Goal: Transaction & Acquisition: Purchase product/service

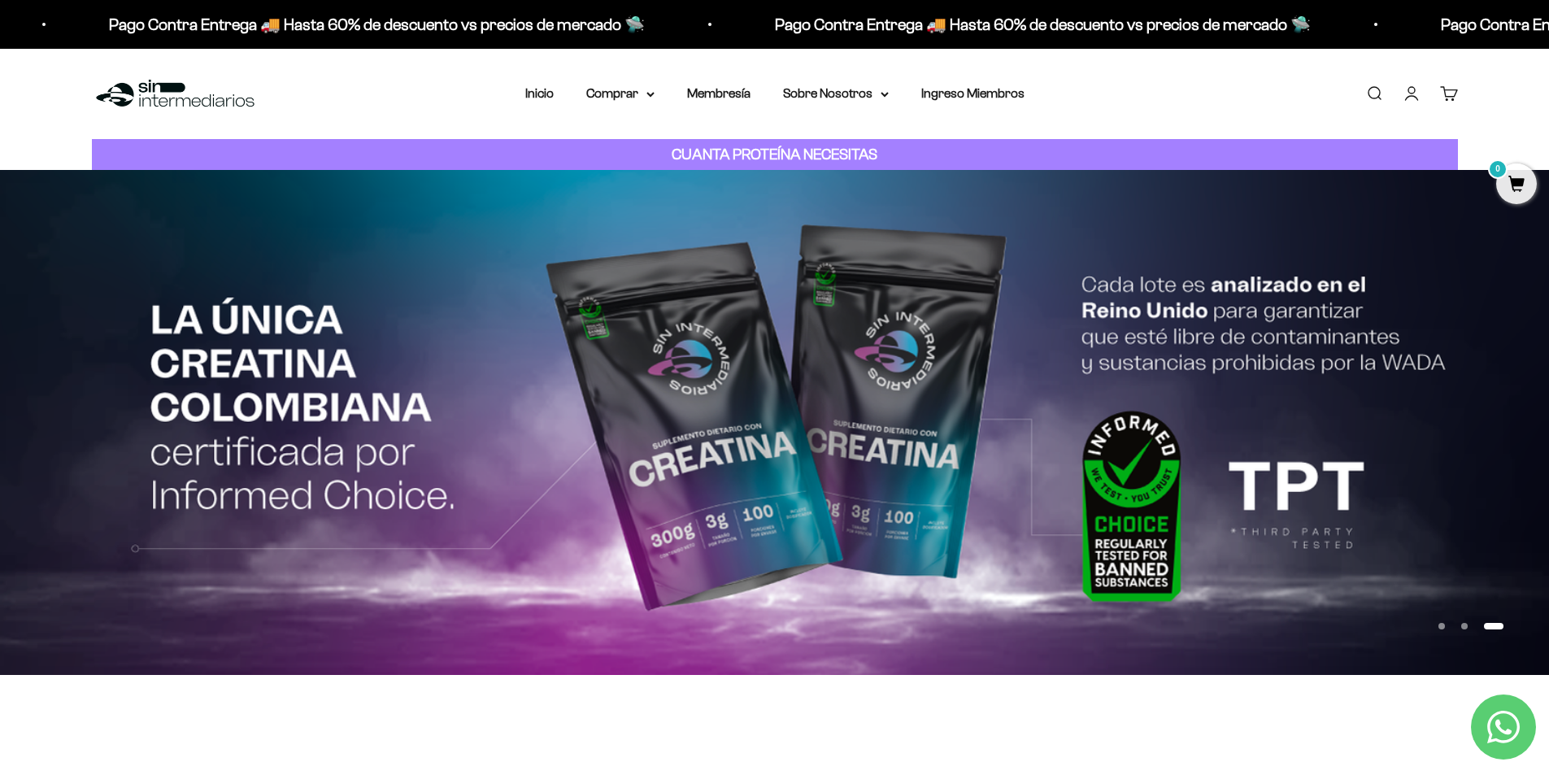
click at [378, 24] on p "Pago Contra Entrega 🚚 Hasta 60% de descuento vs precios de mercado 🛸" at bounding box center [374, 24] width 536 height 26
drag, startPoint x: 1330, startPoint y: 7, endPoint x: 1514, endPoint y: 14, distance: 184.7
click at [1514, 14] on div "Pago Contra Entrega 🚚 Hasta 60% de descuento vs precios de mercado 🛸 Pago Contr…" at bounding box center [774, 24] width 1549 height 49
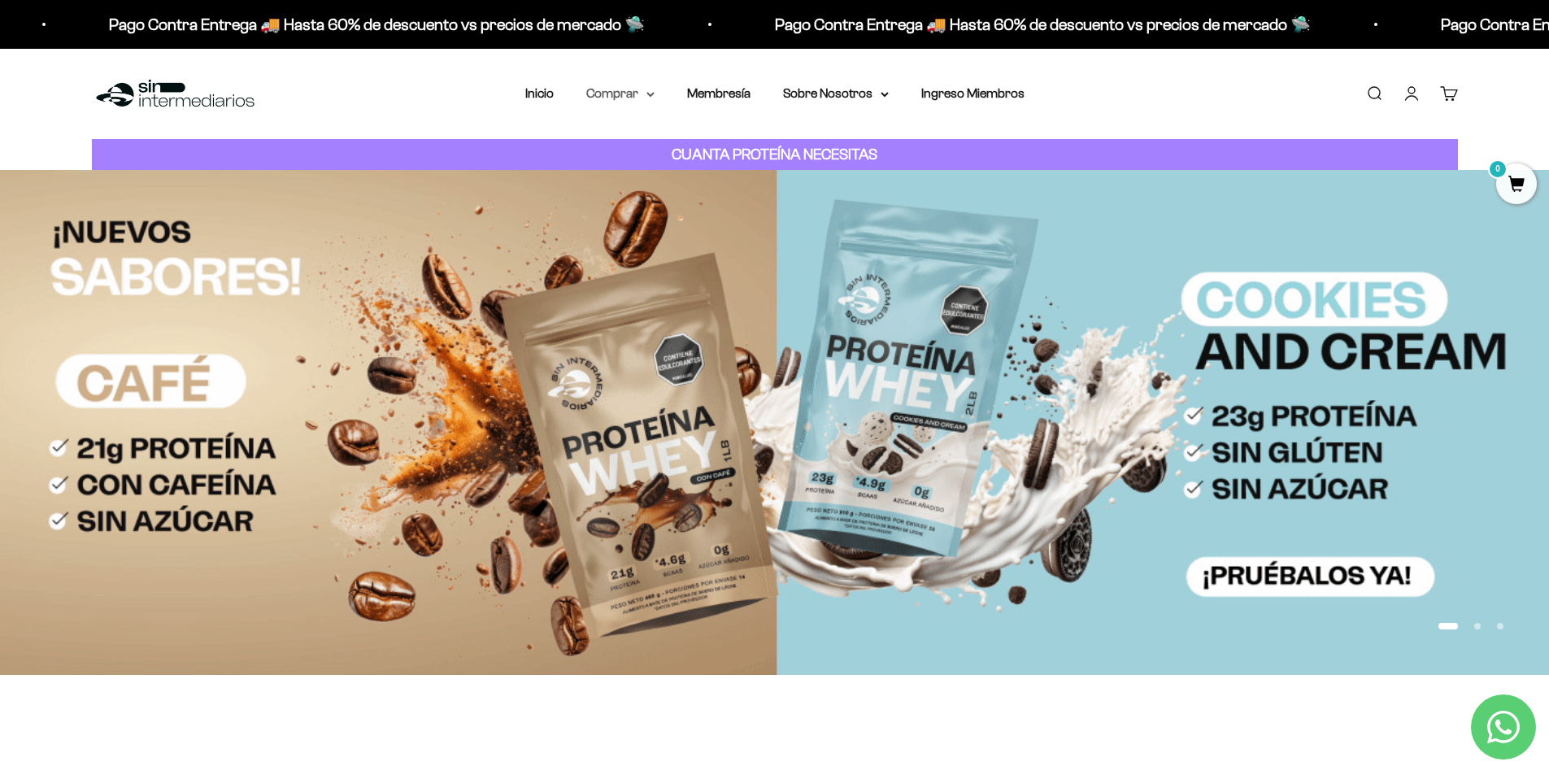
click at [638, 95] on summary "Comprar" at bounding box center [620, 93] width 68 height 21
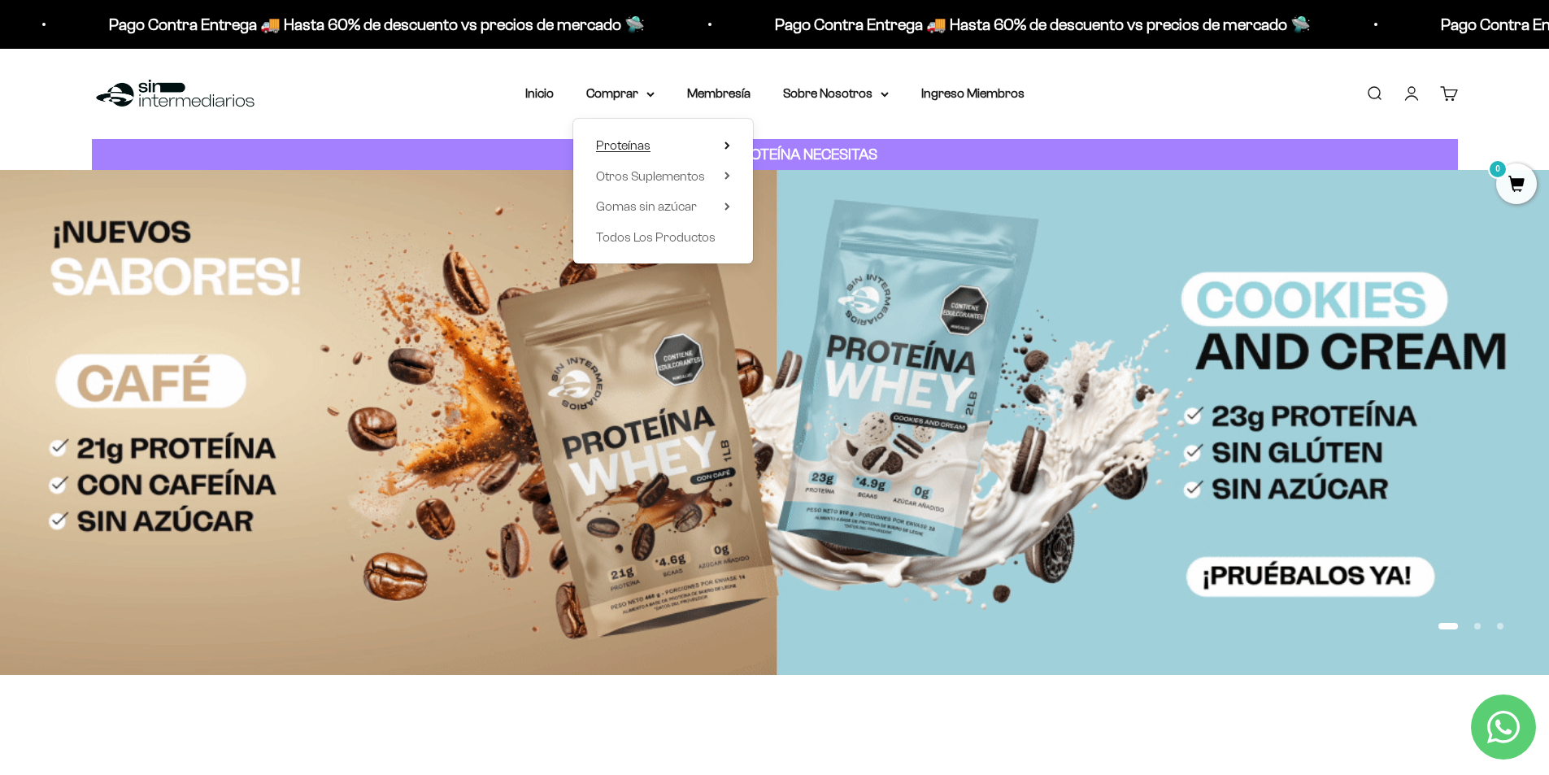
click at [643, 141] on span "Proteínas" at bounding box center [623, 145] width 54 height 14
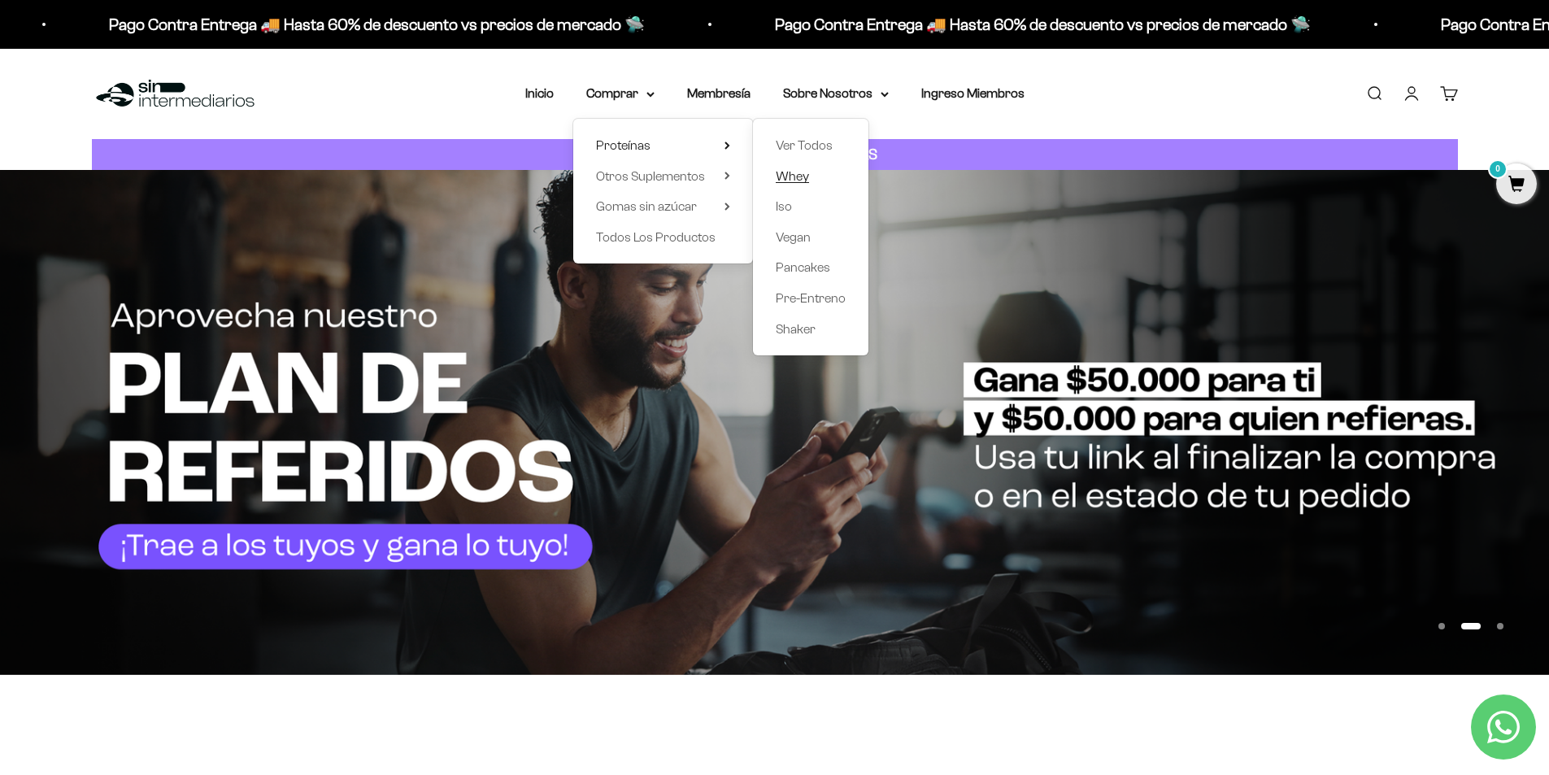
click at [785, 172] on span "Whey" at bounding box center [792, 176] width 33 height 14
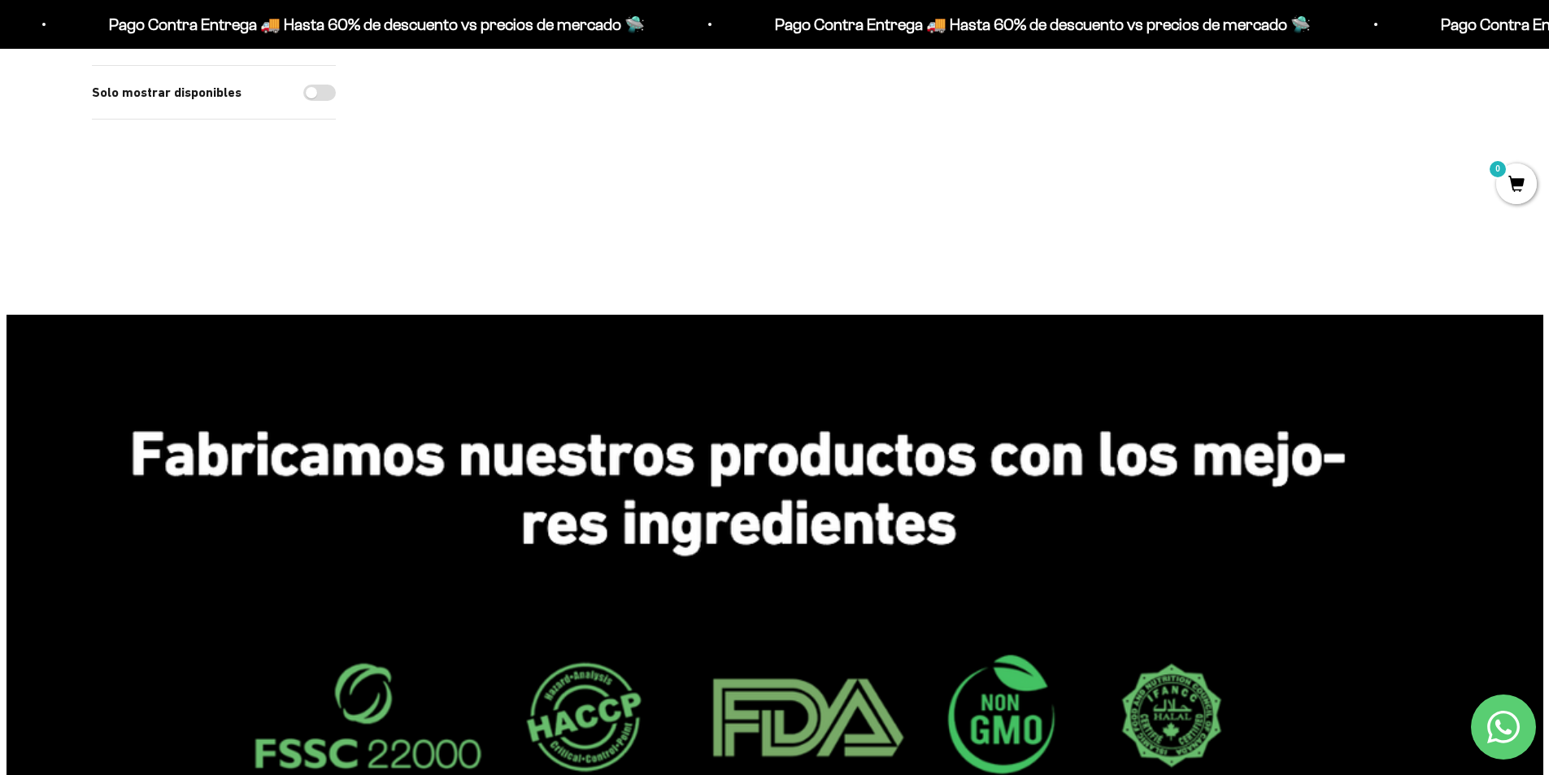
scroll to position [81, 0]
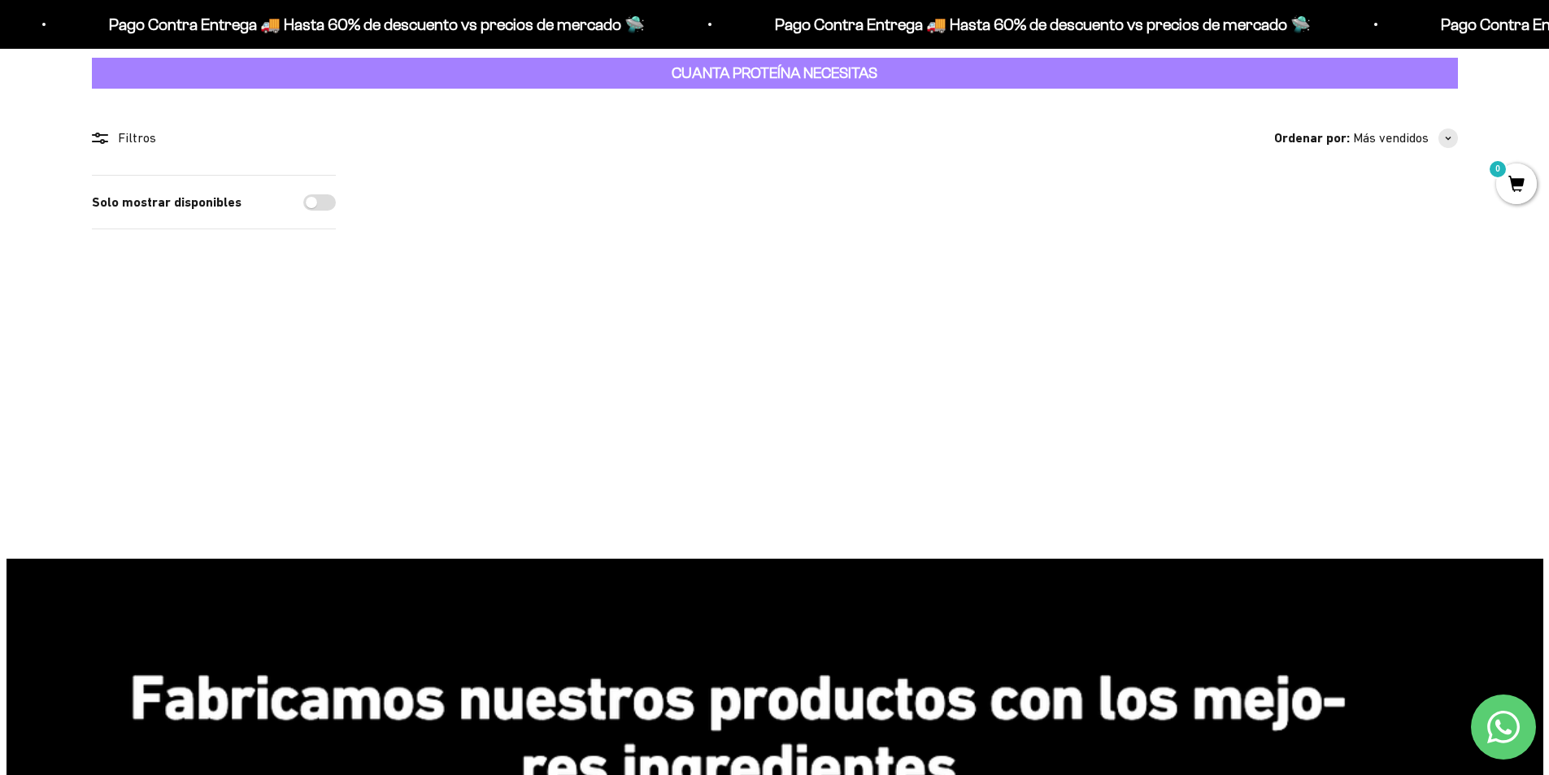
click at [1381, 233] on img at bounding box center [1356, 275] width 201 height 201
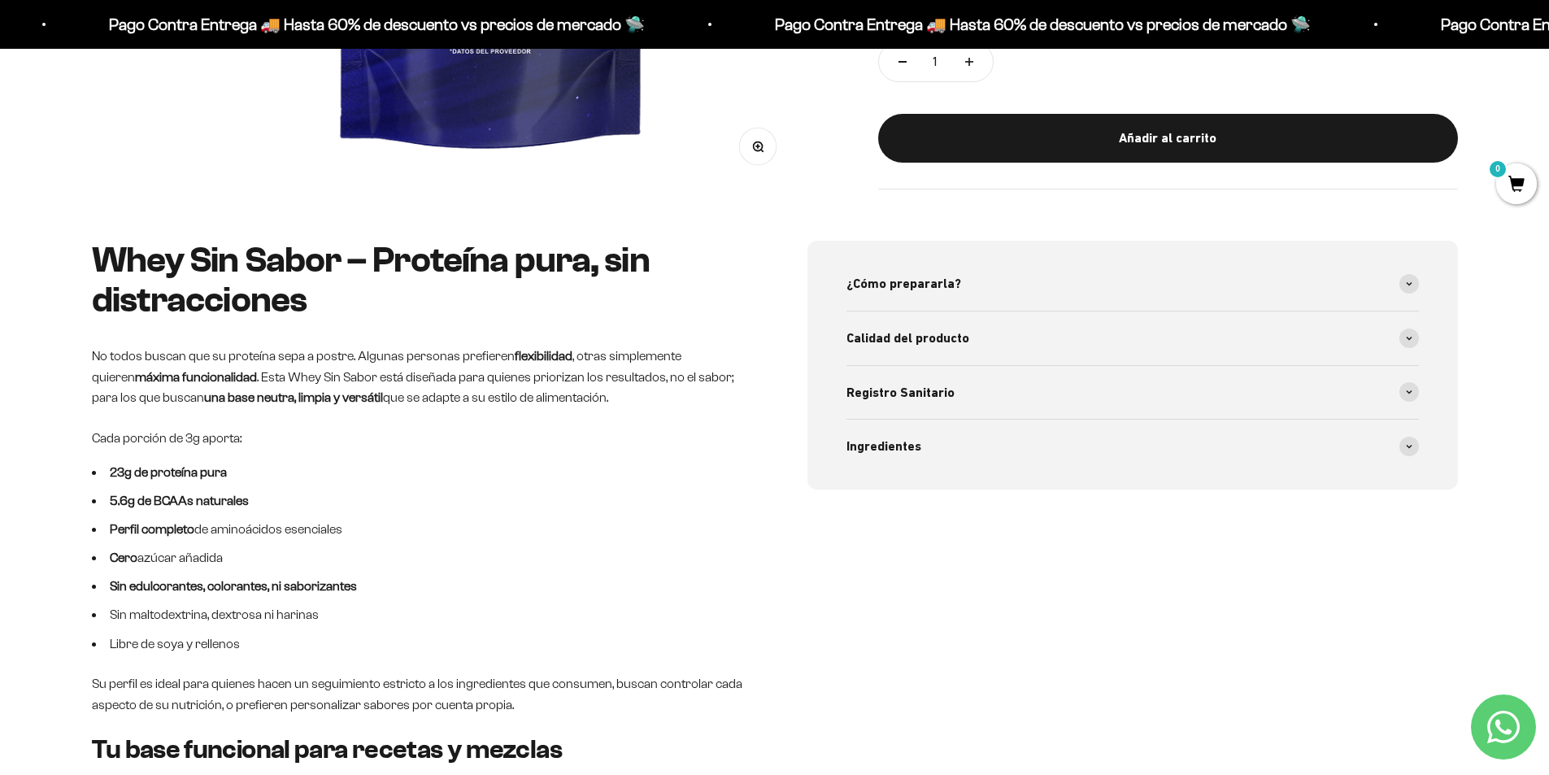
scroll to position [732, 0]
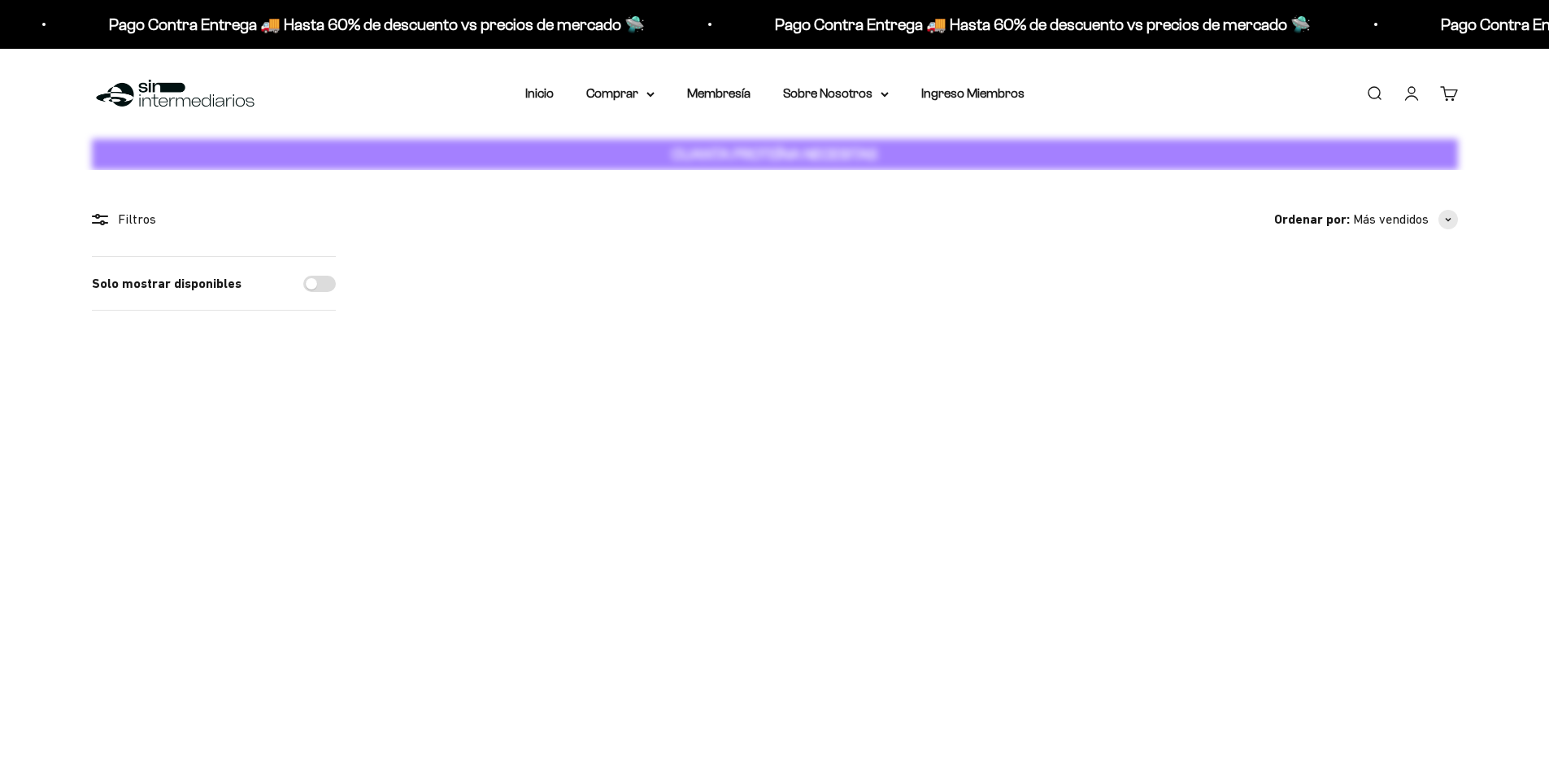
scroll to position [81, 0]
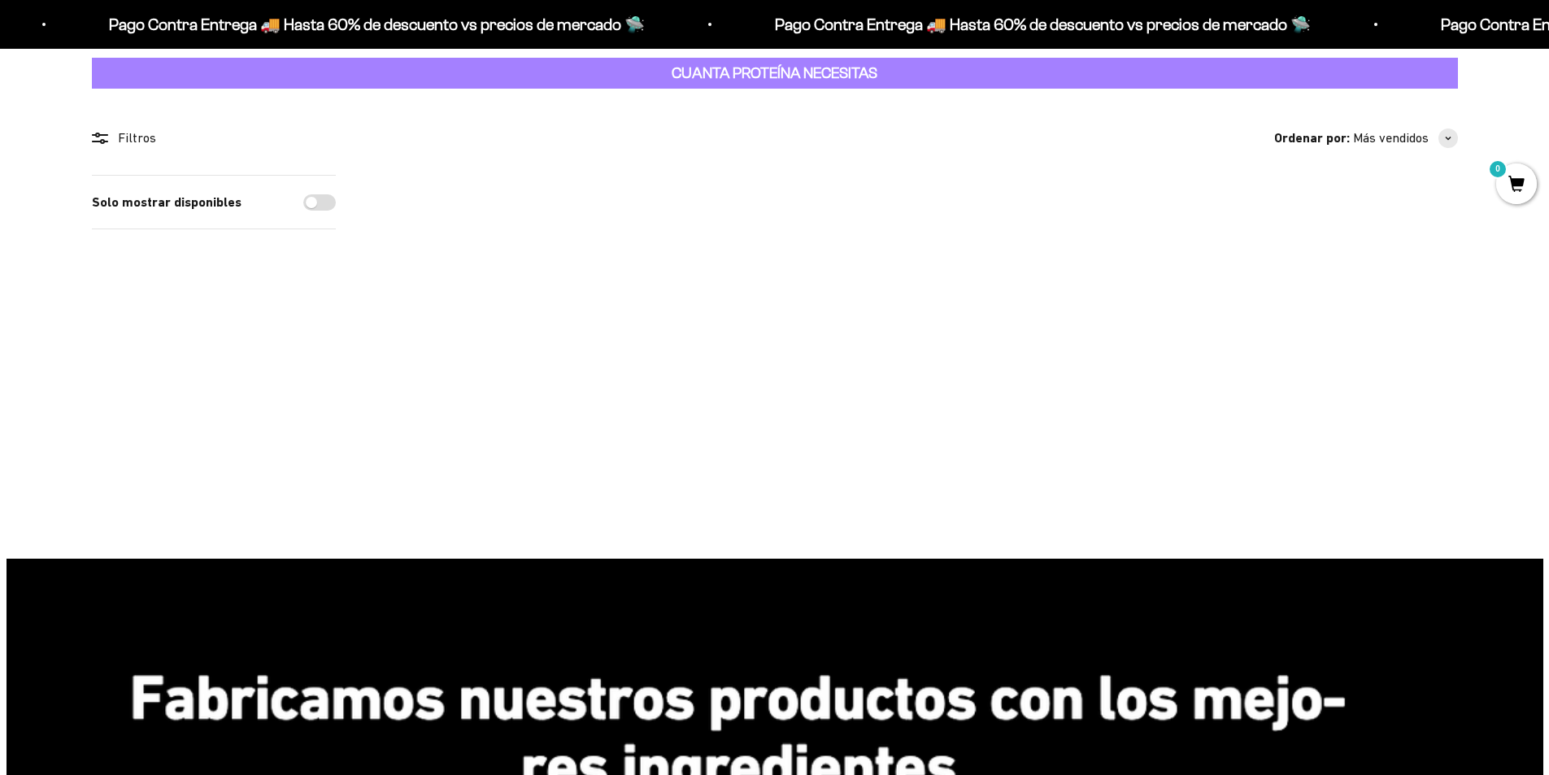
click at [487, 293] on img at bounding box center [475, 275] width 201 height 201
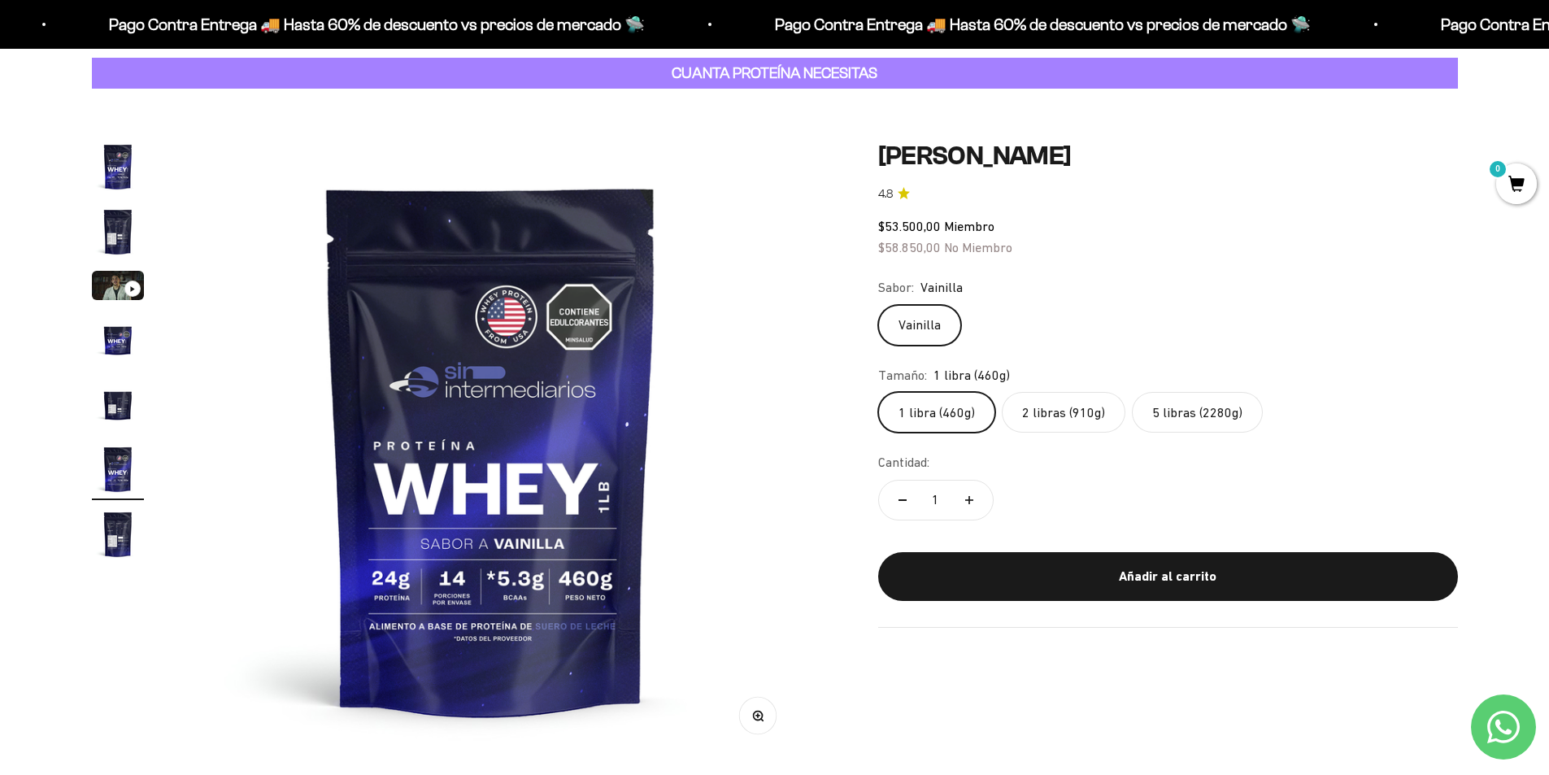
scroll to position [163, 0]
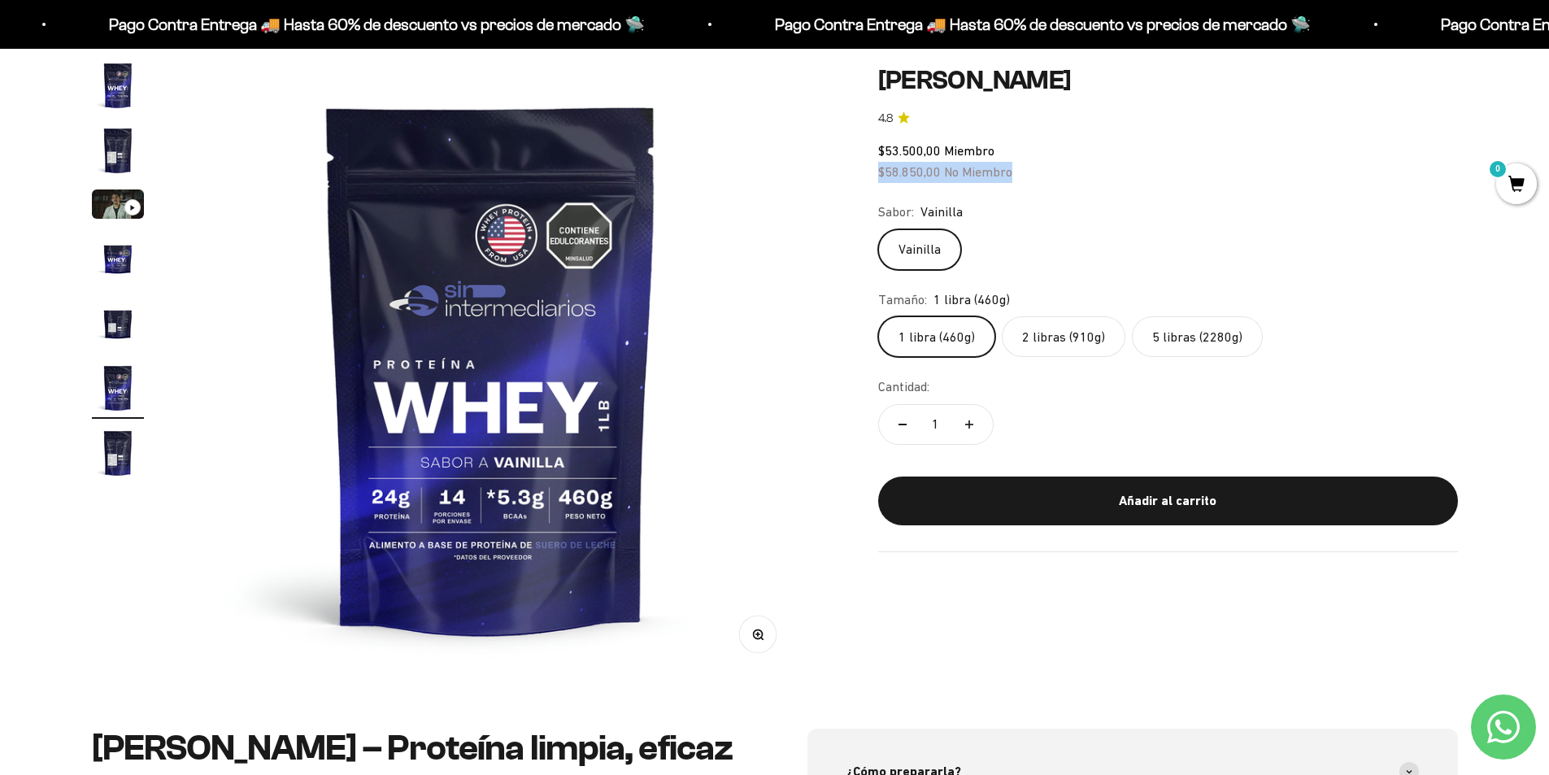
drag, startPoint x: 881, startPoint y: 169, endPoint x: 1048, endPoint y: 168, distance: 167.5
click at [1048, 168] on div "$53.500,00 Miembro $58.850,00 No Miembro" at bounding box center [1168, 161] width 580 height 41
click at [1276, 198] on safe-sticky "Proteína Whey - Vainilla 4.8 $53.500,00 Miembro $58.850,00 No Miembro Calidad d…" at bounding box center [1168, 308] width 580 height 486
click at [905, 173] on span "$58.850,00" at bounding box center [909, 170] width 63 height 15
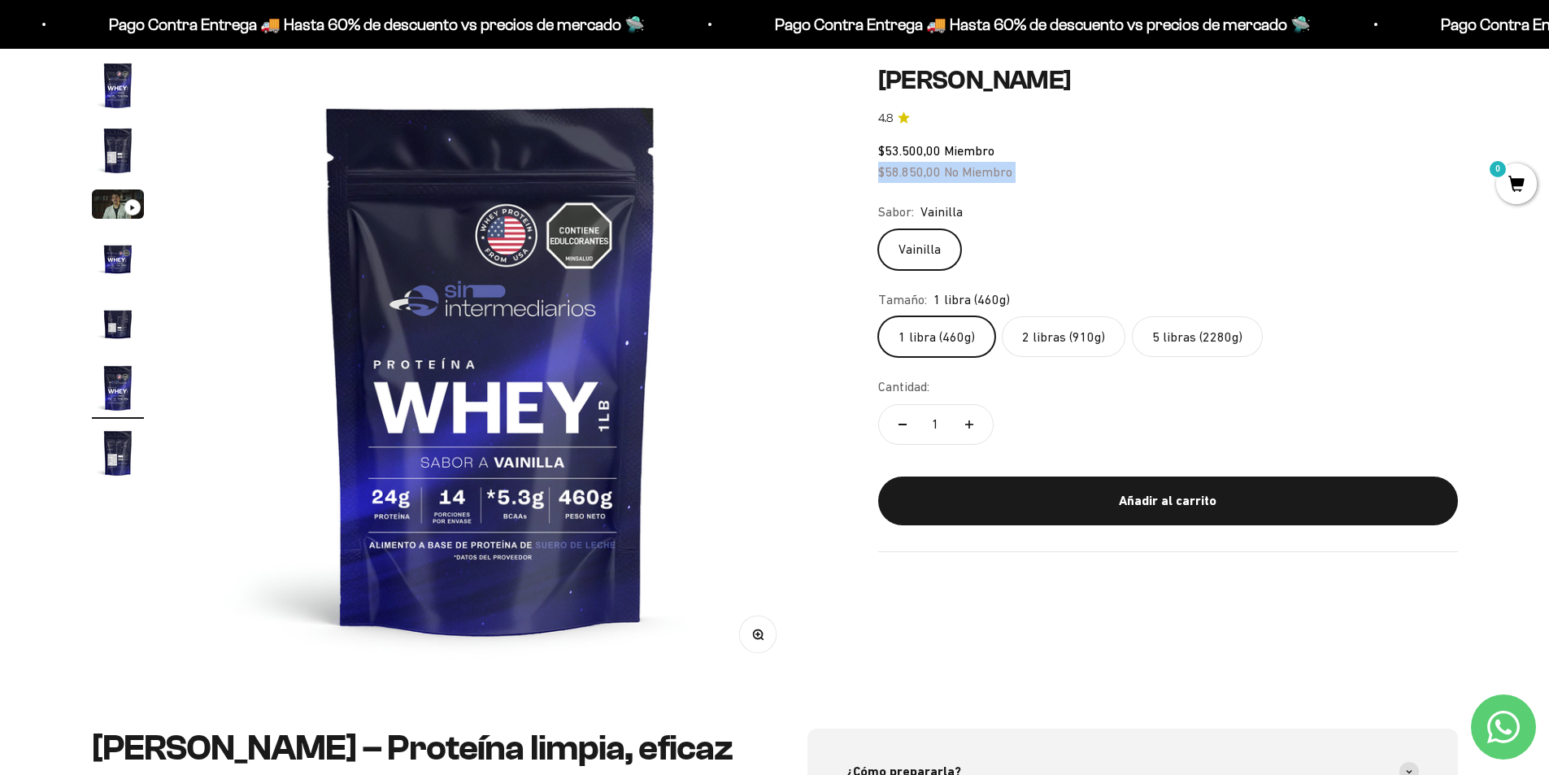
click at [905, 173] on span "$58.850,00" at bounding box center [909, 170] width 63 height 15
click at [1238, 223] on fieldset "Sabor: Vainilla Vainilla" at bounding box center [1168, 236] width 580 height 68
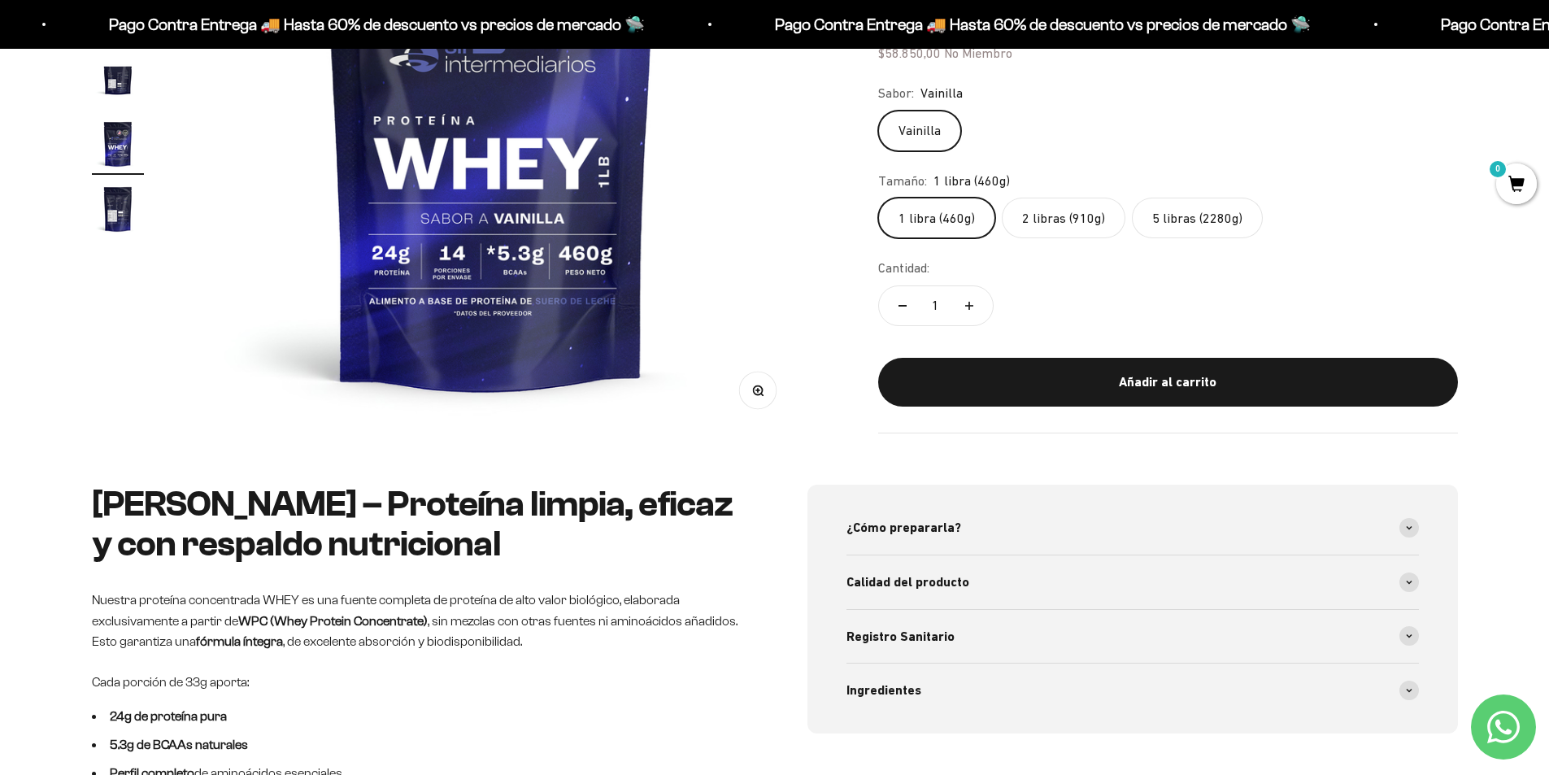
scroll to position [0, 0]
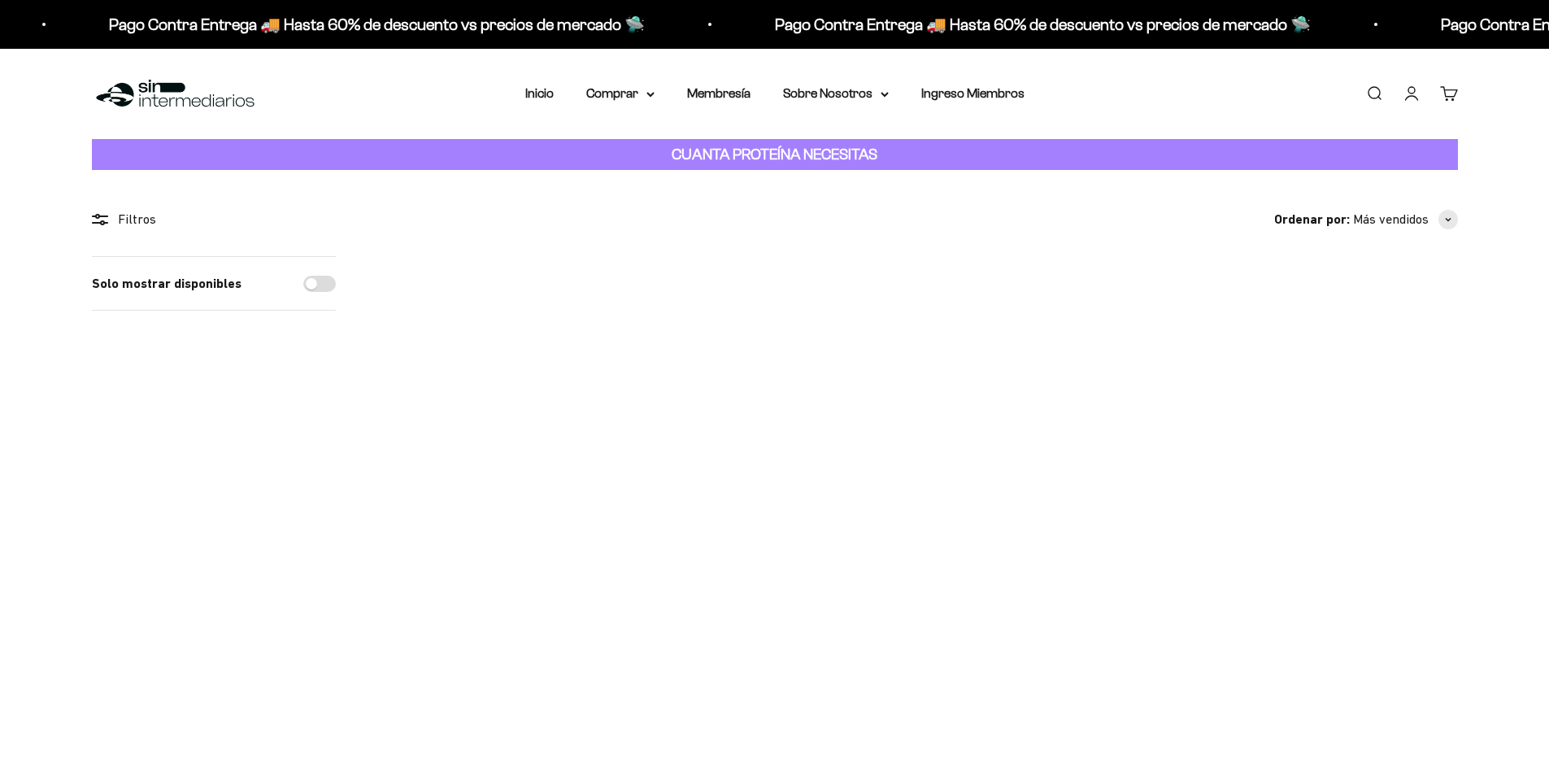
scroll to position [81, 0]
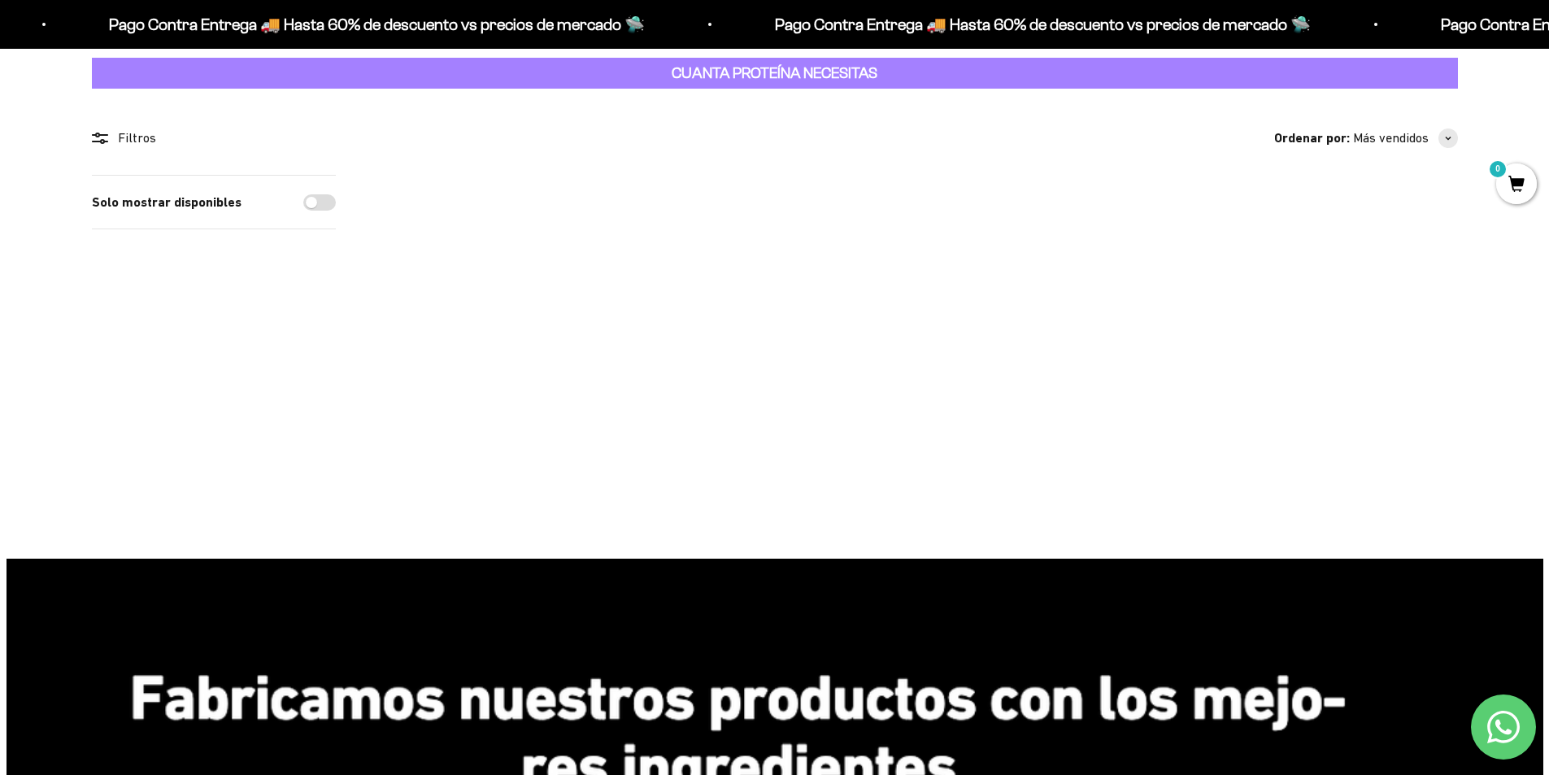
click at [1129, 253] on img at bounding box center [1136, 275] width 201 height 201
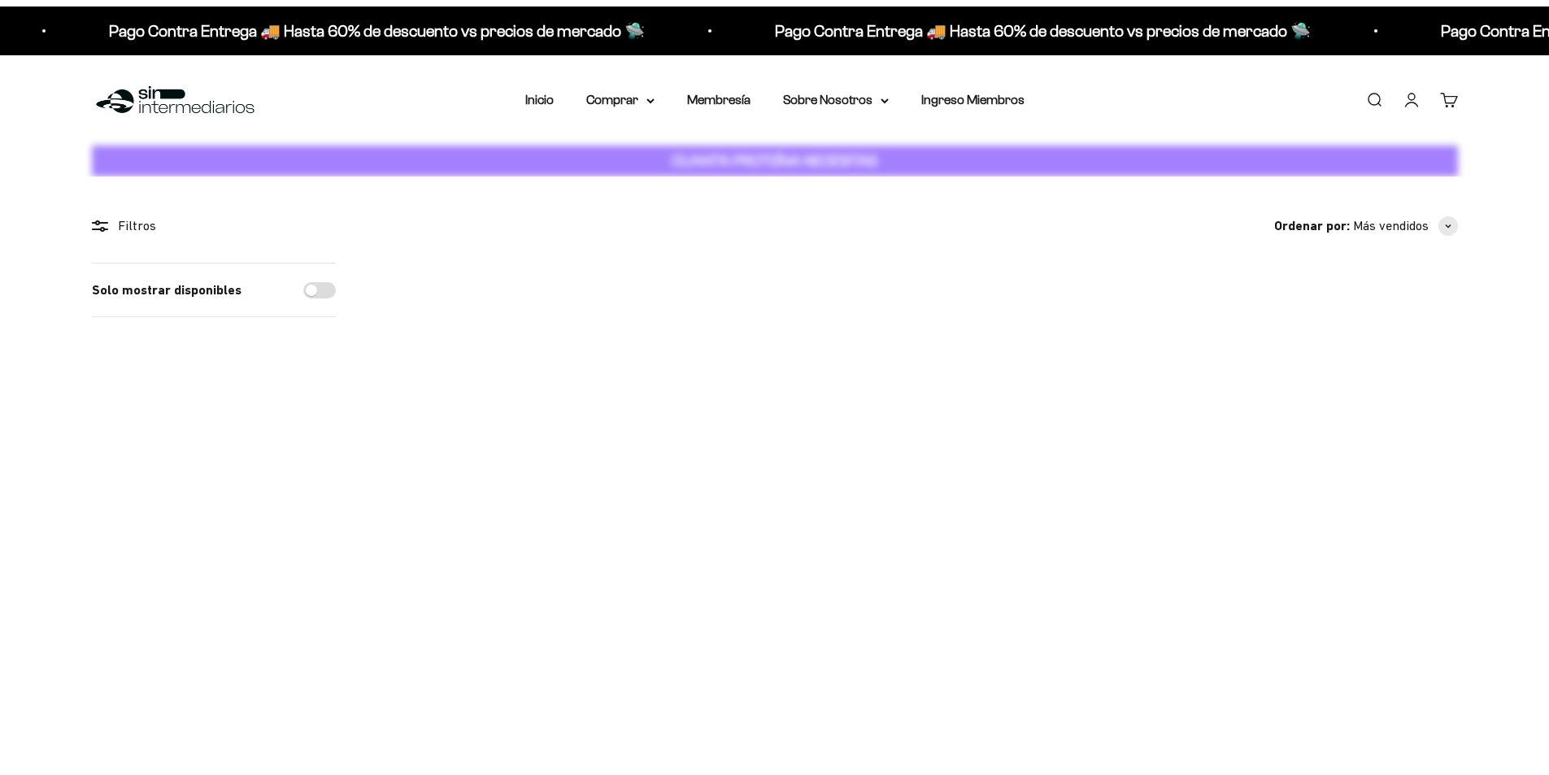
scroll to position [81, 0]
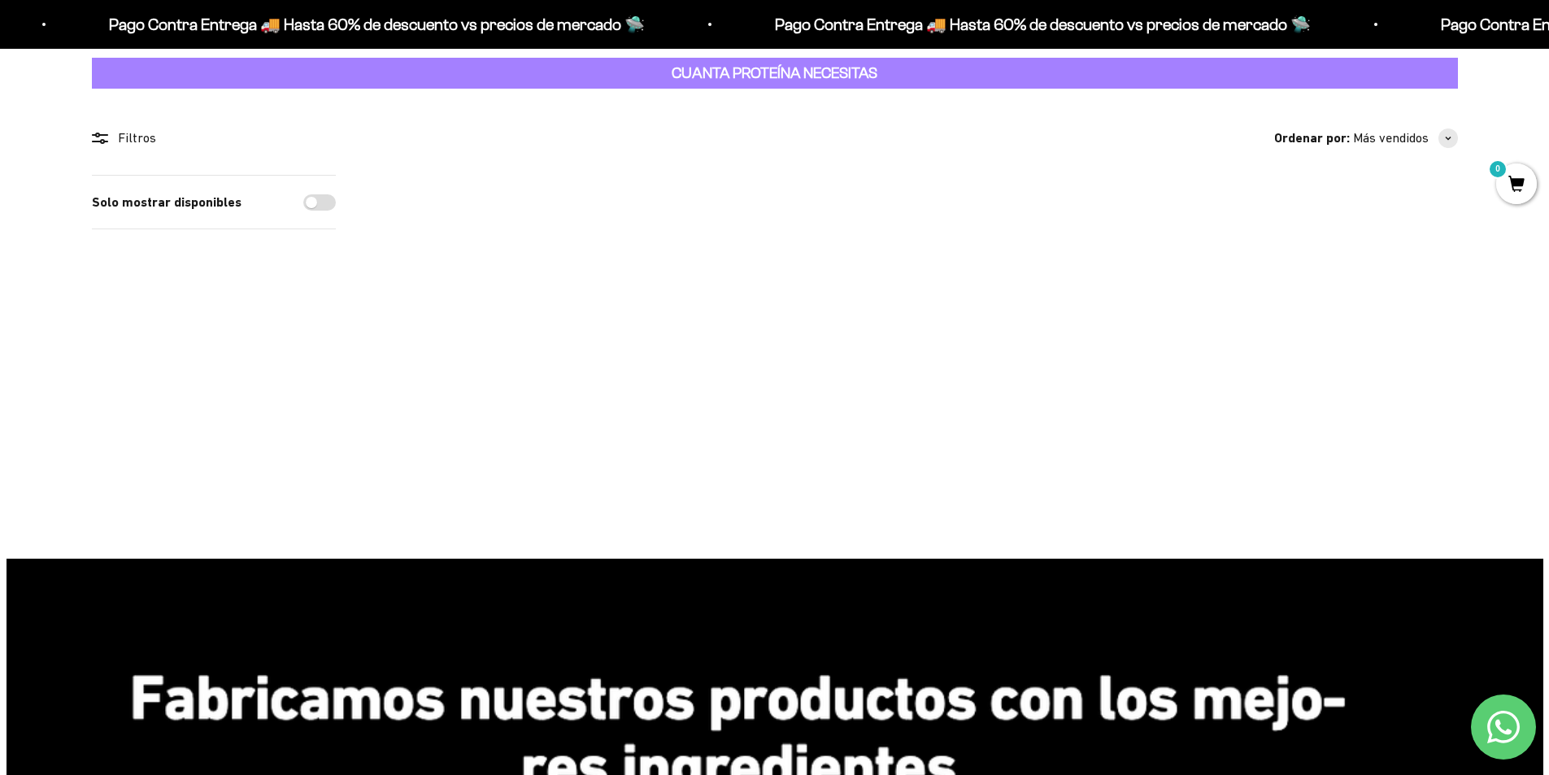
click at [479, 272] on img at bounding box center [475, 275] width 201 height 201
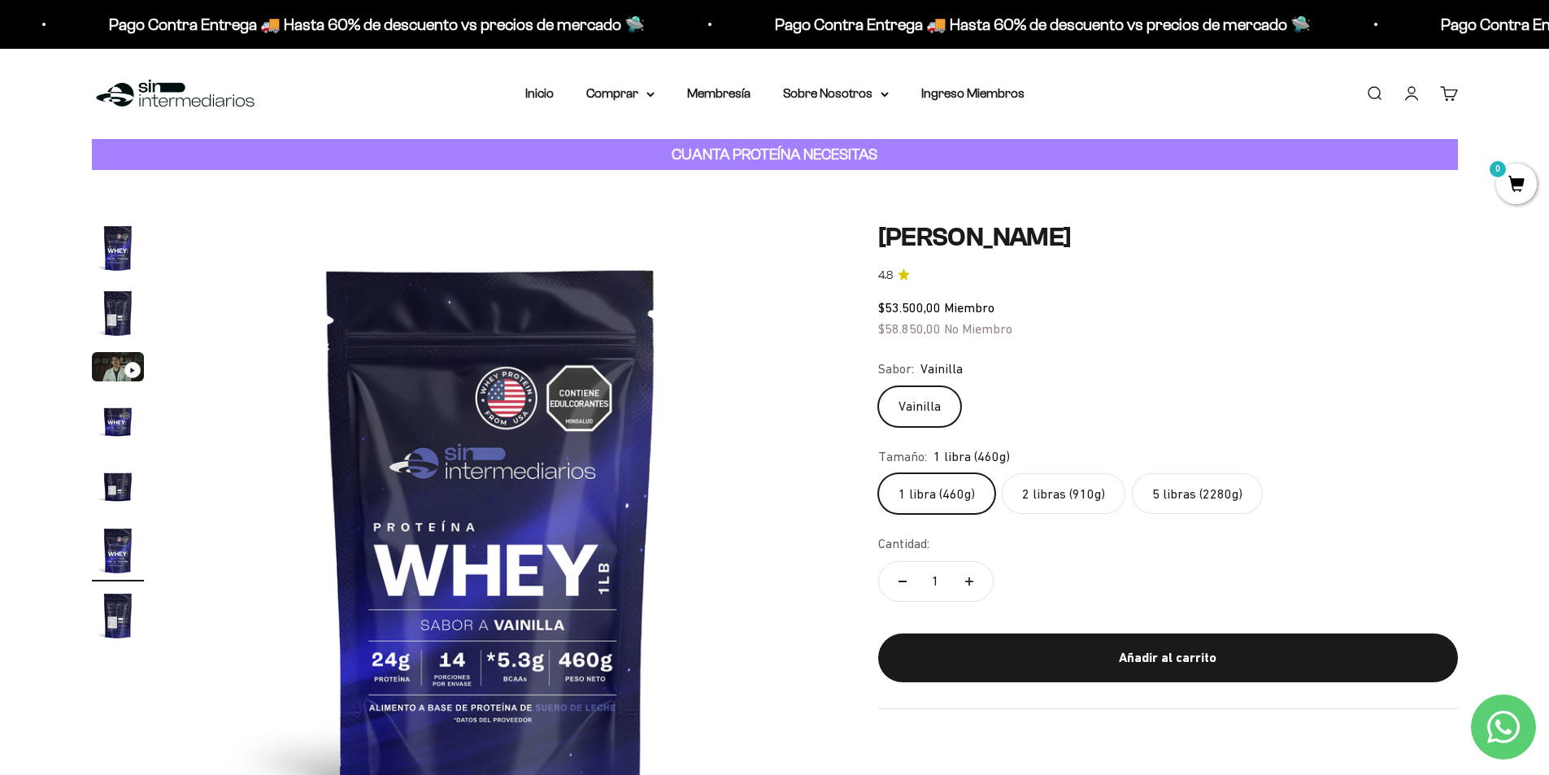
click at [1064, 494] on label "2 libras (910g)" at bounding box center [1064, 493] width 124 height 41
click at [878, 473] on input "2 libras (910g)" at bounding box center [877, 472] width 1 height 1
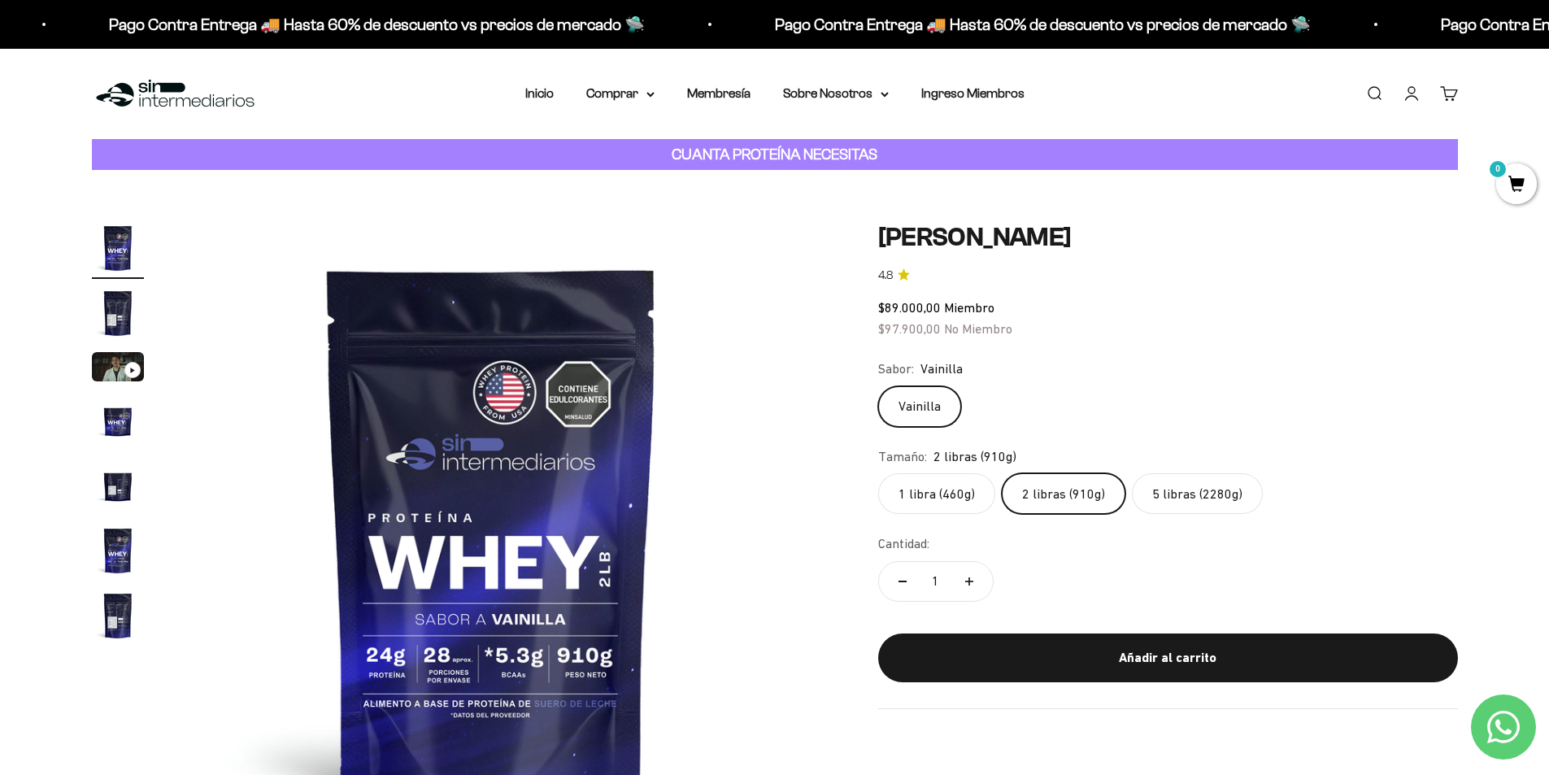
click at [925, 492] on label "1 libra (460g)" at bounding box center [936, 493] width 117 height 41
click at [878, 473] on input "1 libra (460g)" at bounding box center [877, 472] width 1 height 1
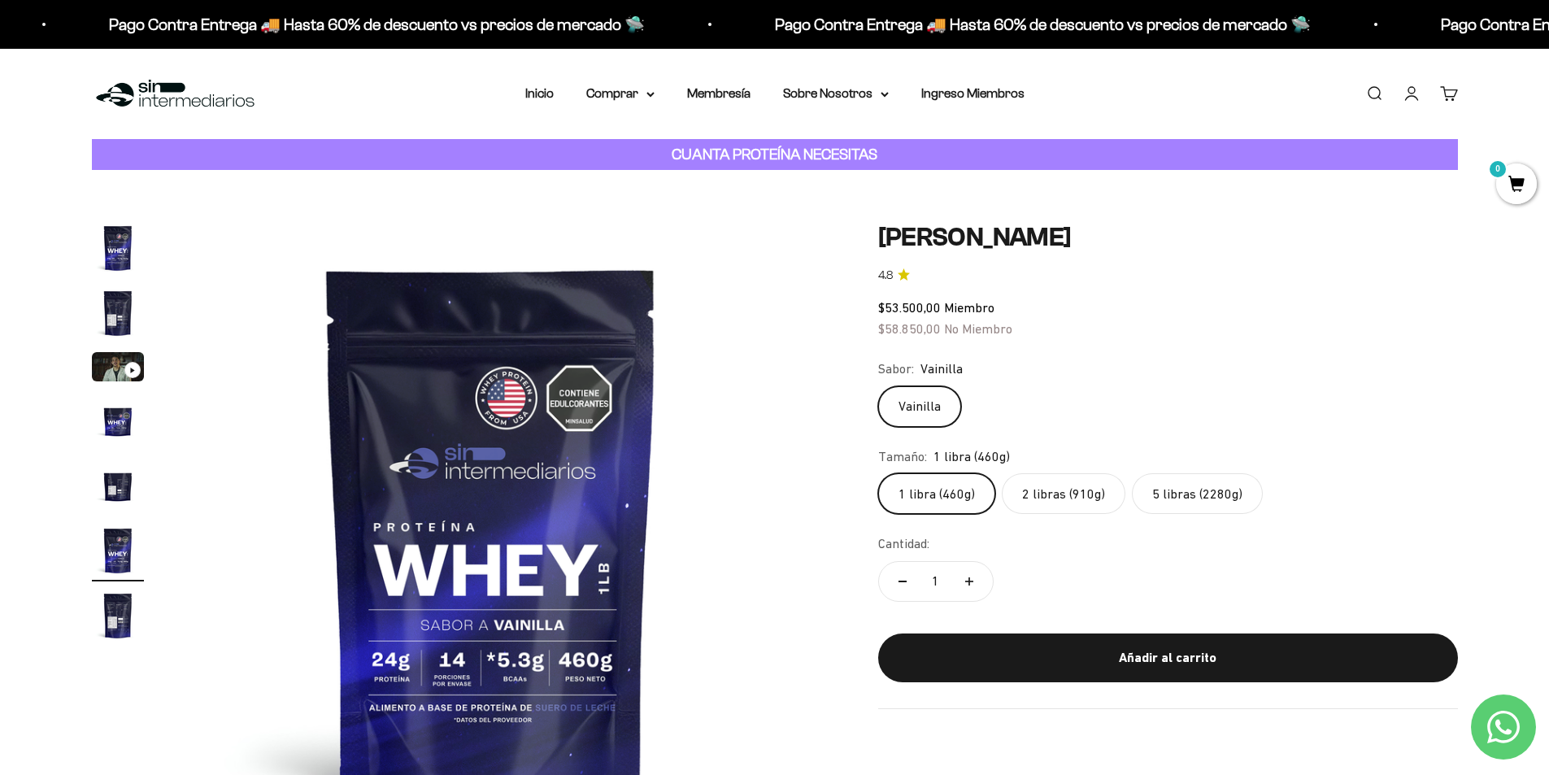
click at [1064, 503] on label "2 libras (910g)" at bounding box center [1064, 493] width 124 height 41
click at [878, 473] on input "2 libras (910g)" at bounding box center [877, 472] width 1 height 1
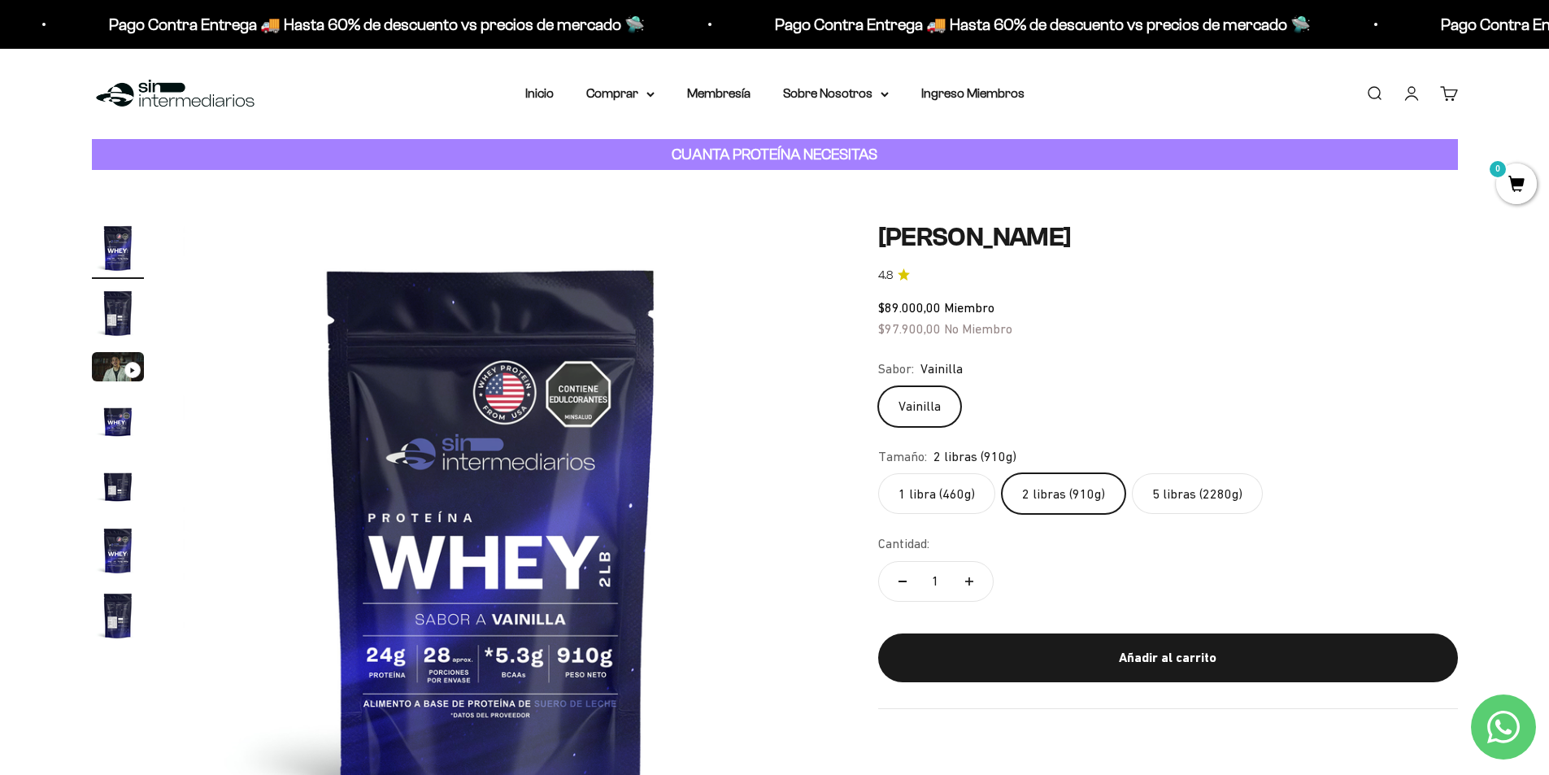
click at [953, 496] on label "1 libra (460g)" at bounding box center [936, 493] width 117 height 41
click at [878, 473] on input "1 libra (460g)" at bounding box center [877, 472] width 1 height 1
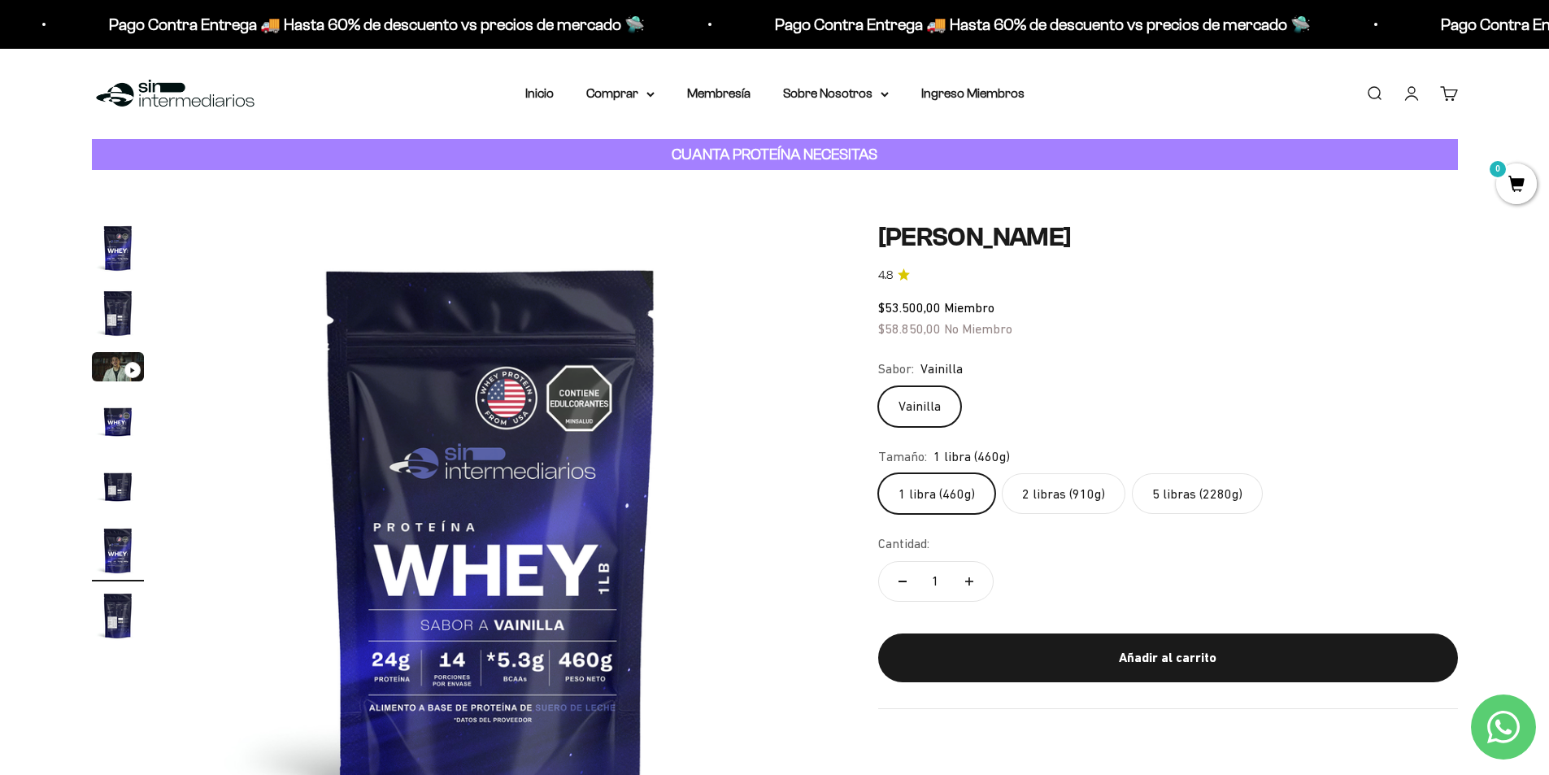
click at [1081, 498] on label "2 libras (910g)" at bounding box center [1064, 493] width 124 height 41
click at [878, 473] on input "2 libras (910g)" at bounding box center [877, 472] width 1 height 1
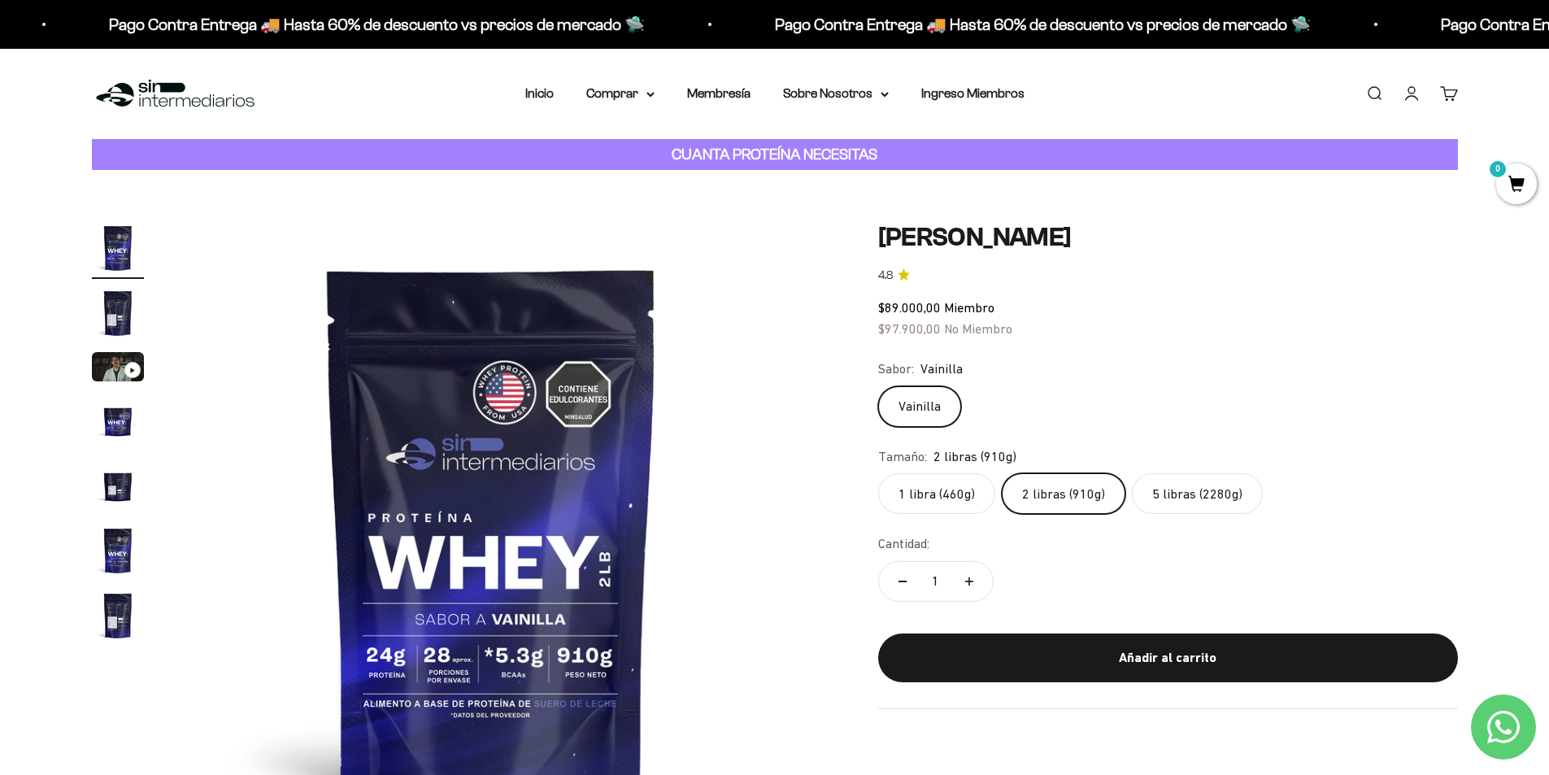
click at [1185, 506] on label "5 libras (2280g)" at bounding box center [1197, 493] width 131 height 41
click at [878, 473] on input "5 libras (2280g)" at bounding box center [877, 472] width 1 height 1
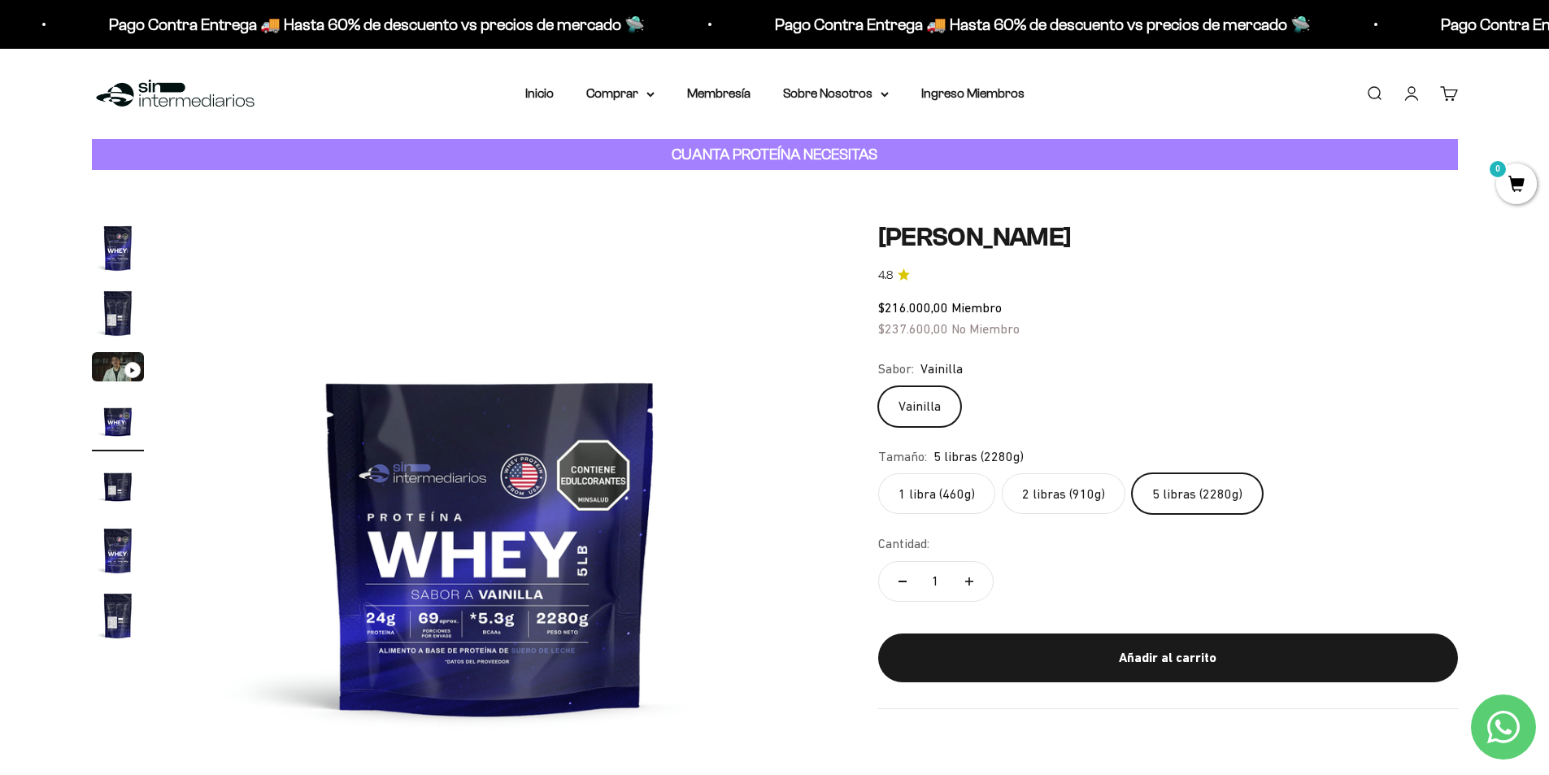
click at [940, 491] on label "1 libra (460g)" at bounding box center [936, 493] width 117 height 41
click at [878, 473] on input "1 libra (460g)" at bounding box center [877, 472] width 1 height 1
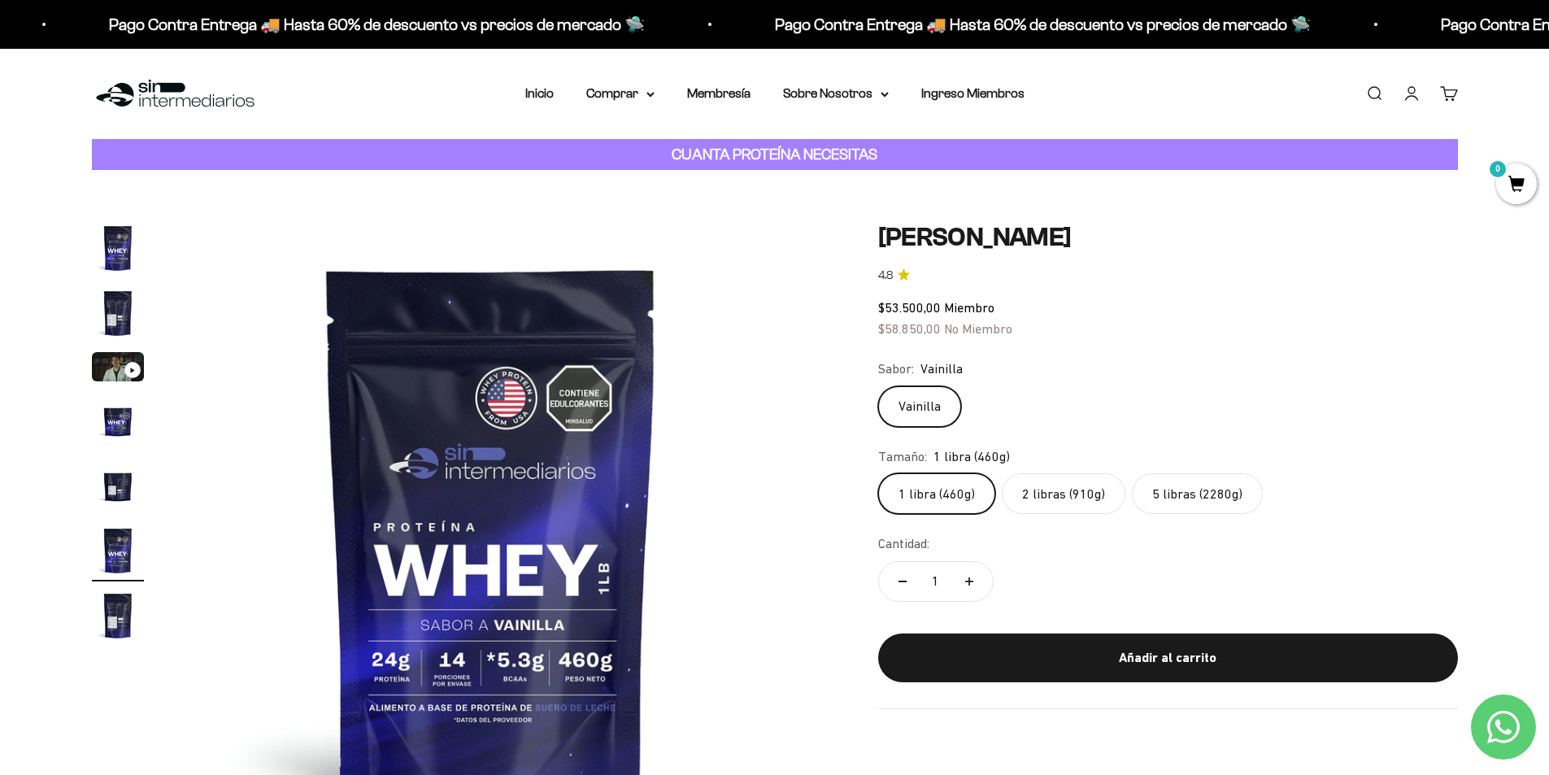
click at [1065, 494] on label "2 libras (910g)" at bounding box center [1064, 493] width 124 height 41
click at [878, 473] on input "2 libras (910g)" at bounding box center [877, 472] width 1 height 1
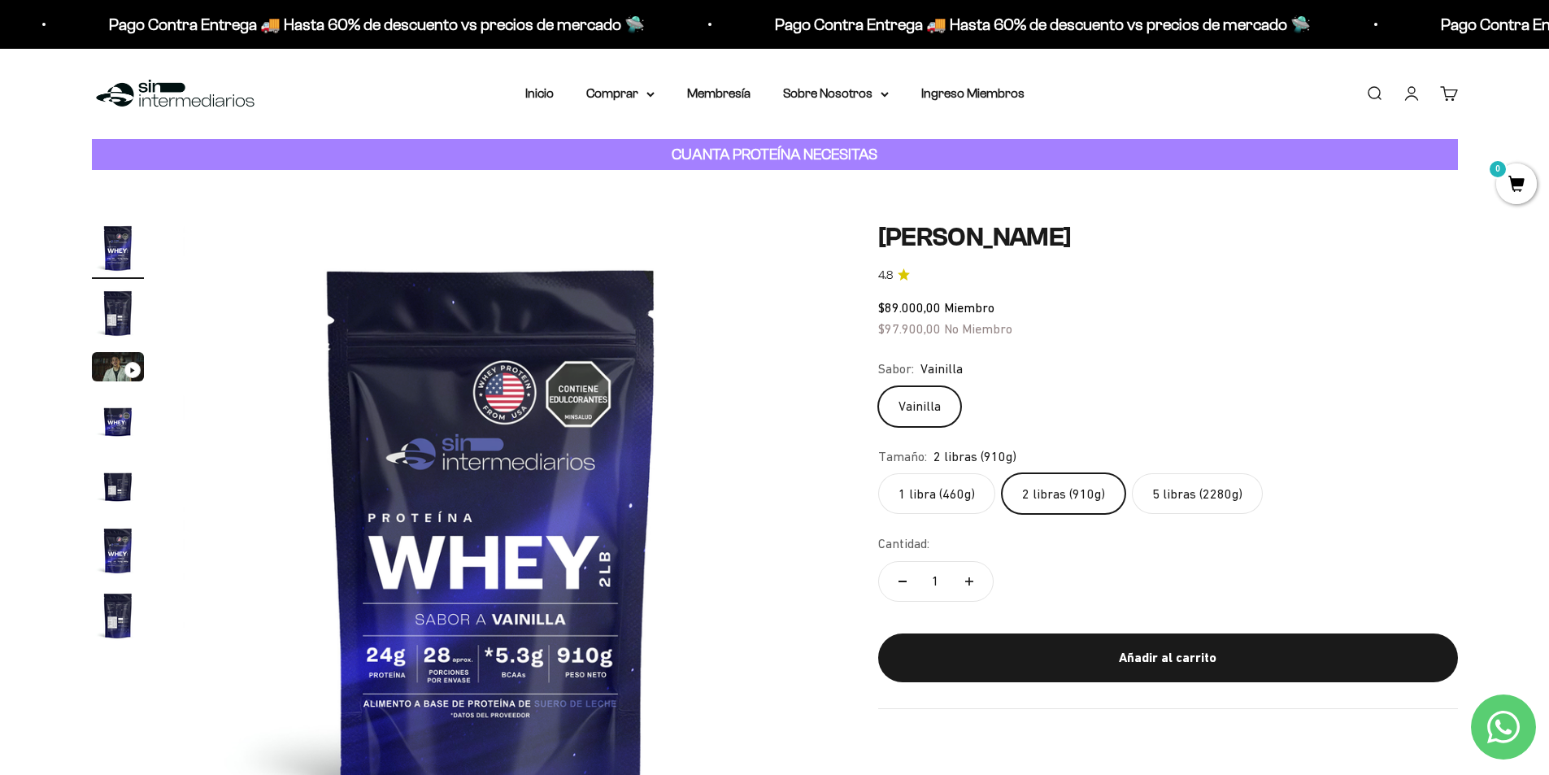
click at [1179, 503] on label "5 libras (2280g)" at bounding box center [1197, 493] width 131 height 41
click at [878, 473] on input "5 libras (2280g)" at bounding box center [877, 472] width 1 height 1
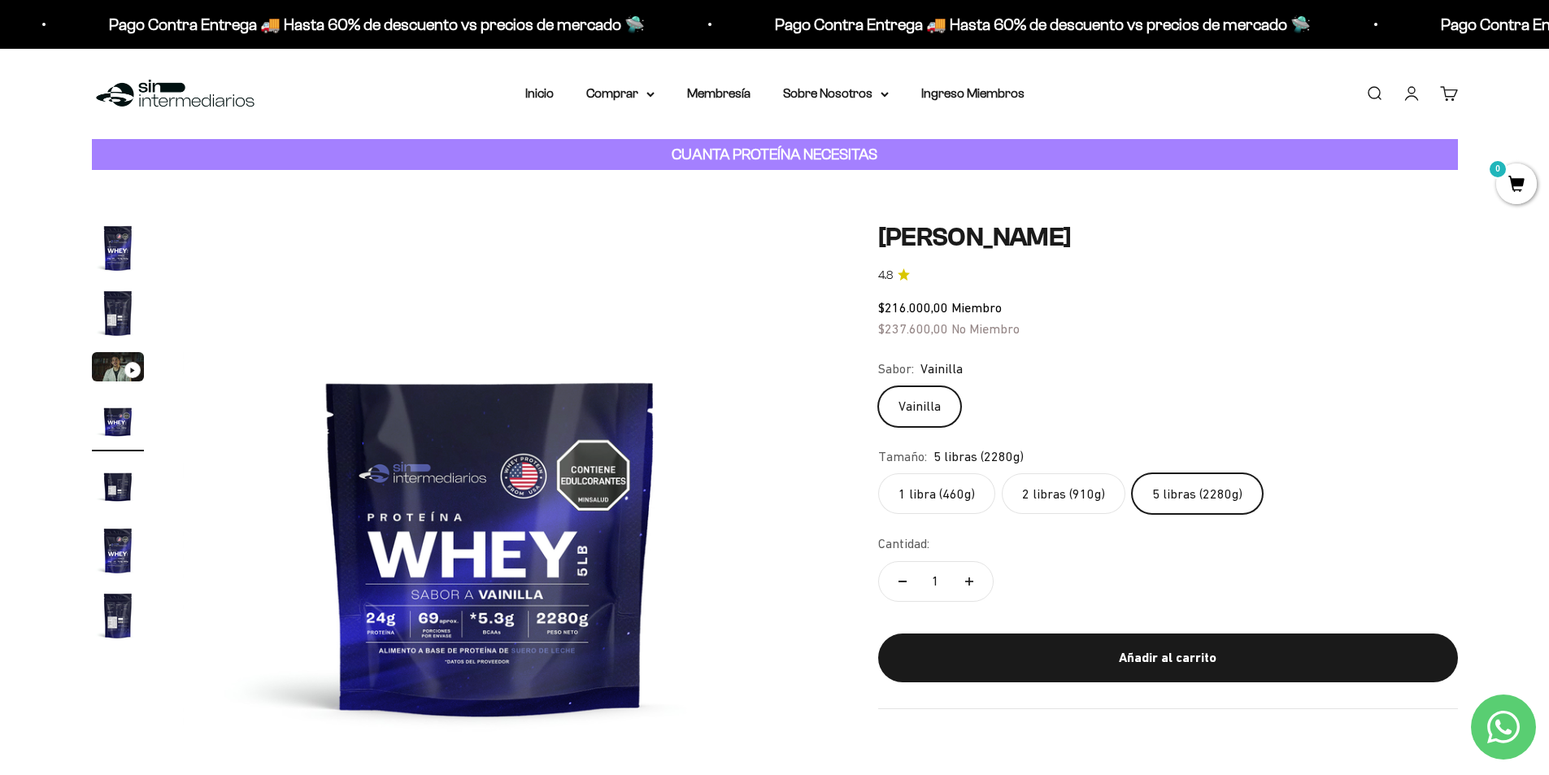
click at [1059, 496] on label "2 libras (910g)" at bounding box center [1064, 493] width 124 height 41
click at [878, 473] on input "2 libras (910g)" at bounding box center [877, 472] width 1 height 1
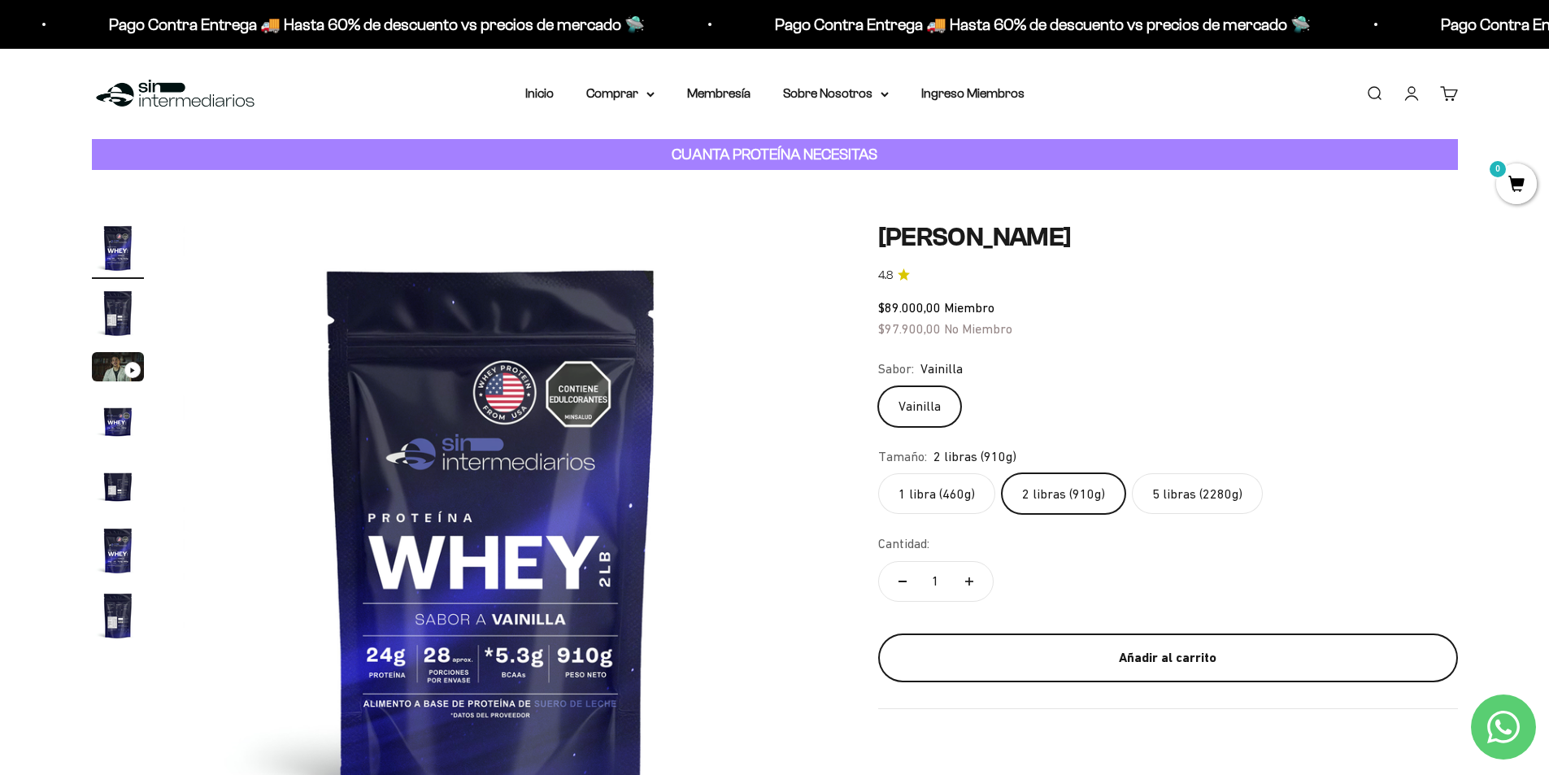
click at [1155, 656] on div "Añadir al carrito" at bounding box center [1168, 657] width 515 height 21
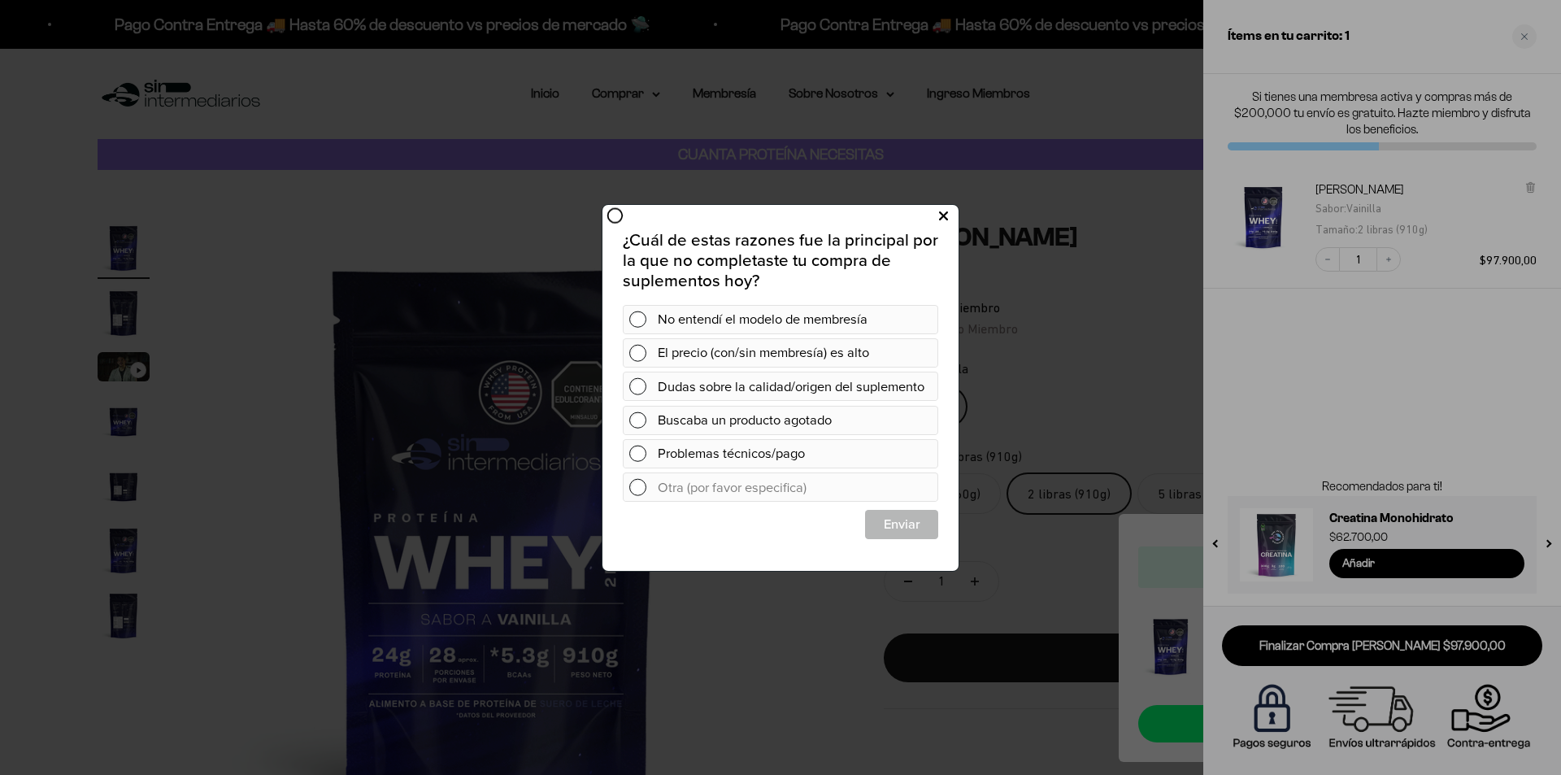
click at [943, 216] on icon at bounding box center [943, 216] width 9 height 22
click at [947, 214] on icon at bounding box center [943, 216] width 9 height 22
click at [1519, 33] on div at bounding box center [780, 387] width 1561 height 775
click at [951, 214] on button at bounding box center [944, 215] width 30 height 27
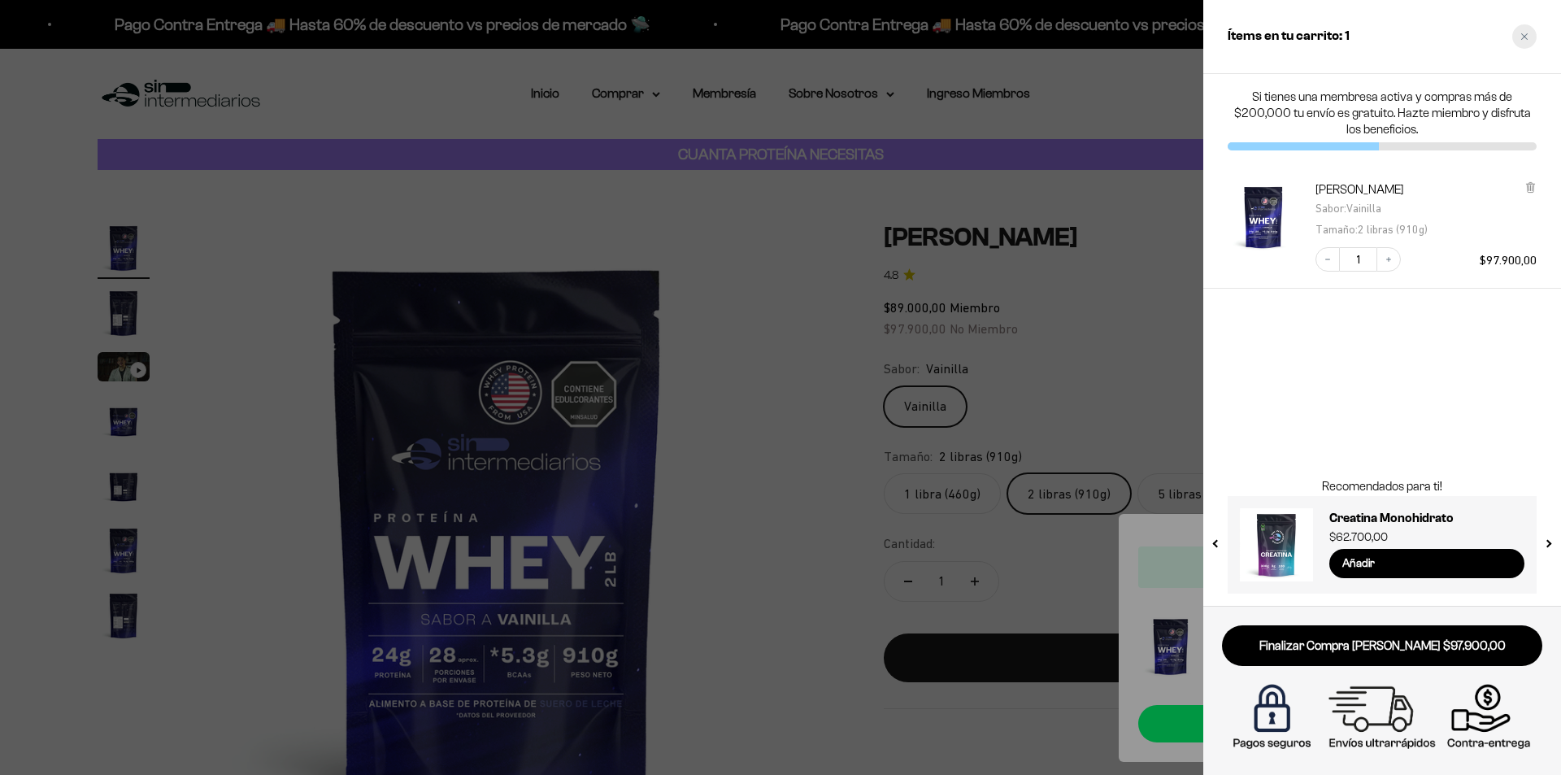
click at [1528, 32] on div "Close cart" at bounding box center [1524, 36] width 24 height 24
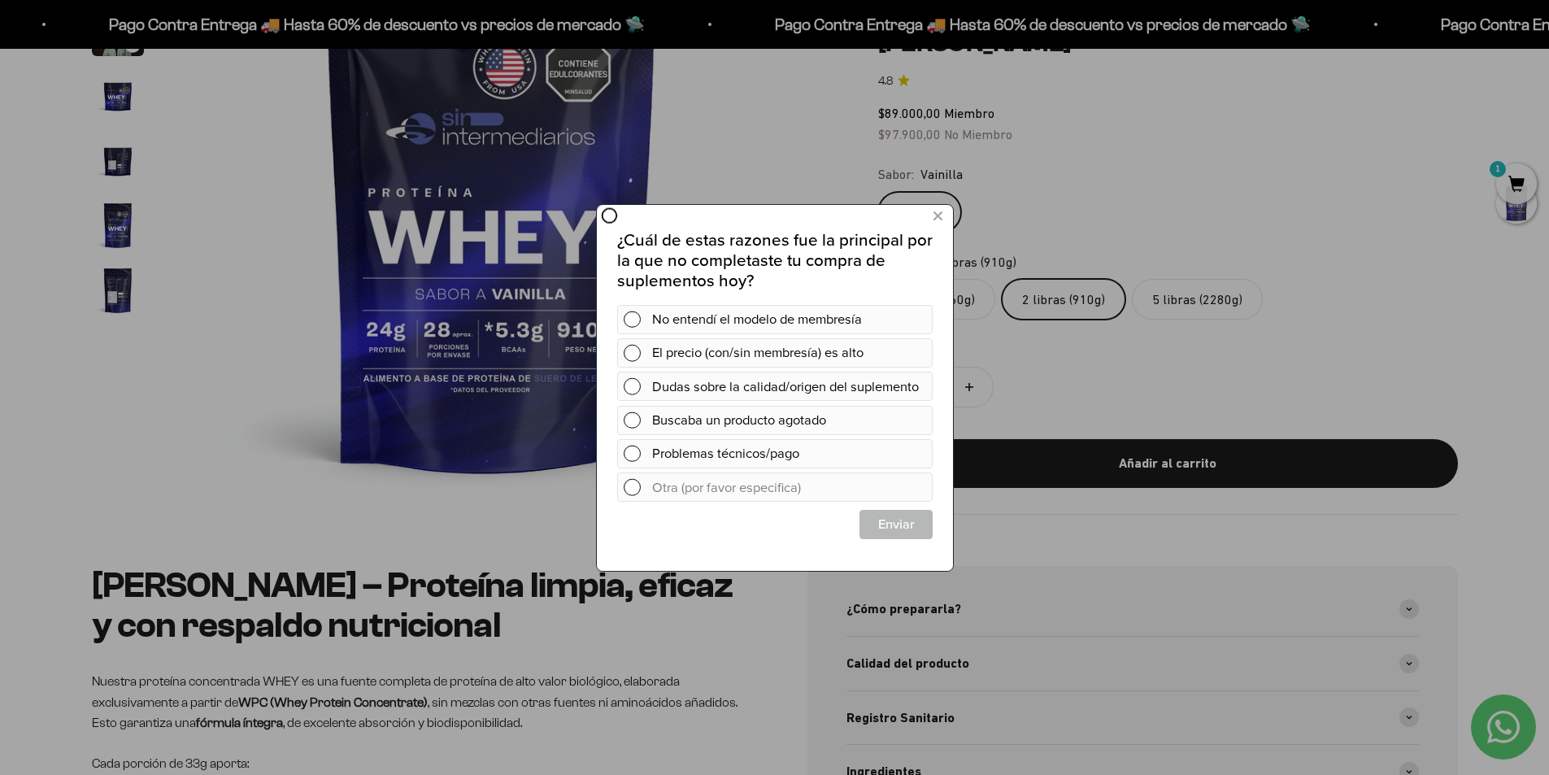
scroll to position [163, 0]
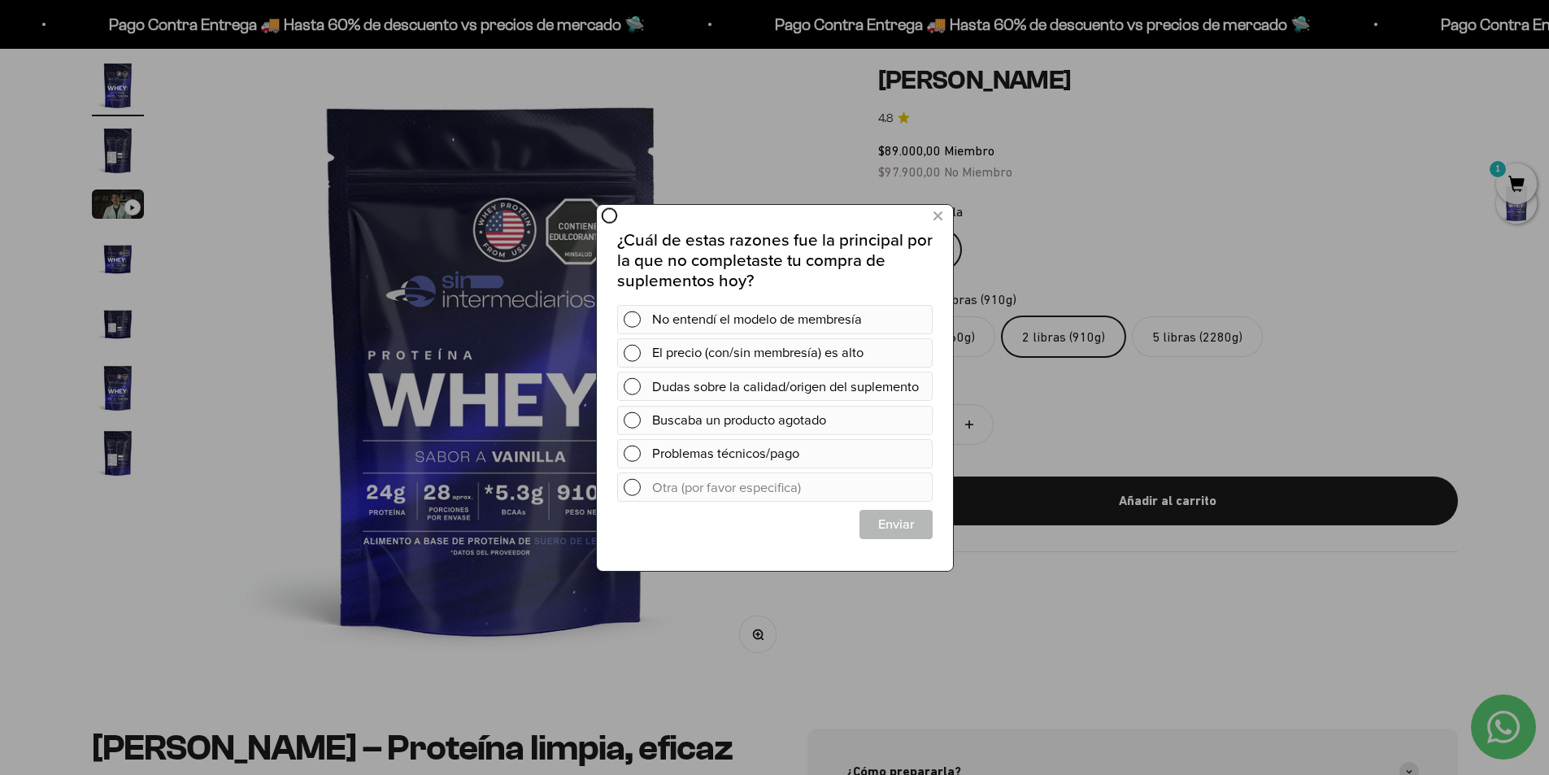
click at [662, 258] on p "¿Cuál de estas razones fue la principal por la que no completaste tu compra de …" at bounding box center [774, 259] width 316 height 60
click at [611, 213] on icon at bounding box center [608, 215] width 17 height 17
click at [933, 212] on icon at bounding box center [937, 216] width 9 height 22
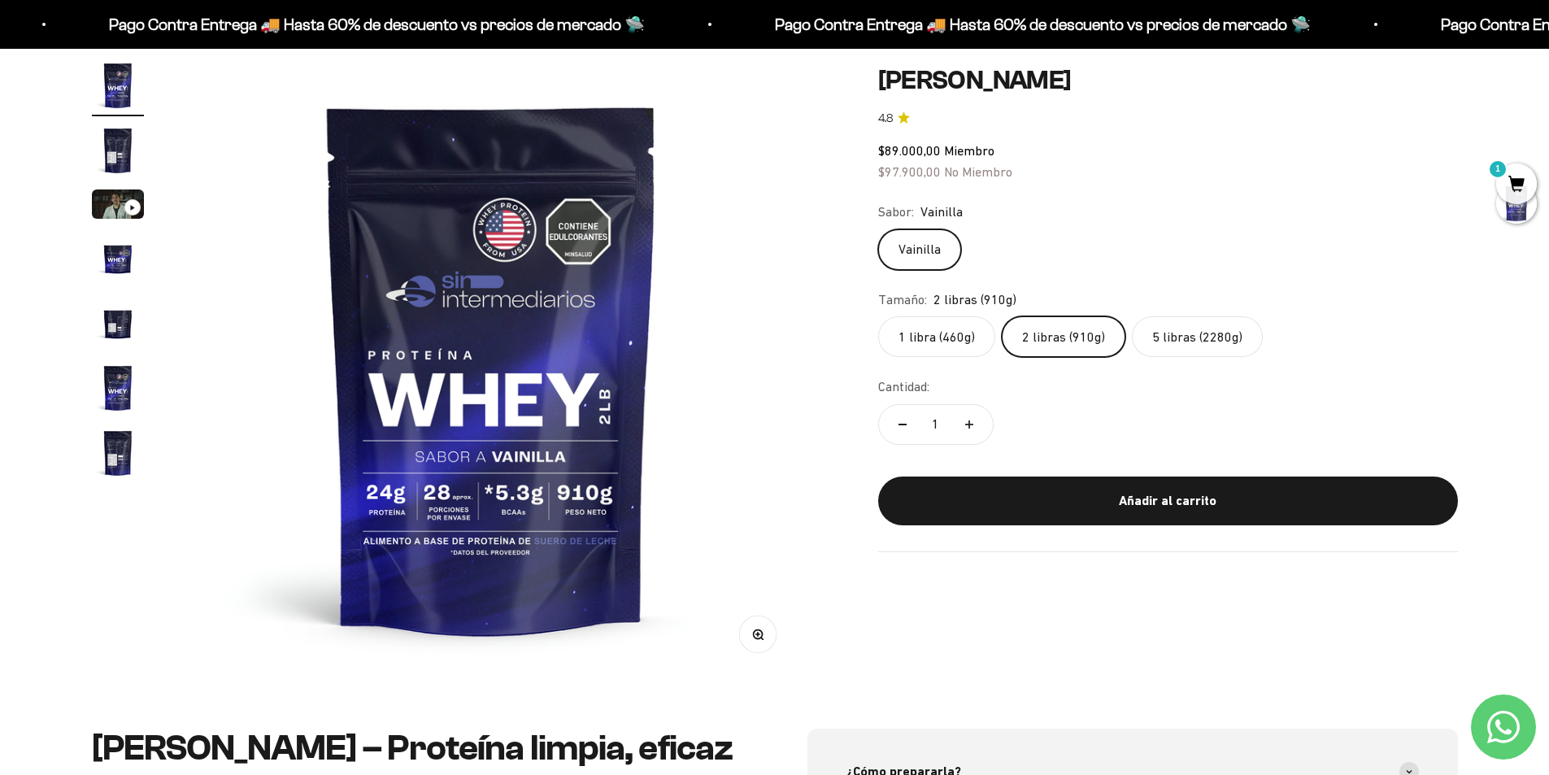
scroll to position [0, 0]
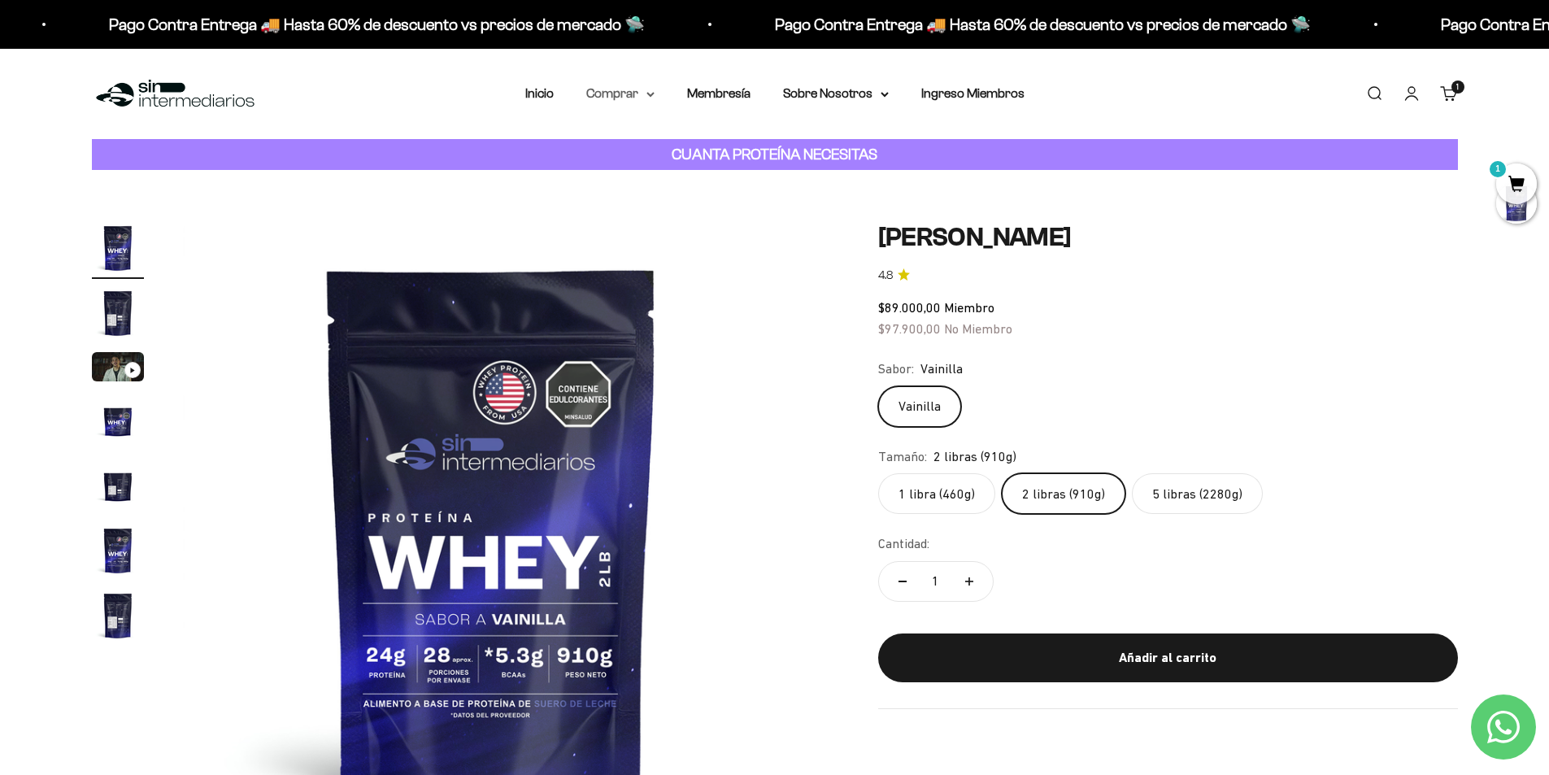
click at [635, 89] on summary "Comprar" at bounding box center [620, 93] width 68 height 21
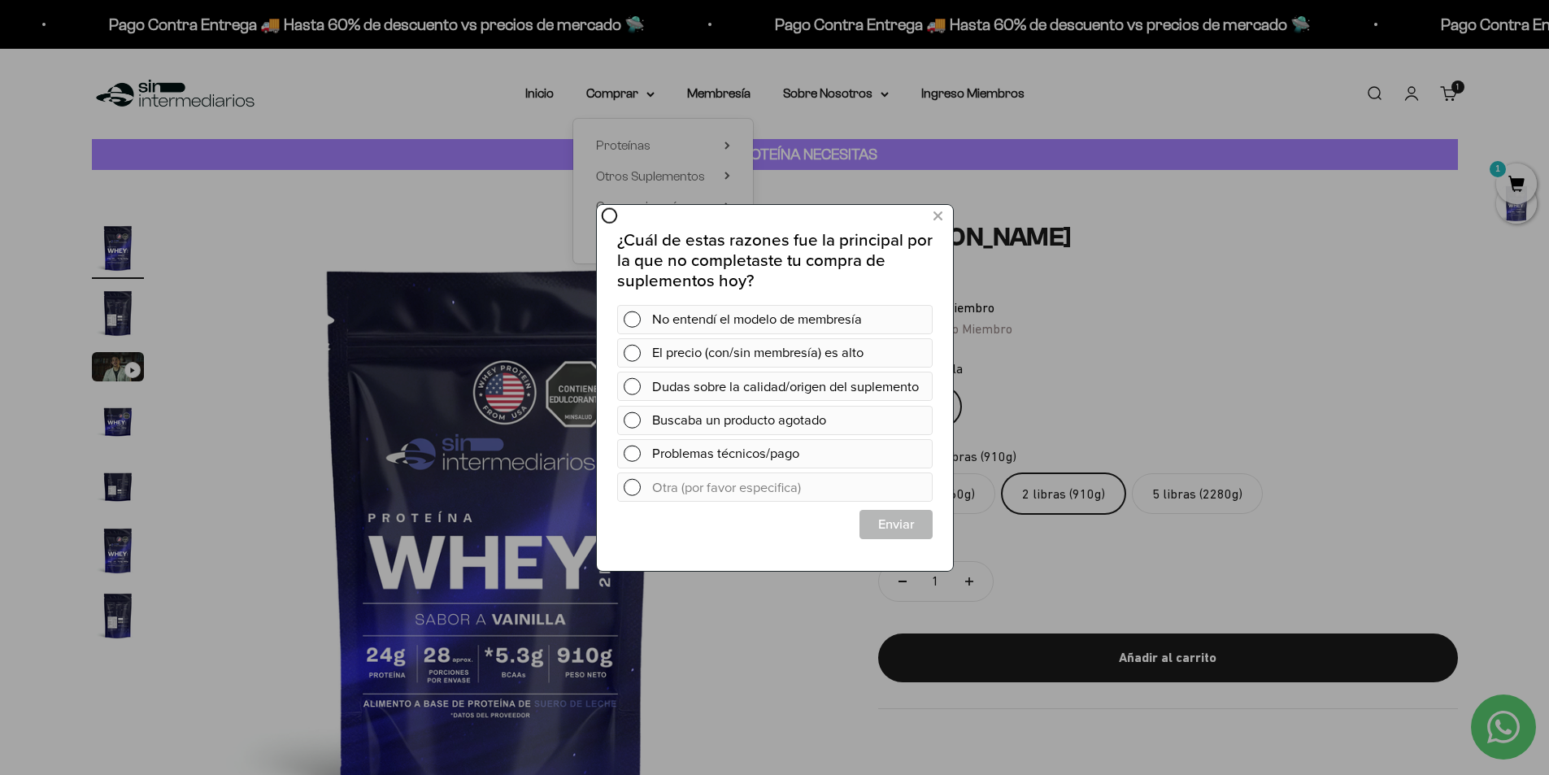
drag, startPoint x: 668, startPoint y: 145, endPoint x: 973, endPoint y: 271, distance: 330.0
click at [668, 145] on div at bounding box center [774, 387] width 1549 height 775
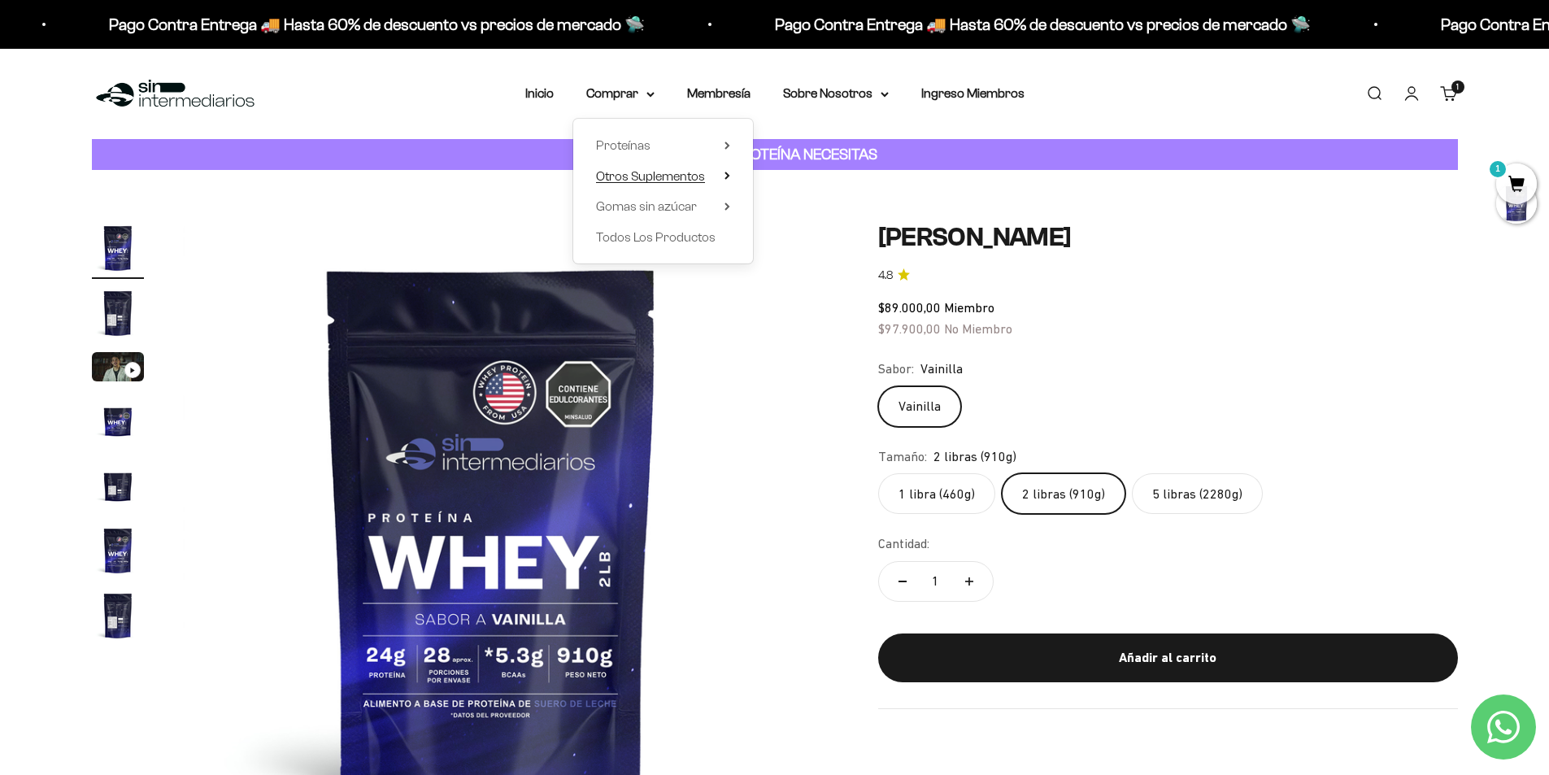
click at [648, 174] on span "Otros Suplementos" at bounding box center [650, 176] width 109 height 14
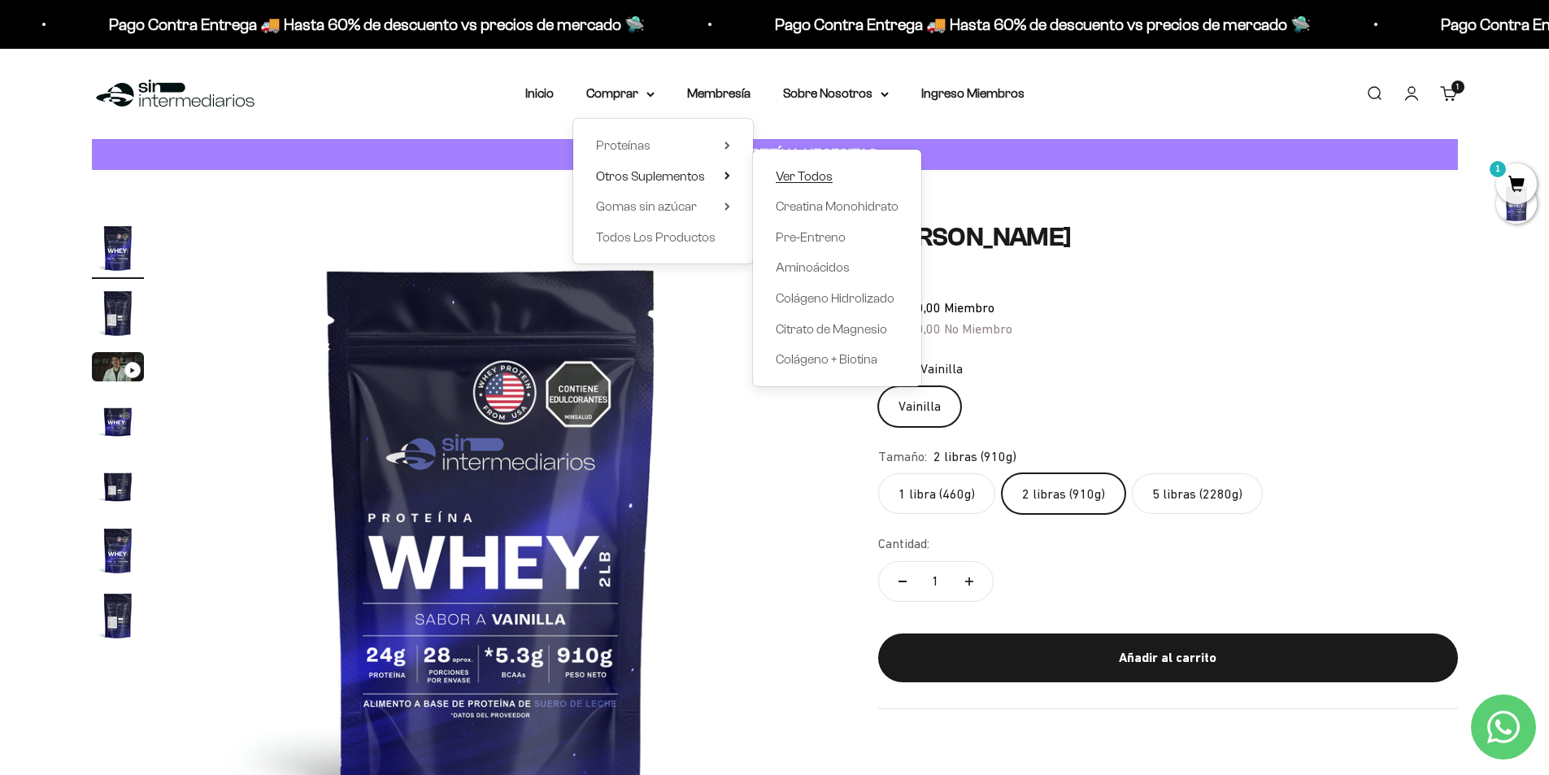
click at [802, 170] on span "Ver Todos" at bounding box center [804, 176] width 57 height 14
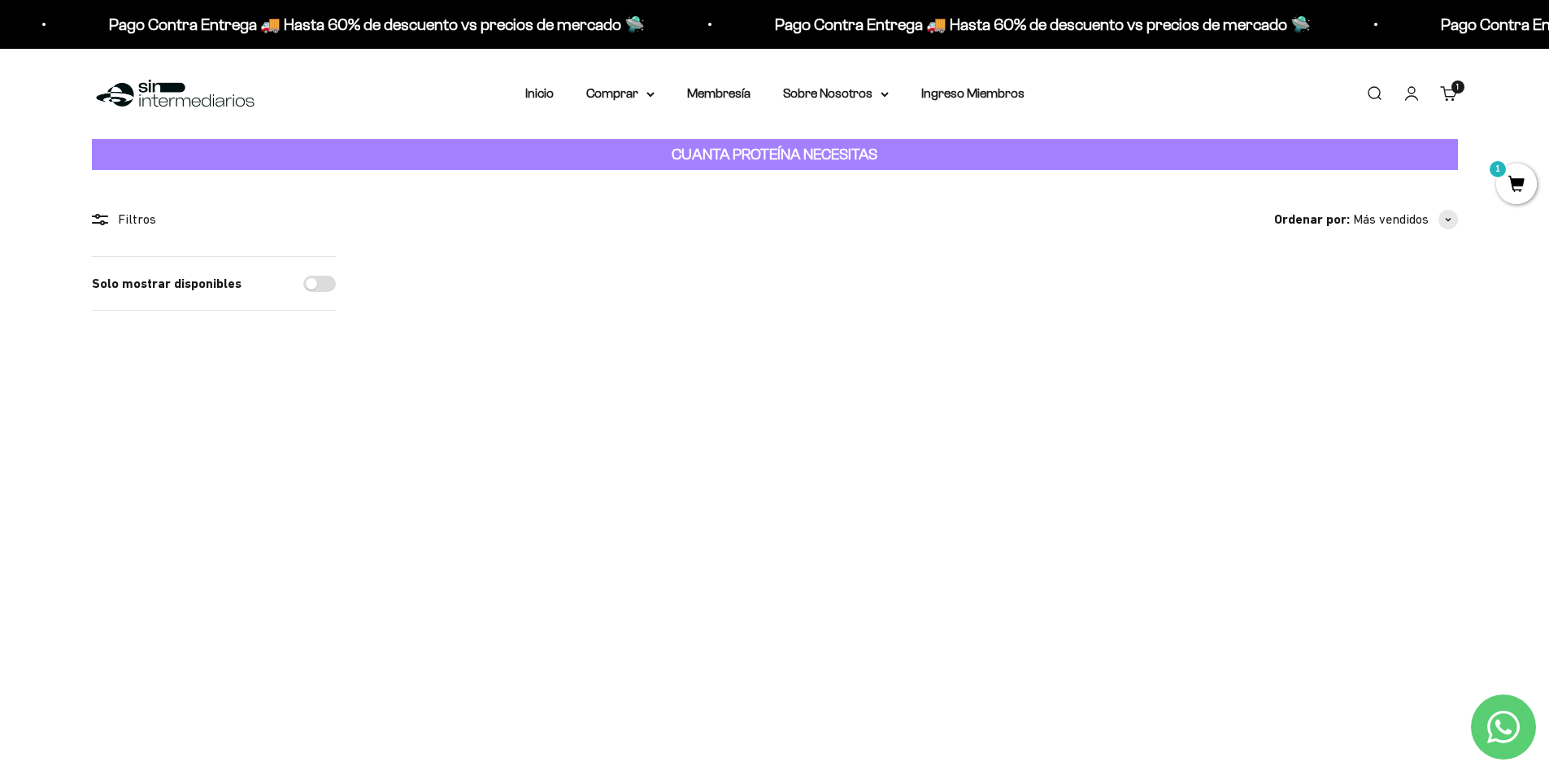
drag, startPoint x: 394, startPoint y: 531, endPoint x: 1503, endPoint y: 531, distance: 1108.3
click at [1503, 531] on section "Filtros Ordenar por Características Más vendidos Alfabéticamente, A-Z Alfabétic…" at bounding box center [774, 587] width 1549 height 834
click at [731, 691] on product-list "1 Creatina Monohidrato $57.000,00 Miembro $62.700,00 No Miembro 4.7 1 Colágeno …" at bounding box center [916, 591] width 1083 height 671
click at [762, 721] on product-list "1 Creatina Monohidrato $57.000,00 Miembro $62.700,00 No Miembro 4.7 1 Colágeno …" at bounding box center [916, 591] width 1083 height 671
click at [1132, 745] on product-list "1 Creatina Monohidrato $57.000,00 Miembro $62.700,00 No Miembro 4.7 1 Colágeno …" at bounding box center [916, 591] width 1083 height 671
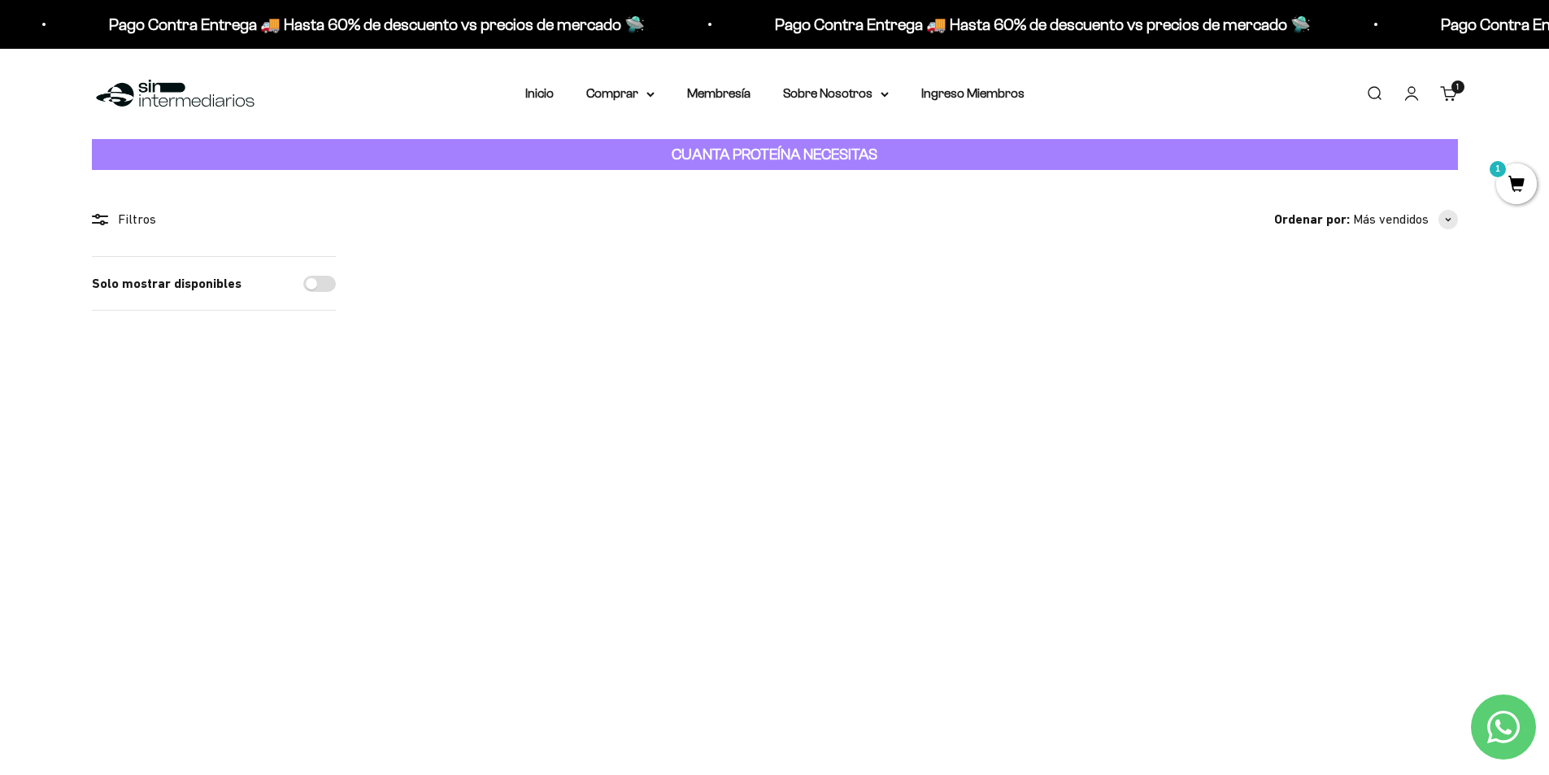
drag, startPoint x: 717, startPoint y: 706, endPoint x: 680, endPoint y: 649, distance: 68.1
click at [717, 705] on product-list "1 Creatina Monohidrato $57.000,00 Miembro $62.700,00 No Miembro 4.7 1 Colágeno …" at bounding box center [916, 591] width 1083 height 671
click at [558, 437] on span at bounding box center [557, 438] width 15 height 19
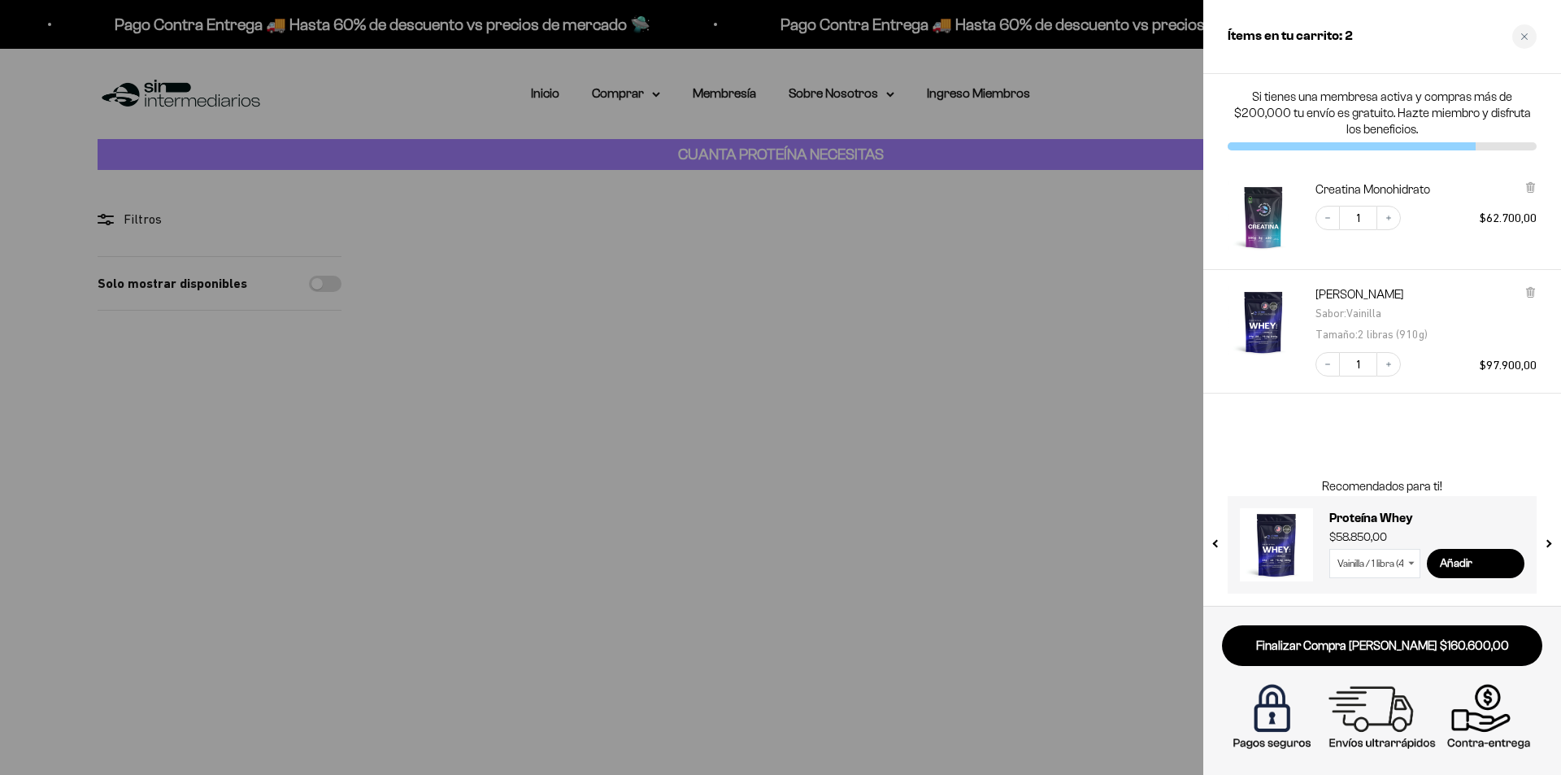
click at [842, 680] on div at bounding box center [780, 387] width 1561 height 775
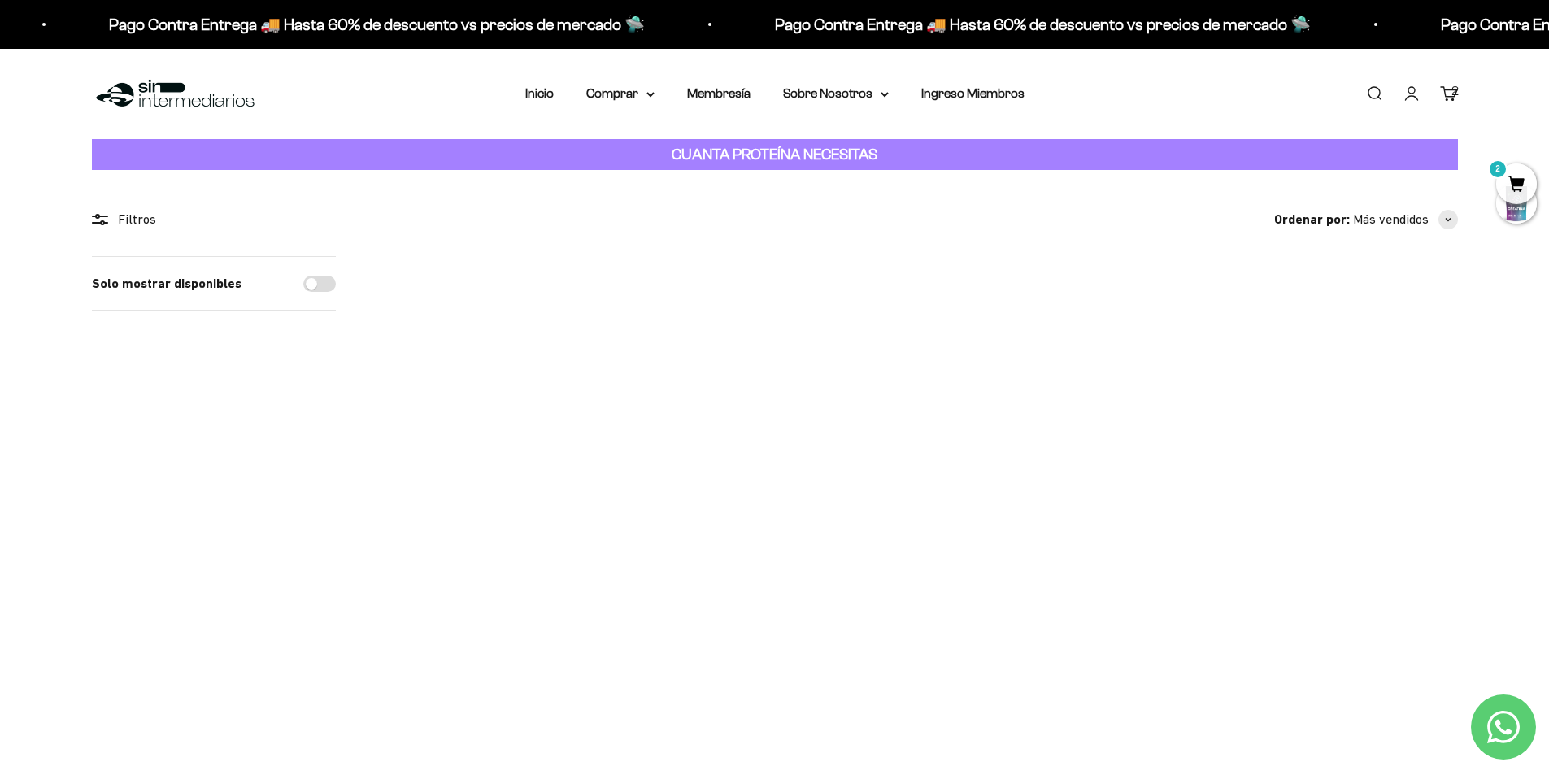
click at [775, 437] on span at bounding box center [777, 438] width 15 height 19
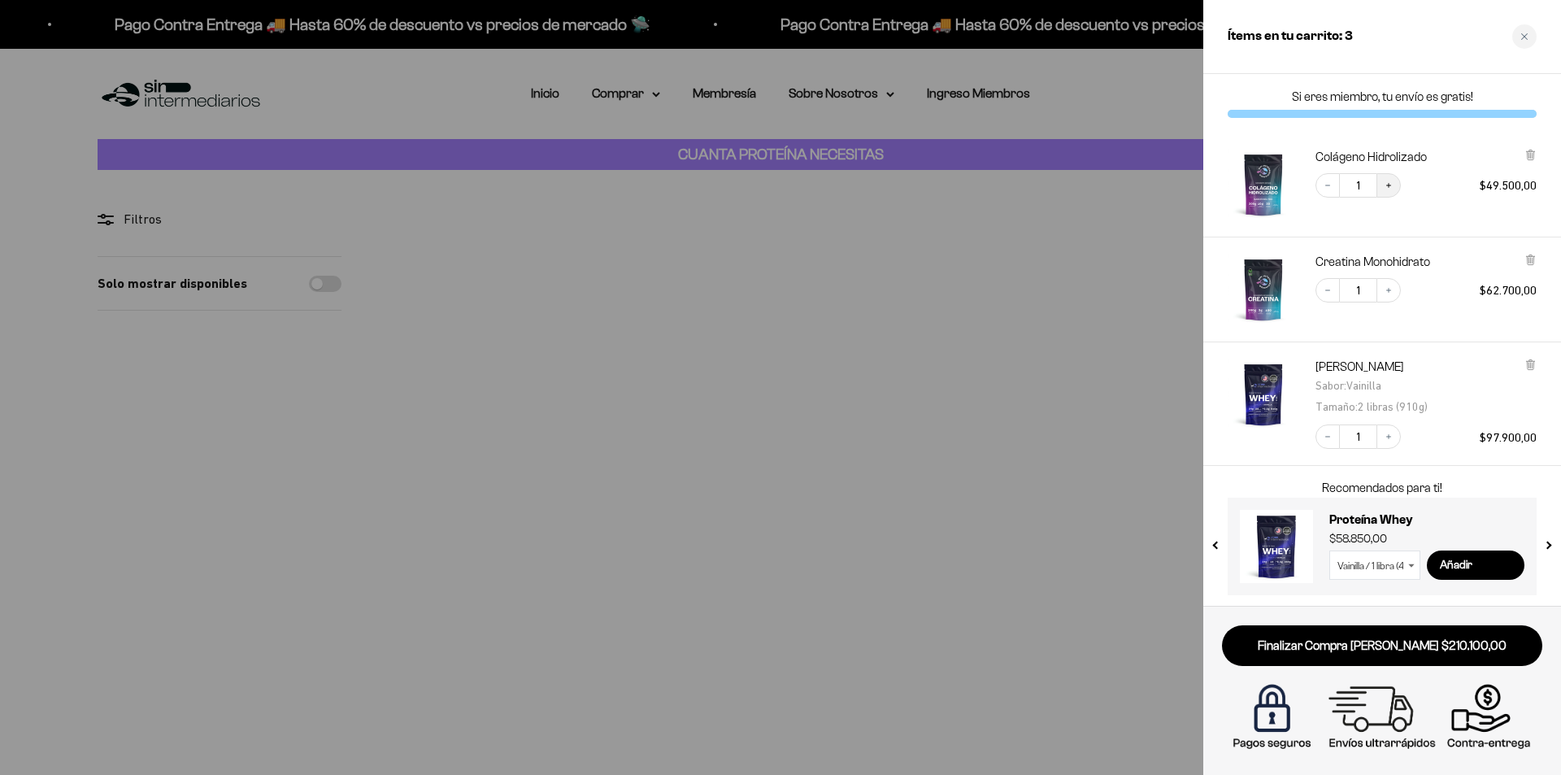
click at [1388, 184] on icon "Increase quantity" at bounding box center [1389, 186] width 10 height 10
click at [1128, 218] on div at bounding box center [780, 387] width 1561 height 775
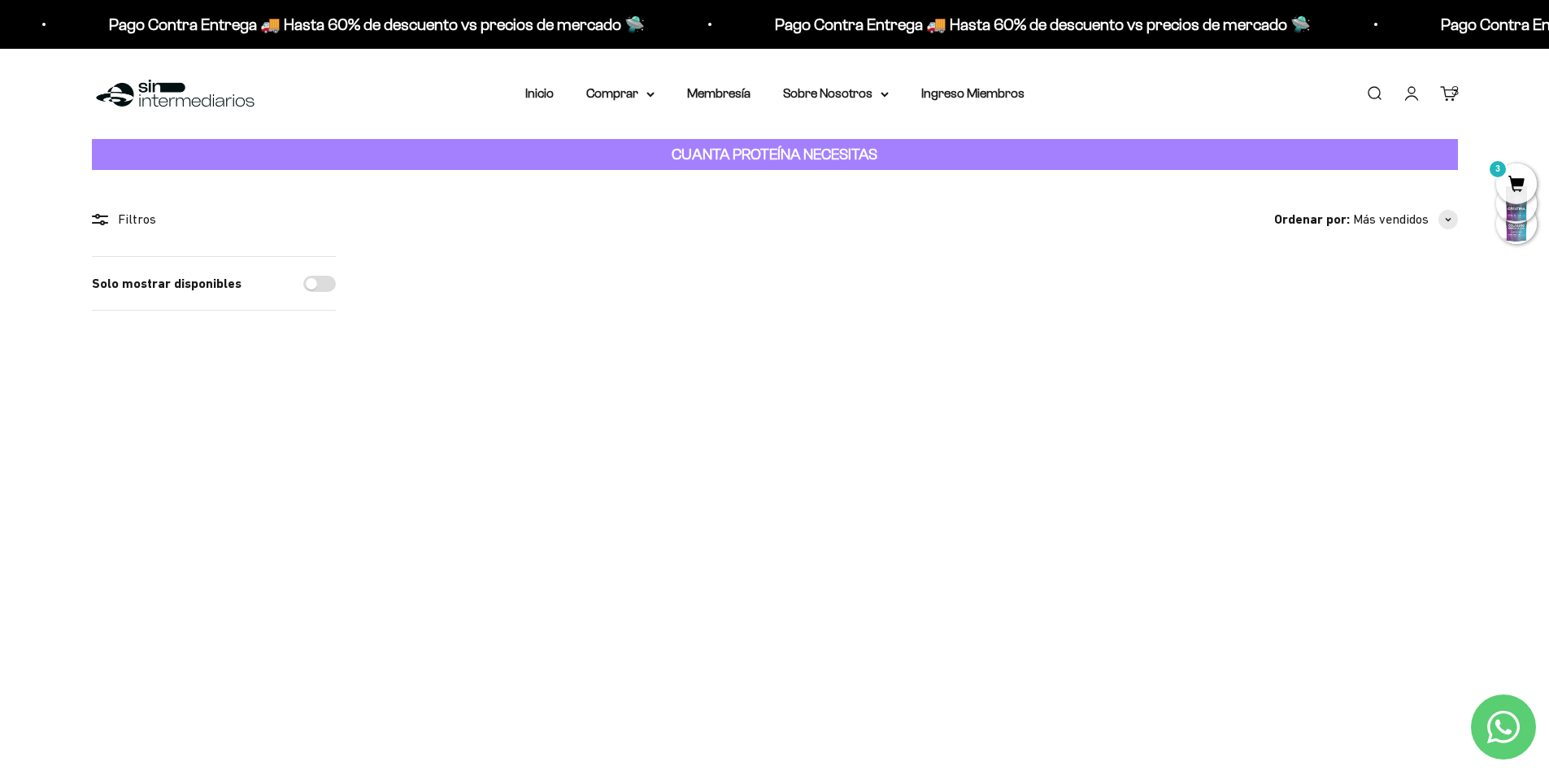
click at [1413, 94] on link "Iniciar sesión" at bounding box center [1412, 94] width 18 height 18
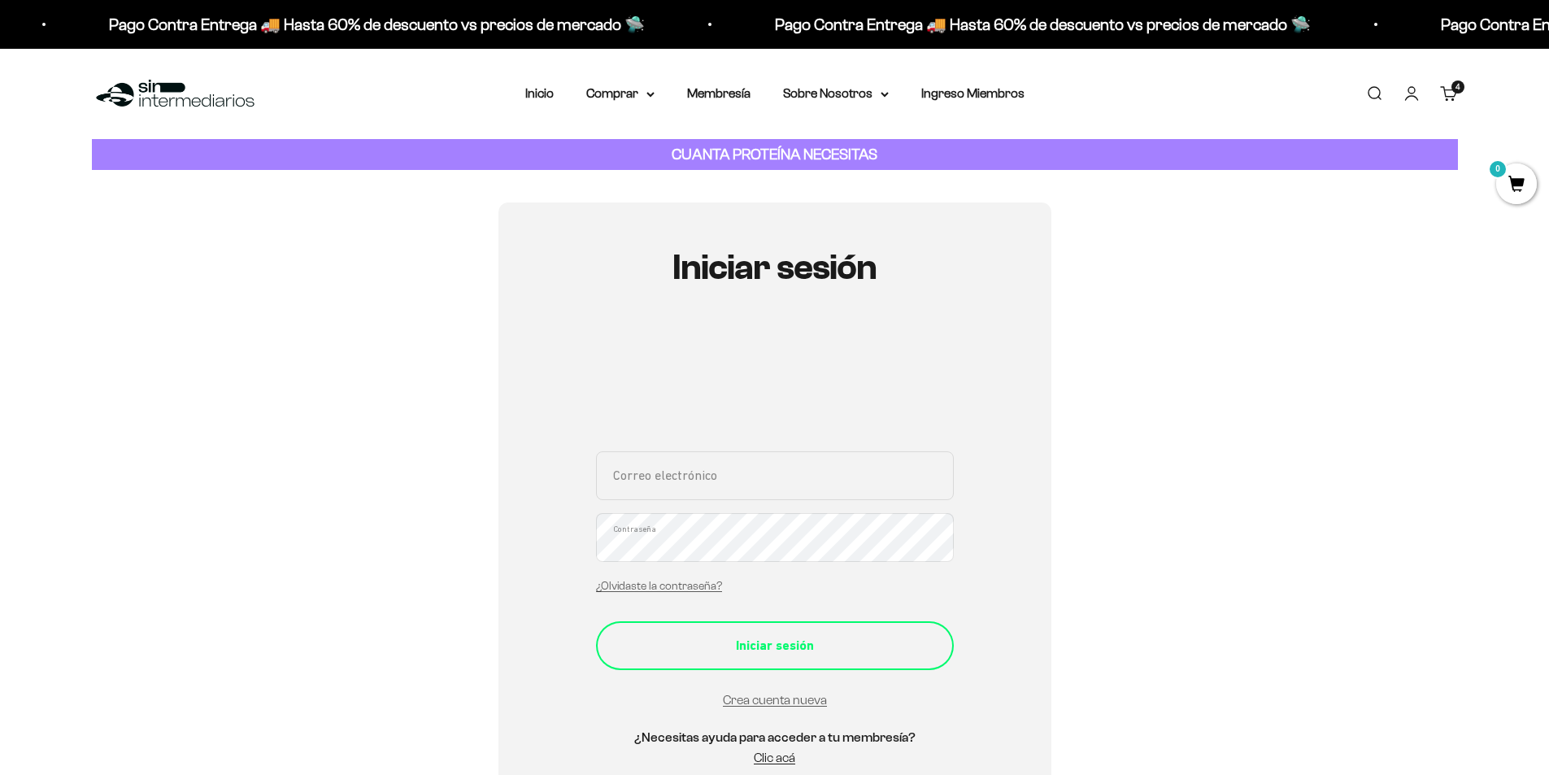
type input "[EMAIL_ADDRESS][DOMAIN_NAME]"
click at [755, 645] on div "Iniciar sesión" at bounding box center [775, 645] width 293 height 21
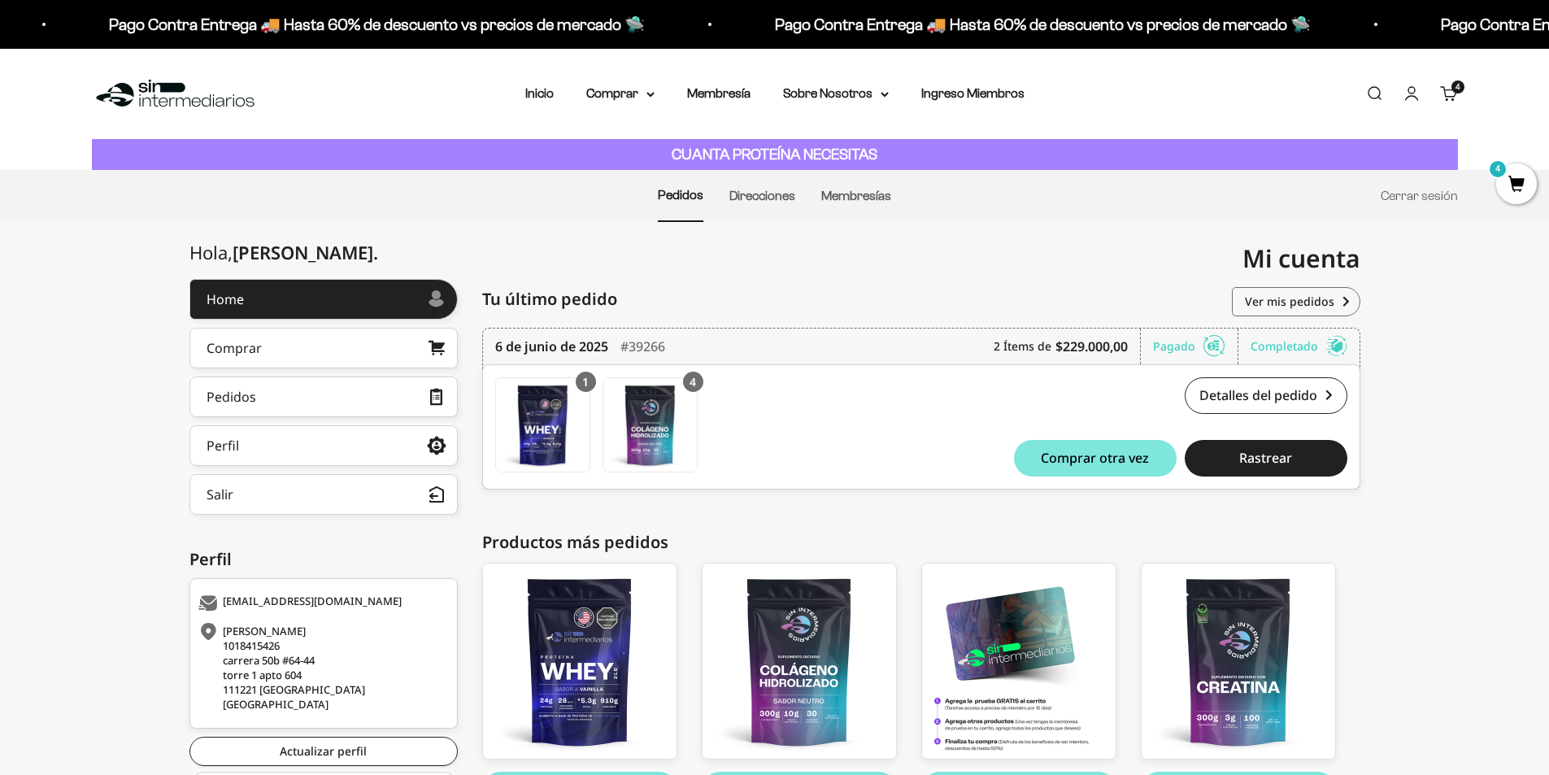
click at [1519, 180] on span "4" at bounding box center [1516, 183] width 41 height 41
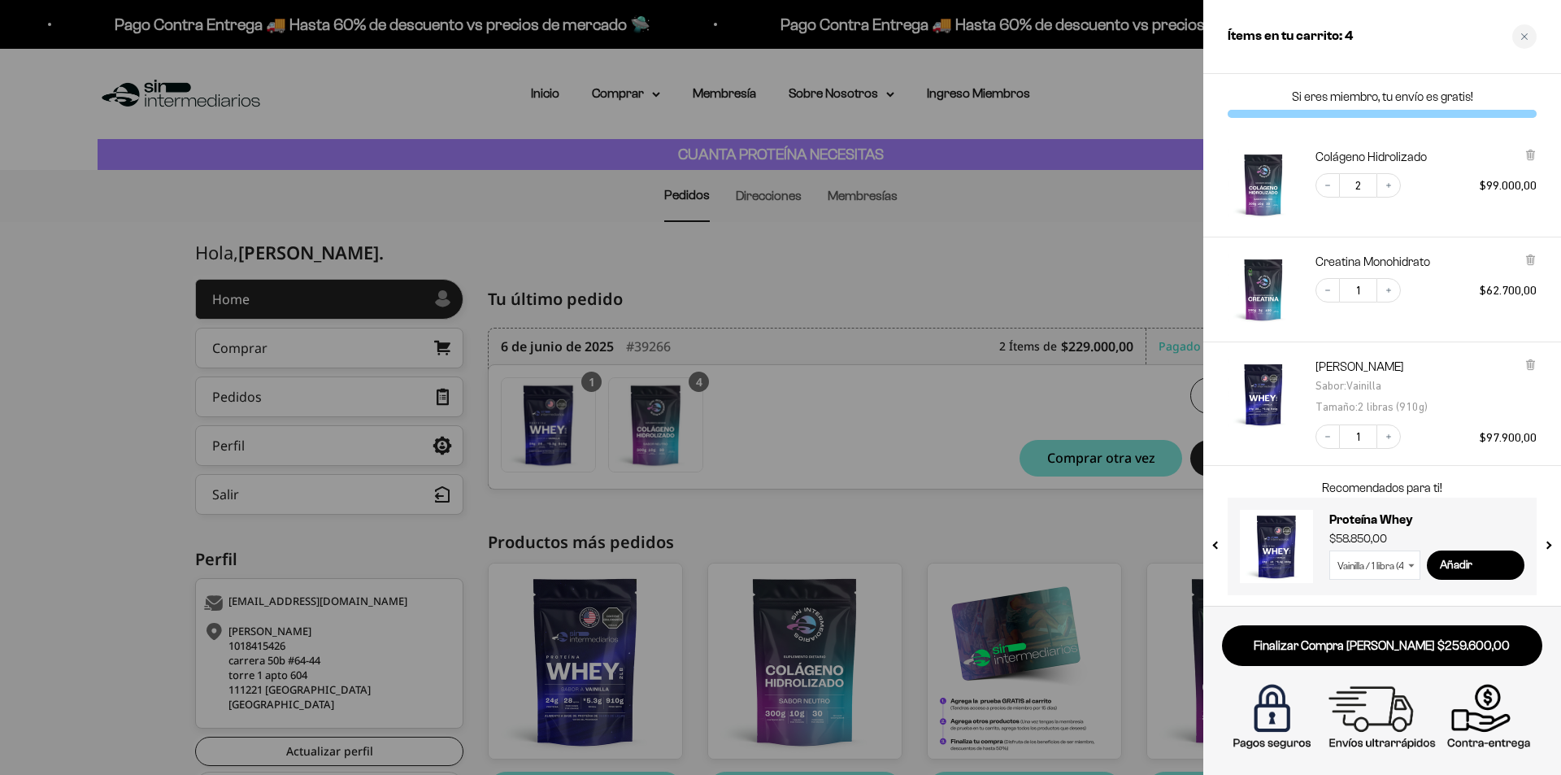
click at [1134, 238] on div at bounding box center [780, 387] width 1561 height 775
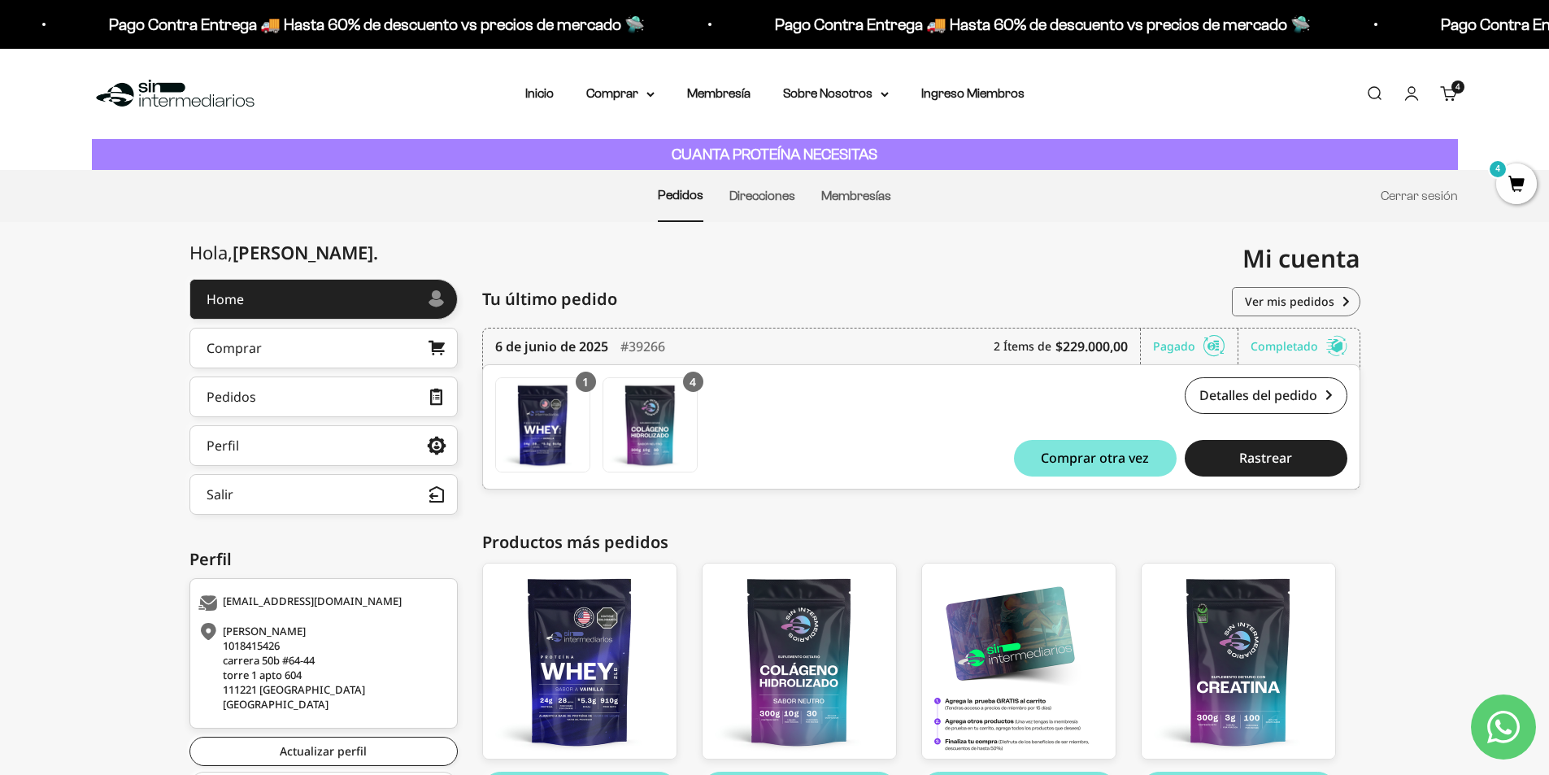
click at [1450, 96] on link "Carrito 4 artículos 4" at bounding box center [1449, 94] width 18 height 18
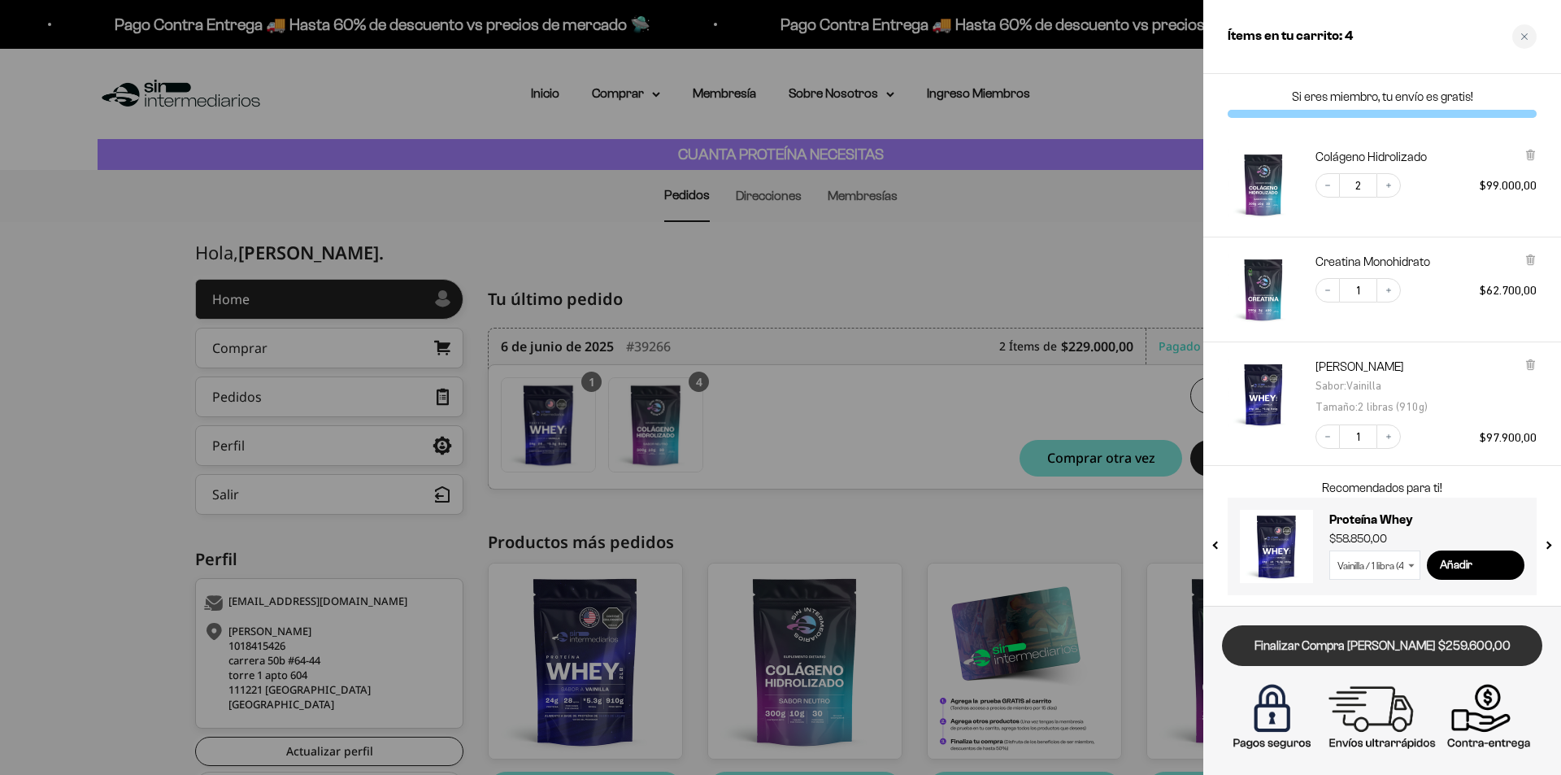
click at [1369, 641] on link "Finalizar Compra Segura $259.600,00" at bounding box center [1382, 645] width 320 height 41
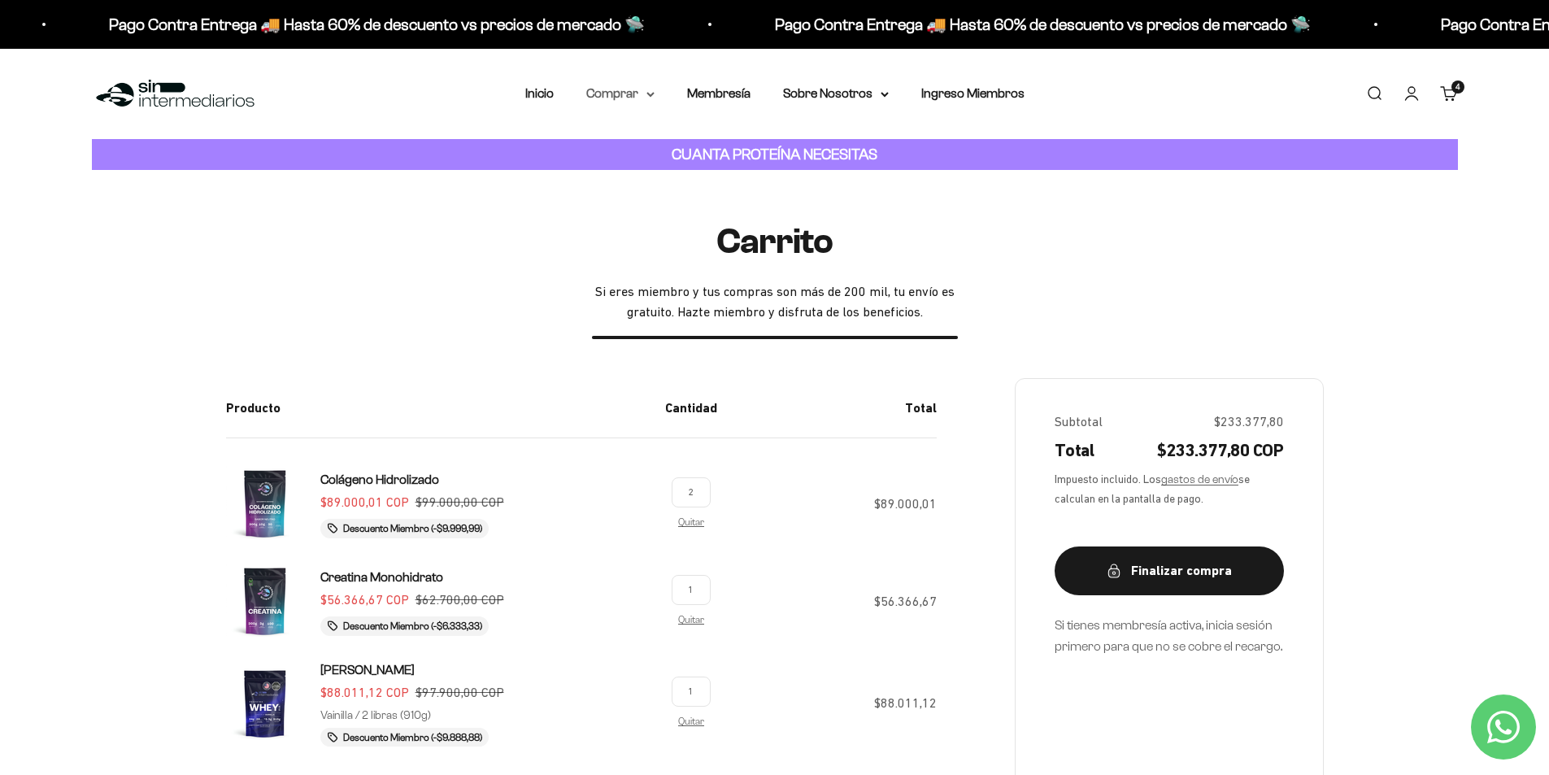
click at [651, 95] on icon at bounding box center [650, 94] width 7 height 3
click at [536, 90] on link "Inicio" at bounding box center [539, 93] width 28 height 14
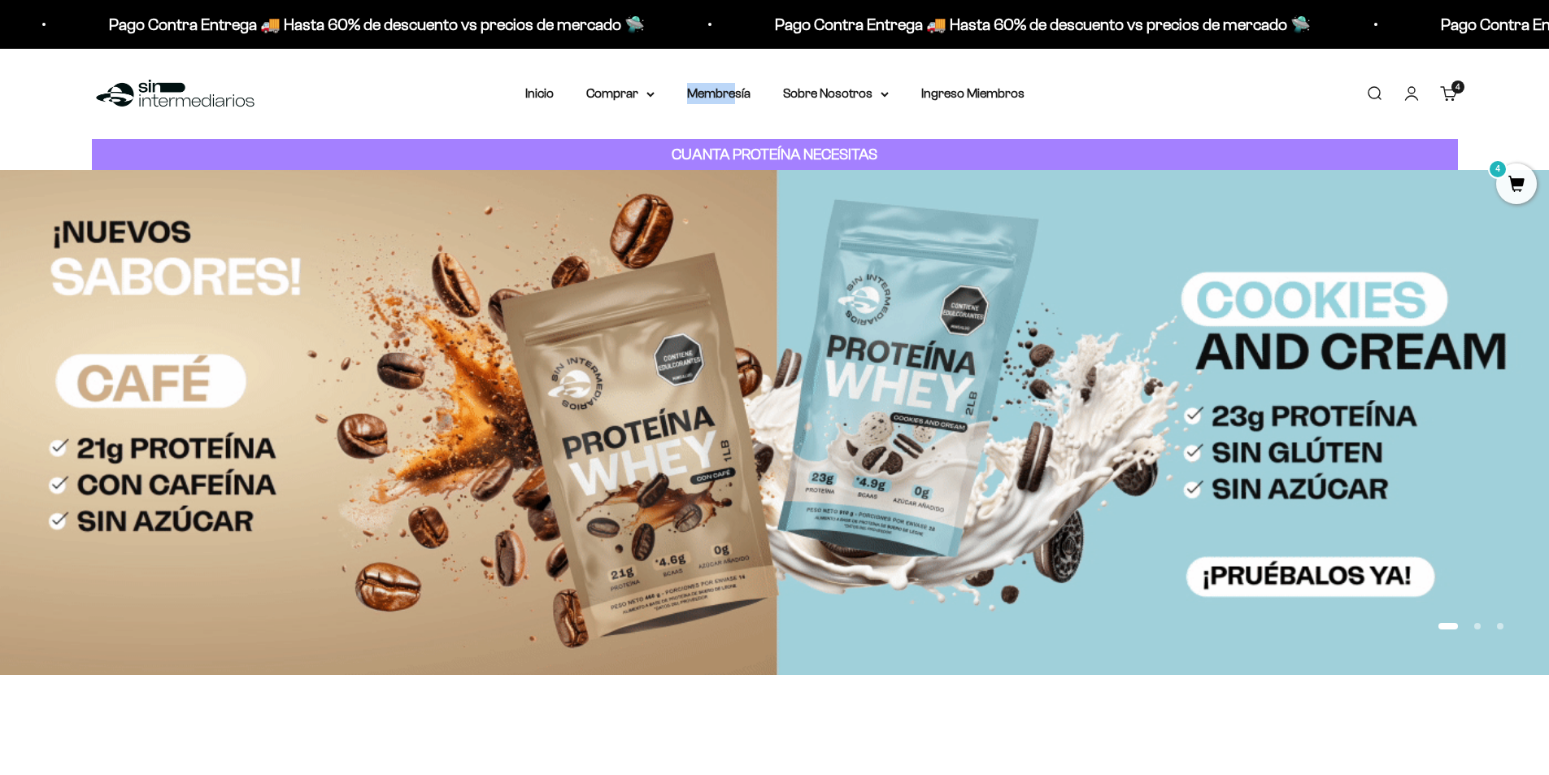
click at [738, 85] on div "Menú [GEOGRAPHIC_DATA] Inicio Comprar Proteínas Ver Todos Whey Iso Vegan Pancak…" at bounding box center [774, 94] width 1549 height 90
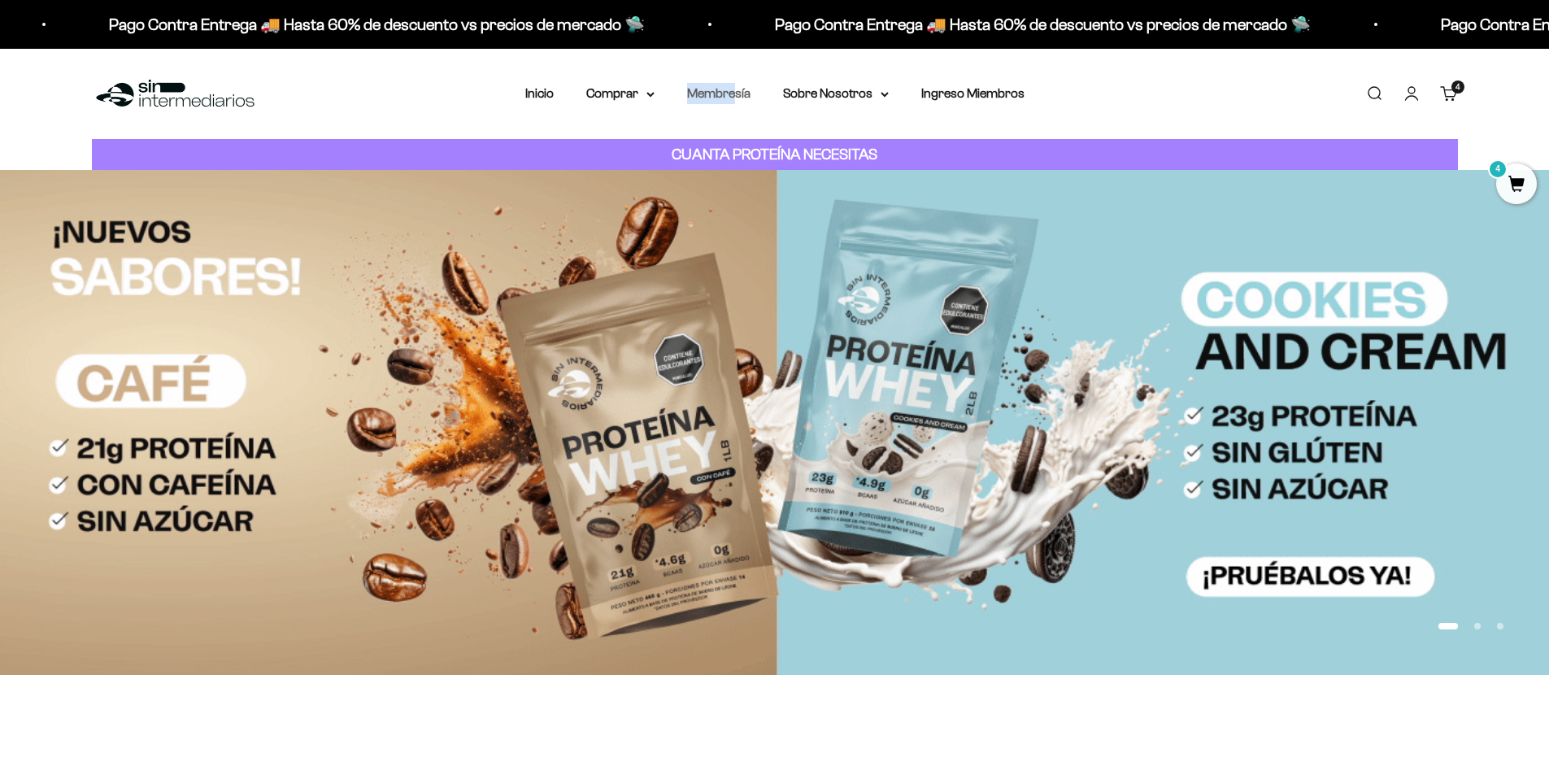
click at [737, 91] on link "Membresía" at bounding box center [718, 93] width 63 height 14
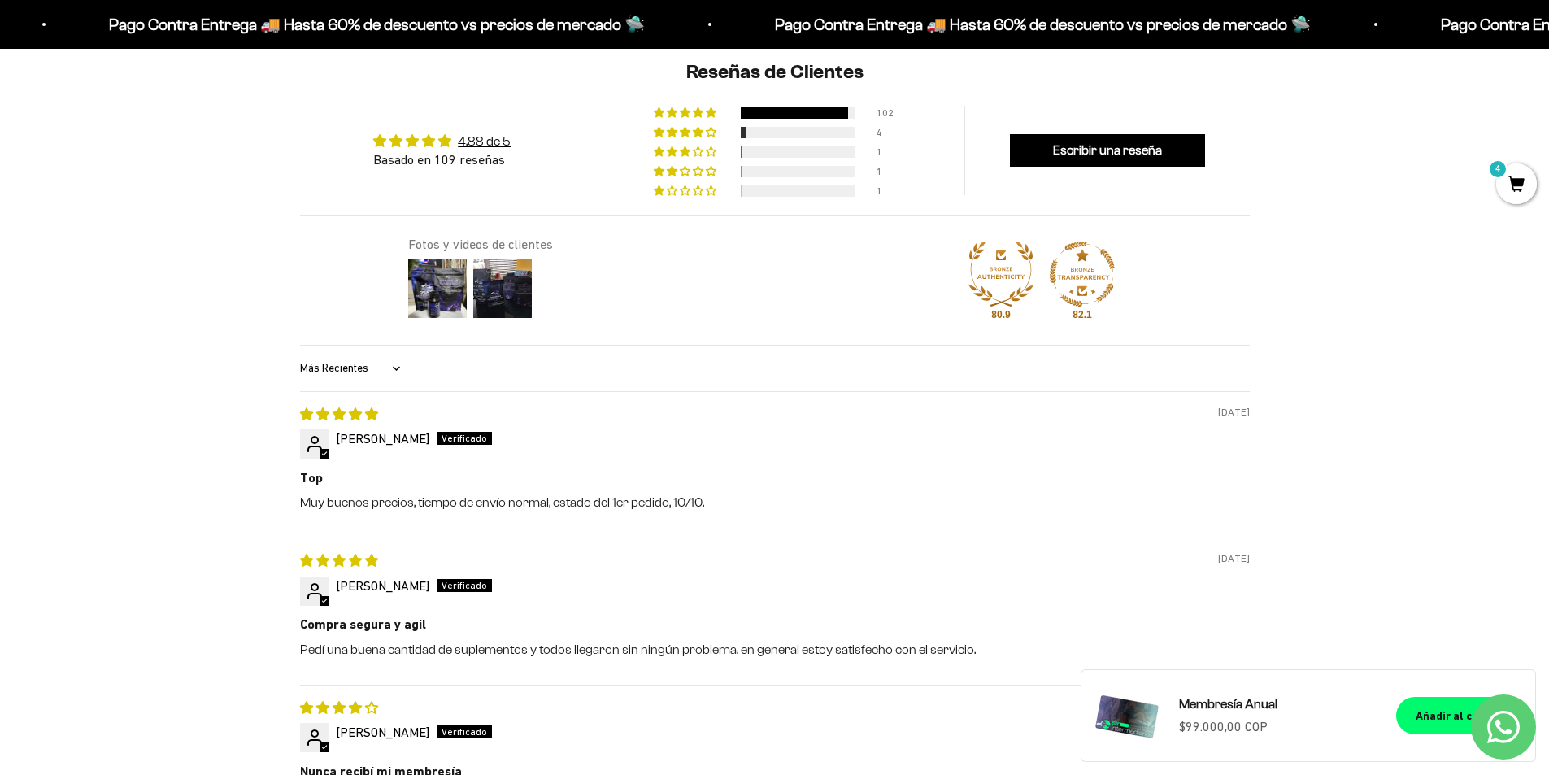
scroll to position [813, 0]
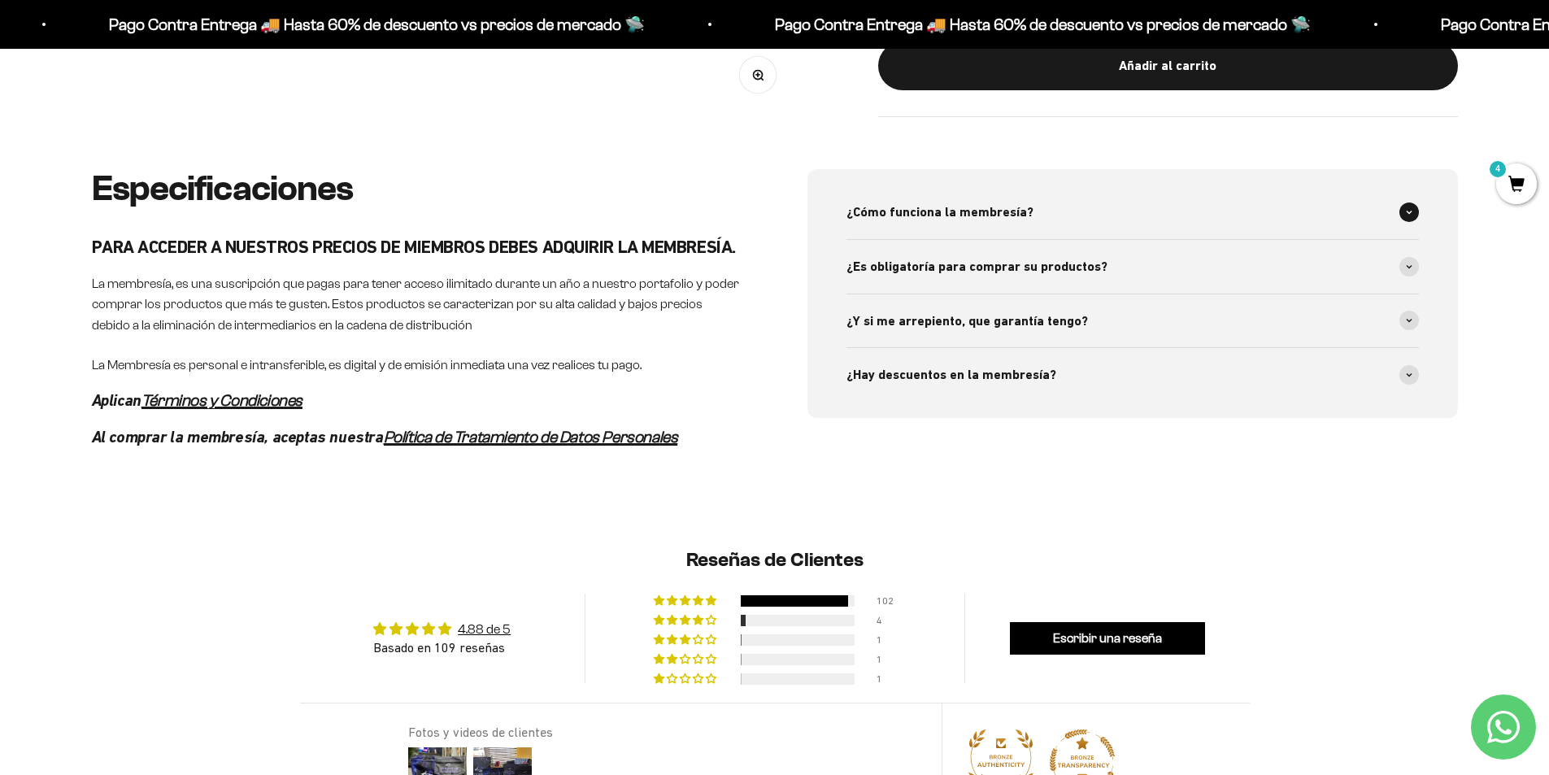
click at [959, 221] on span "¿Cómo funciona la membresía?" at bounding box center [939, 212] width 187 height 21
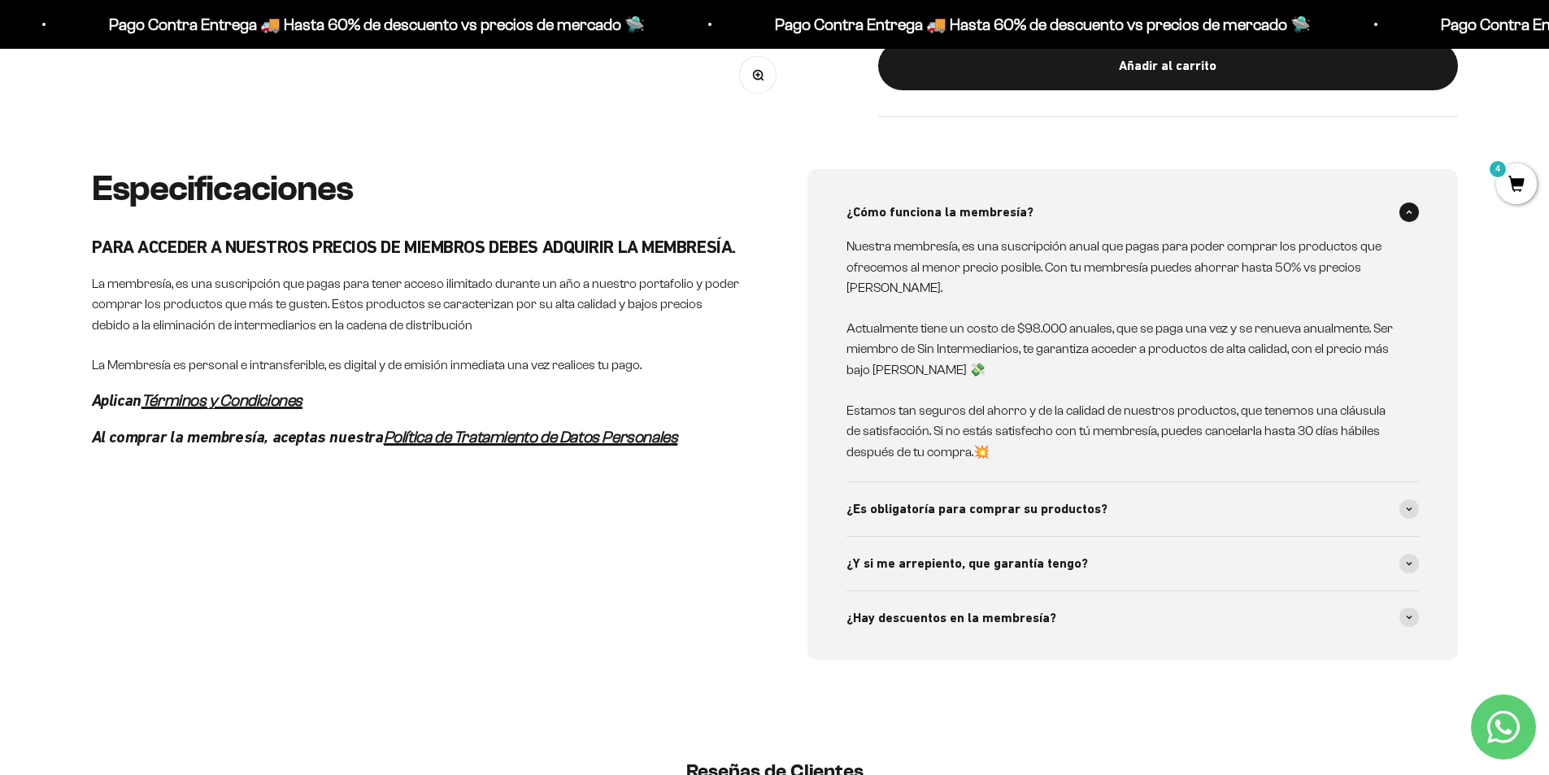
click at [957, 210] on span "¿Cómo funciona la membresía?" at bounding box center [939, 212] width 187 height 21
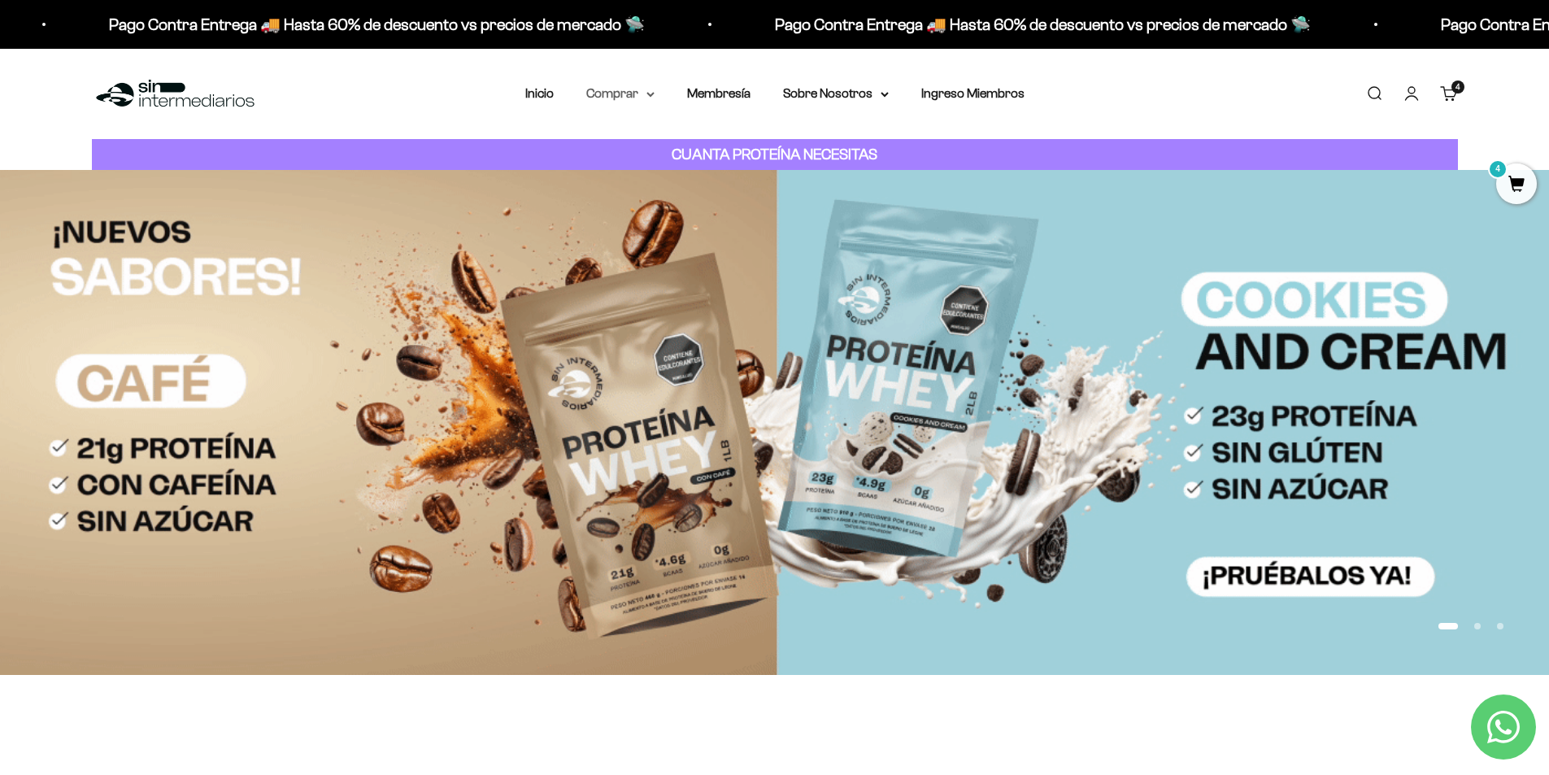
click at [632, 89] on summary "Comprar" at bounding box center [620, 93] width 68 height 21
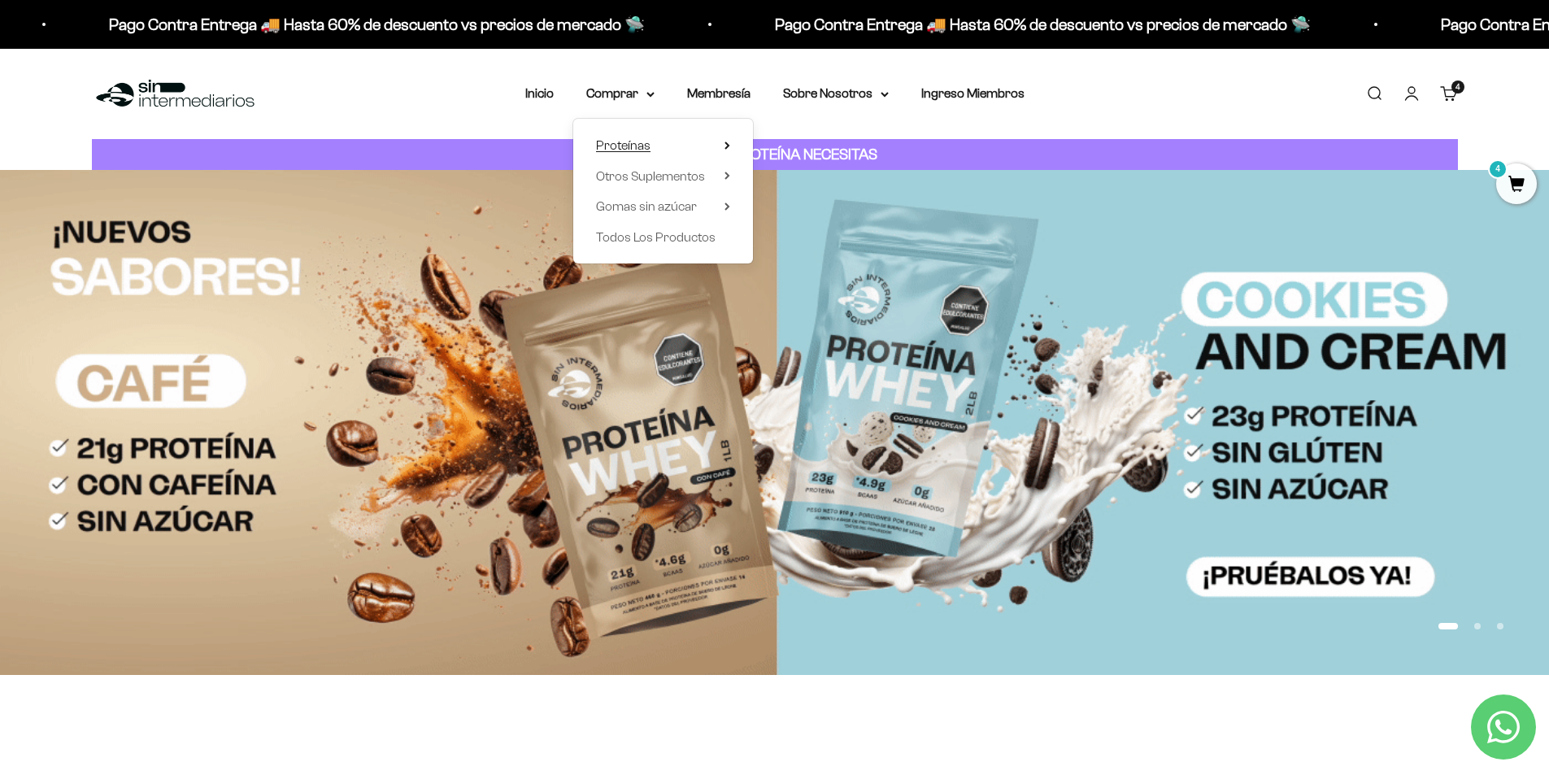
click at [615, 137] on span "Proteínas" at bounding box center [623, 145] width 54 height 21
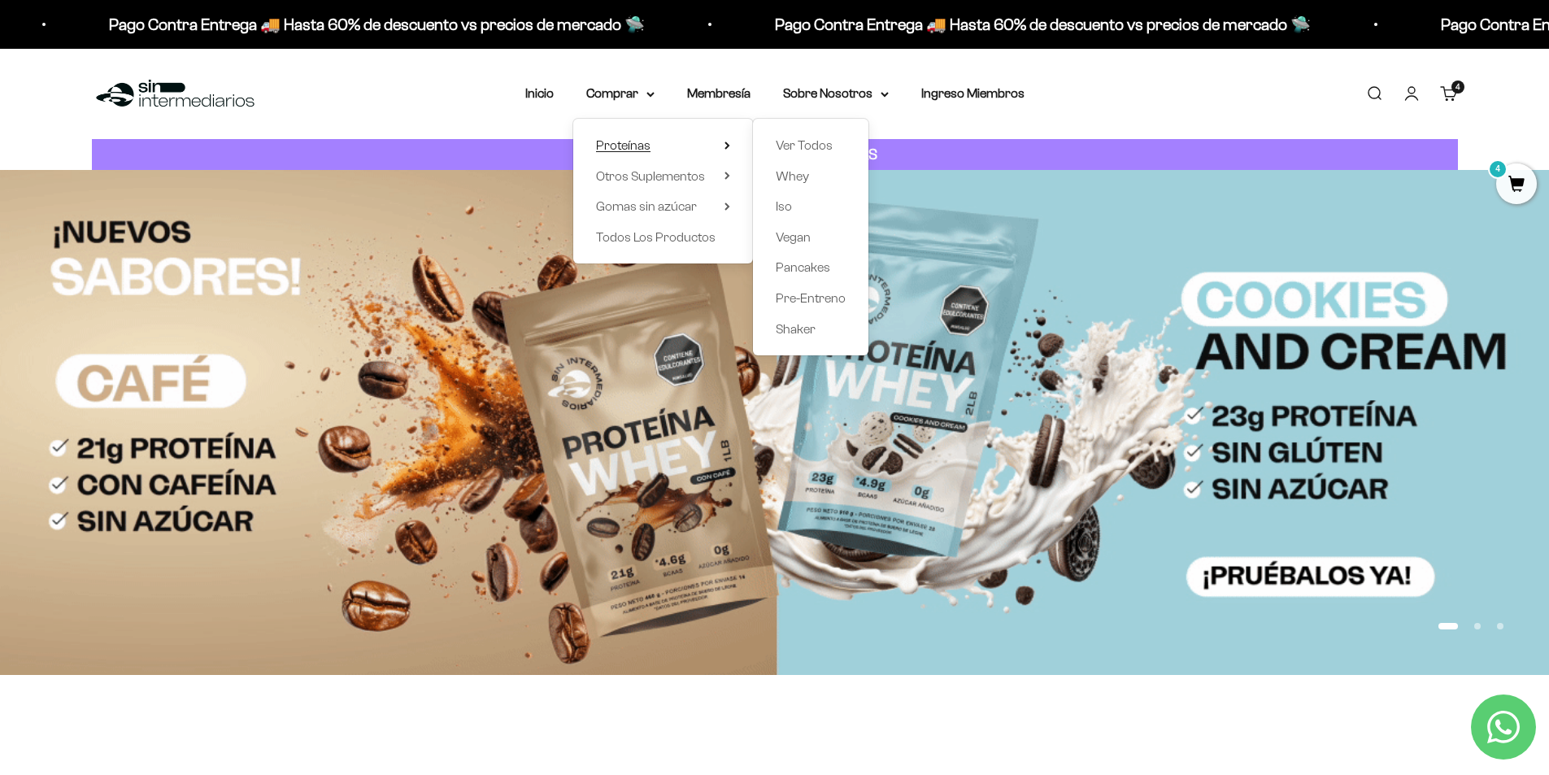
click at [615, 137] on span "Proteínas" at bounding box center [623, 145] width 54 height 21
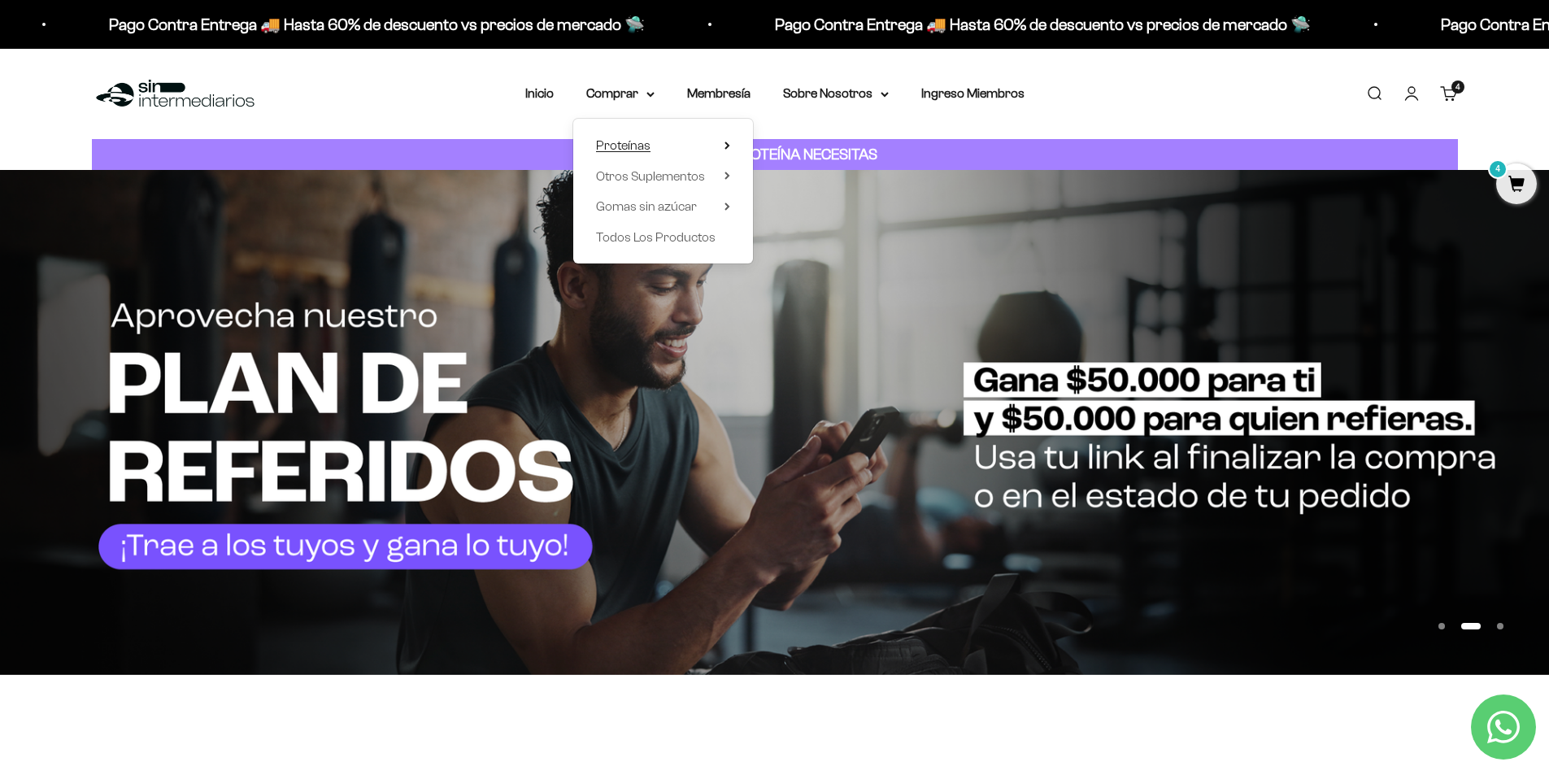
click at [629, 142] on span "Proteínas" at bounding box center [623, 145] width 54 height 14
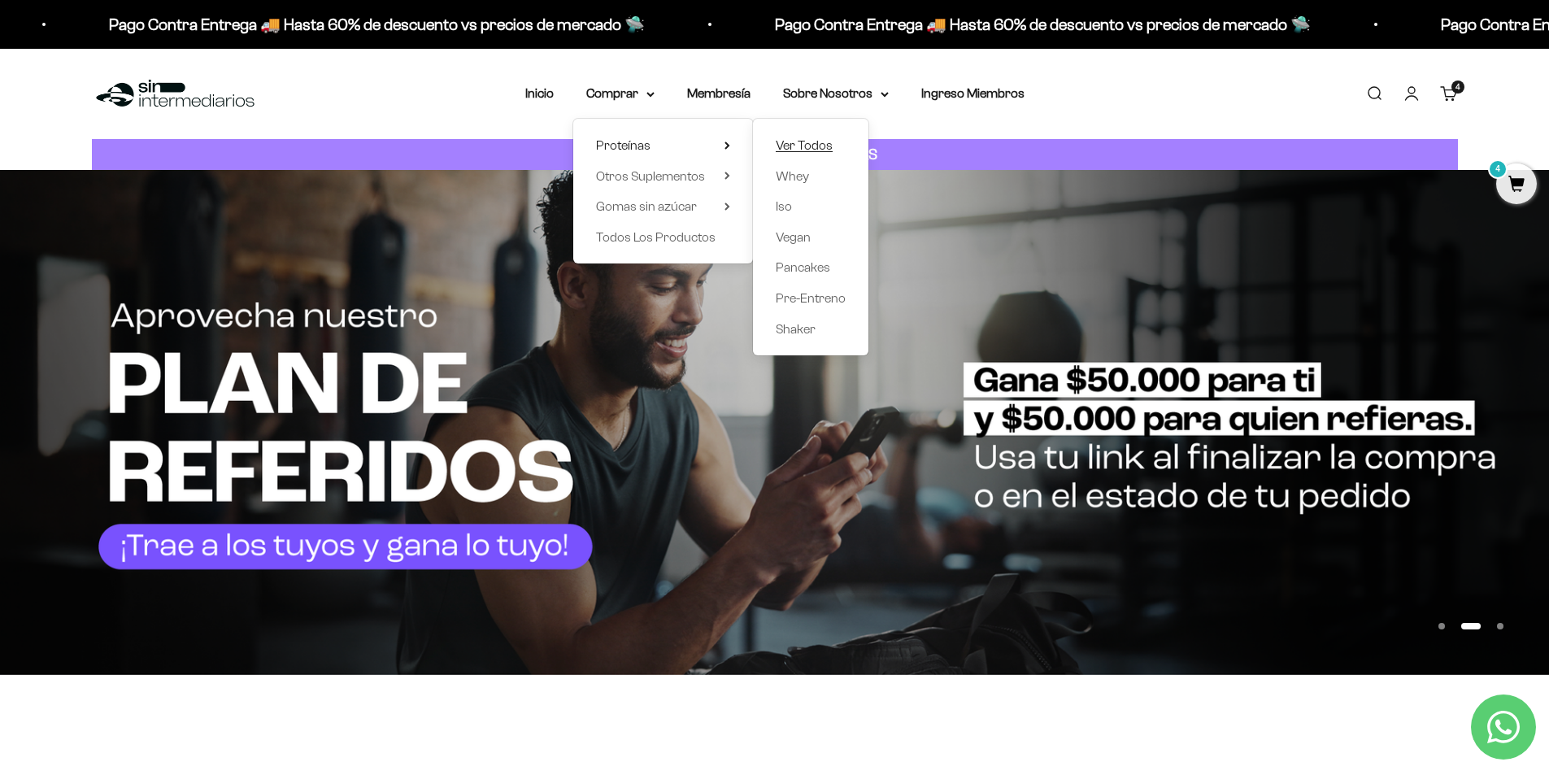
click at [801, 137] on span "Ver Todos" at bounding box center [804, 145] width 57 height 21
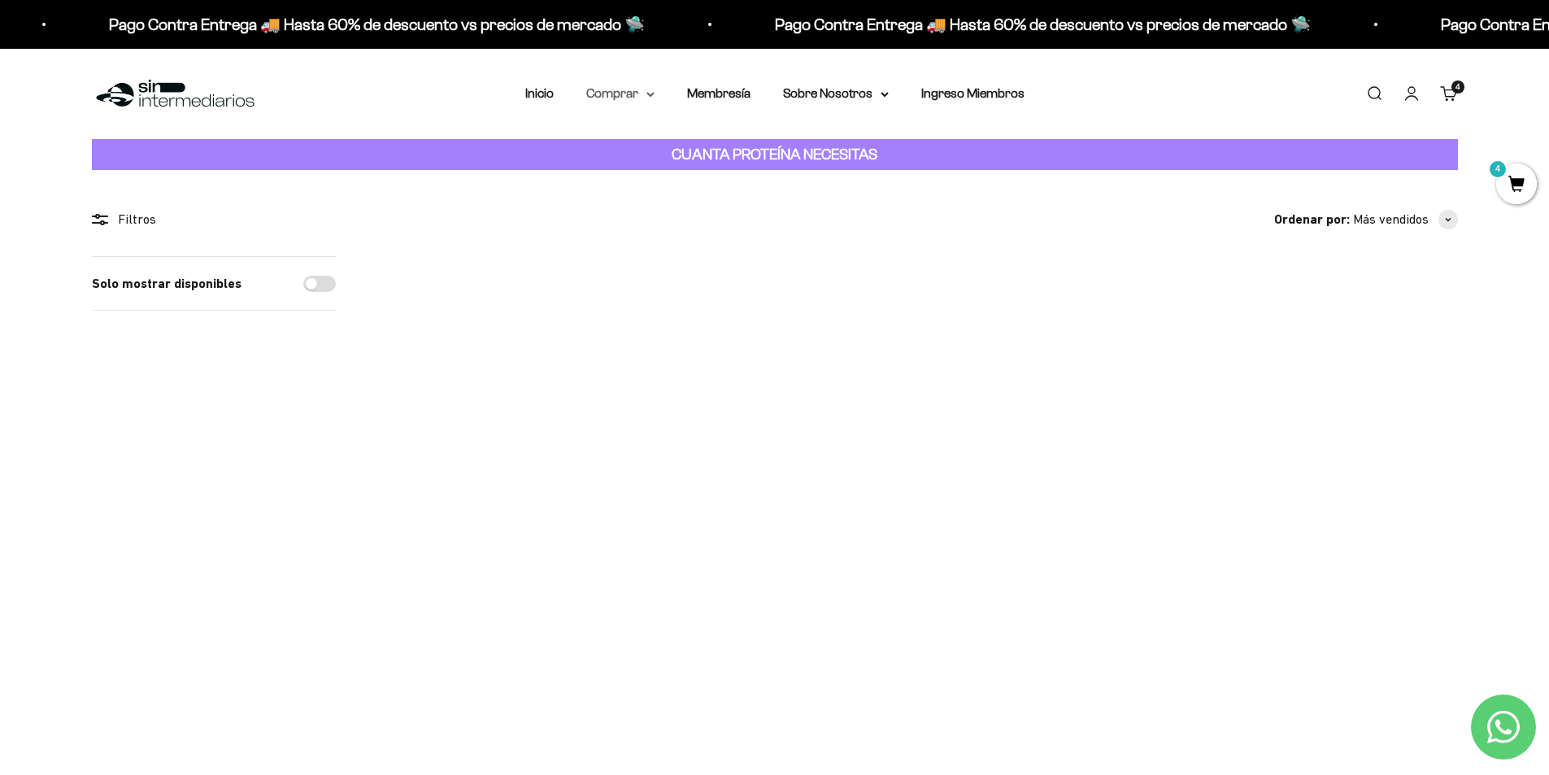
click at [632, 94] on summary "Comprar" at bounding box center [620, 93] width 68 height 21
click at [689, 145] on summary "Proteínas" at bounding box center [663, 145] width 134 height 21
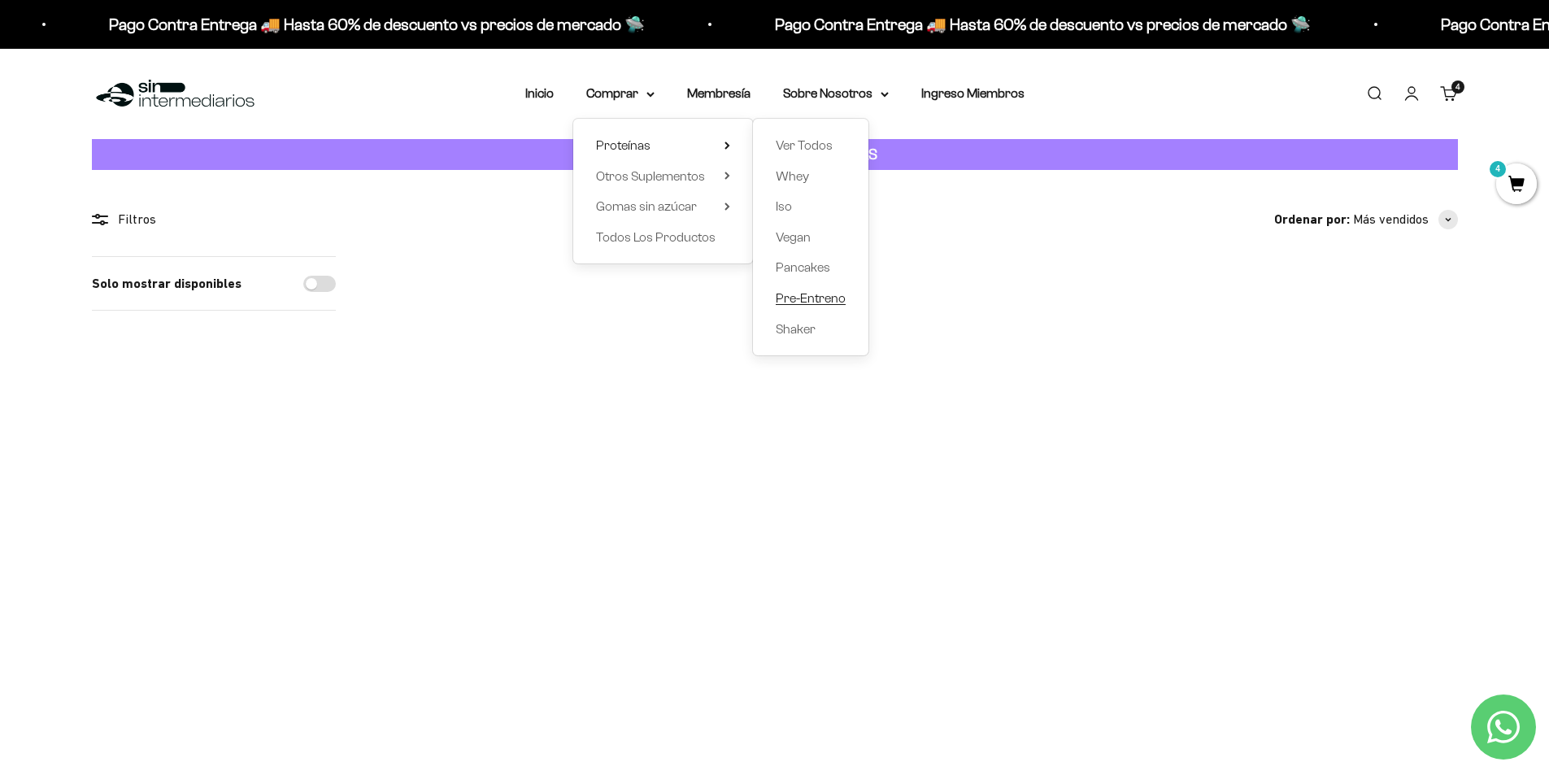
click at [807, 290] on span "Pre-Entreno" at bounding box center [811, 298] width 70 height 21
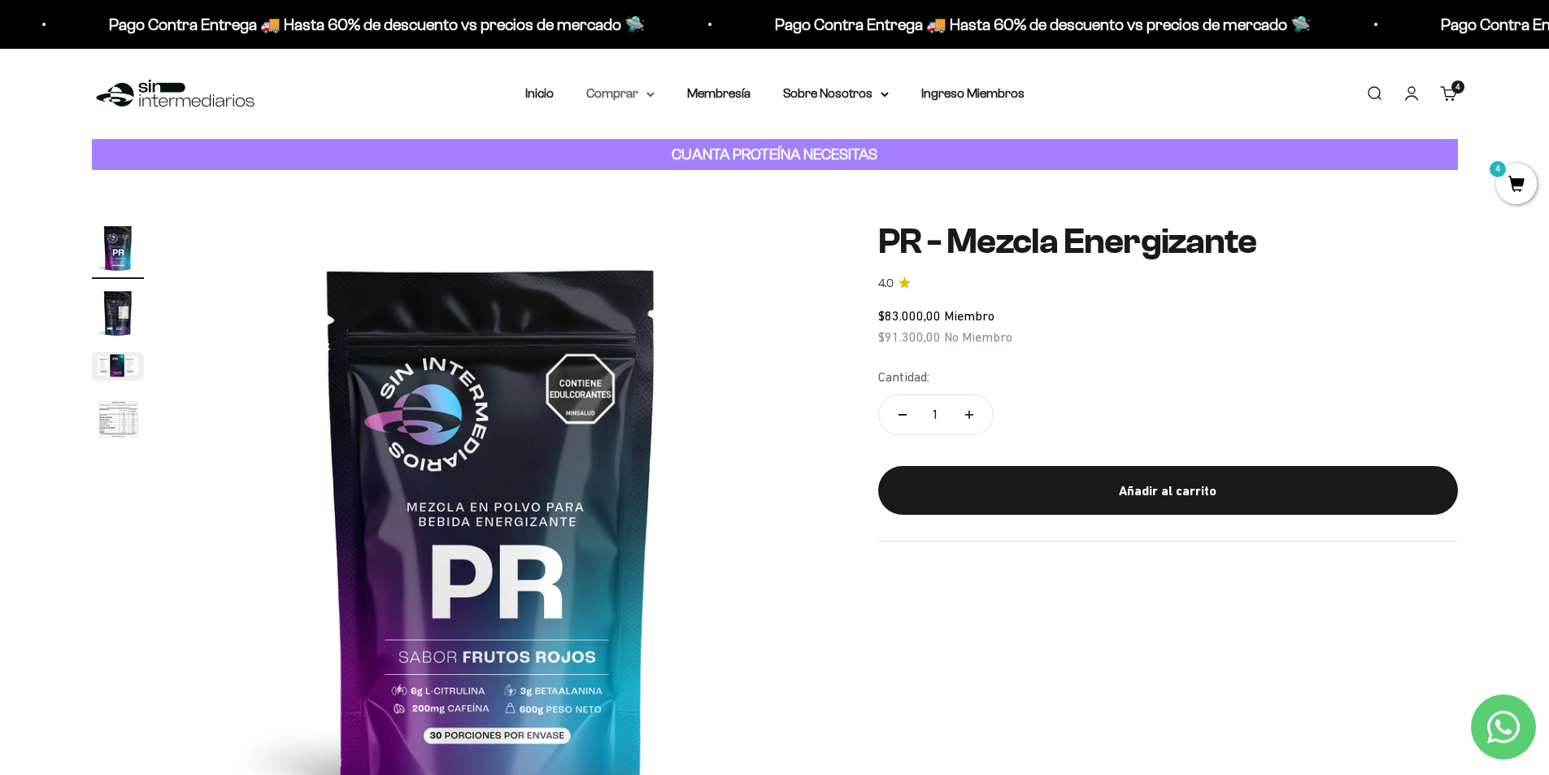
click at [634, 96] on summary "Comprar" at bounding box center [620, 93] width 68 height 21
click at [643, 231] on span "Todos Los Productos" at bounding box center [656, 237] width 120 height 14
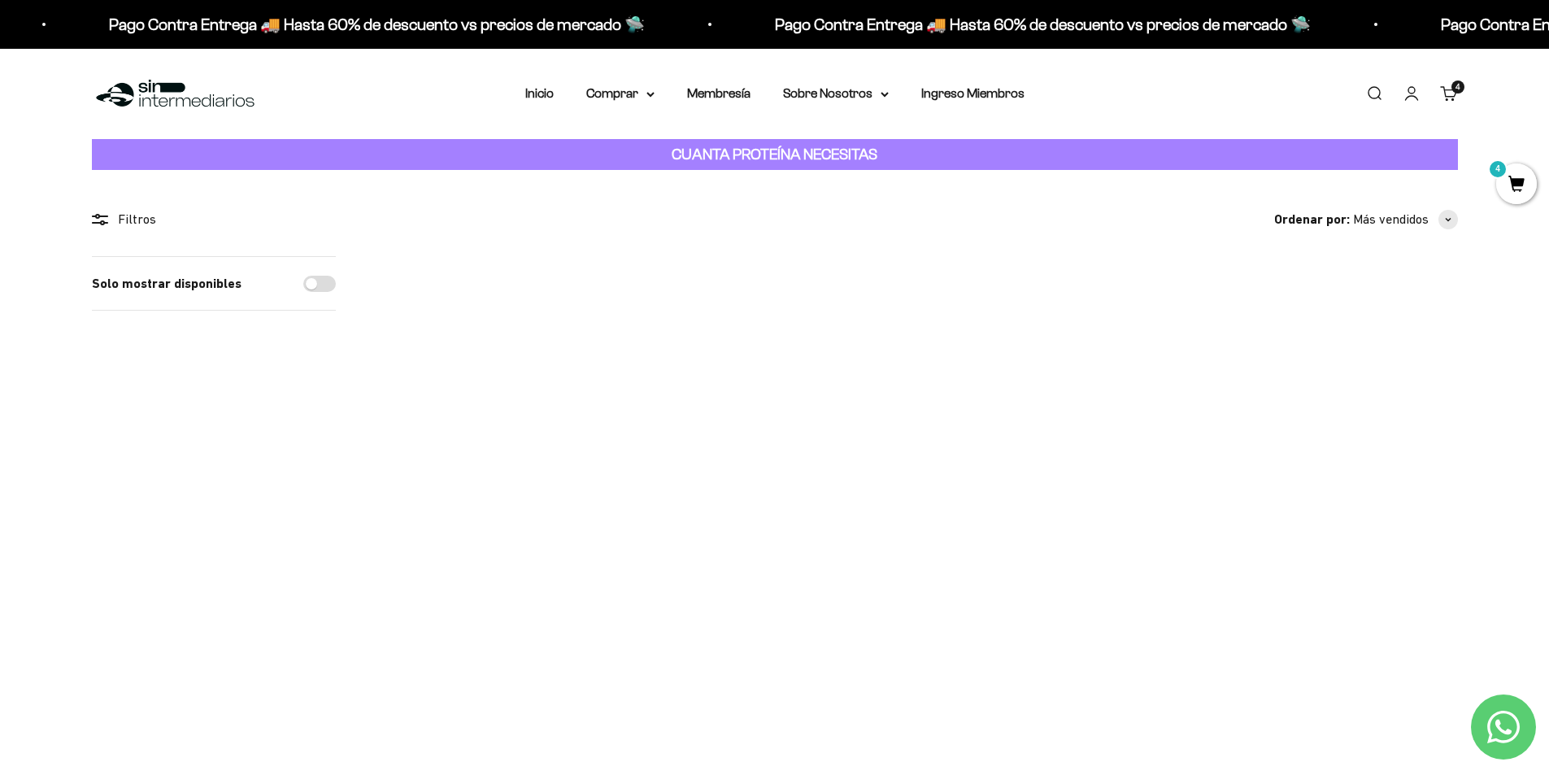
click at [1451, 95] on link "Carrito 4 artículos 4" at bounding box center [1449, 94] width 18 height 18
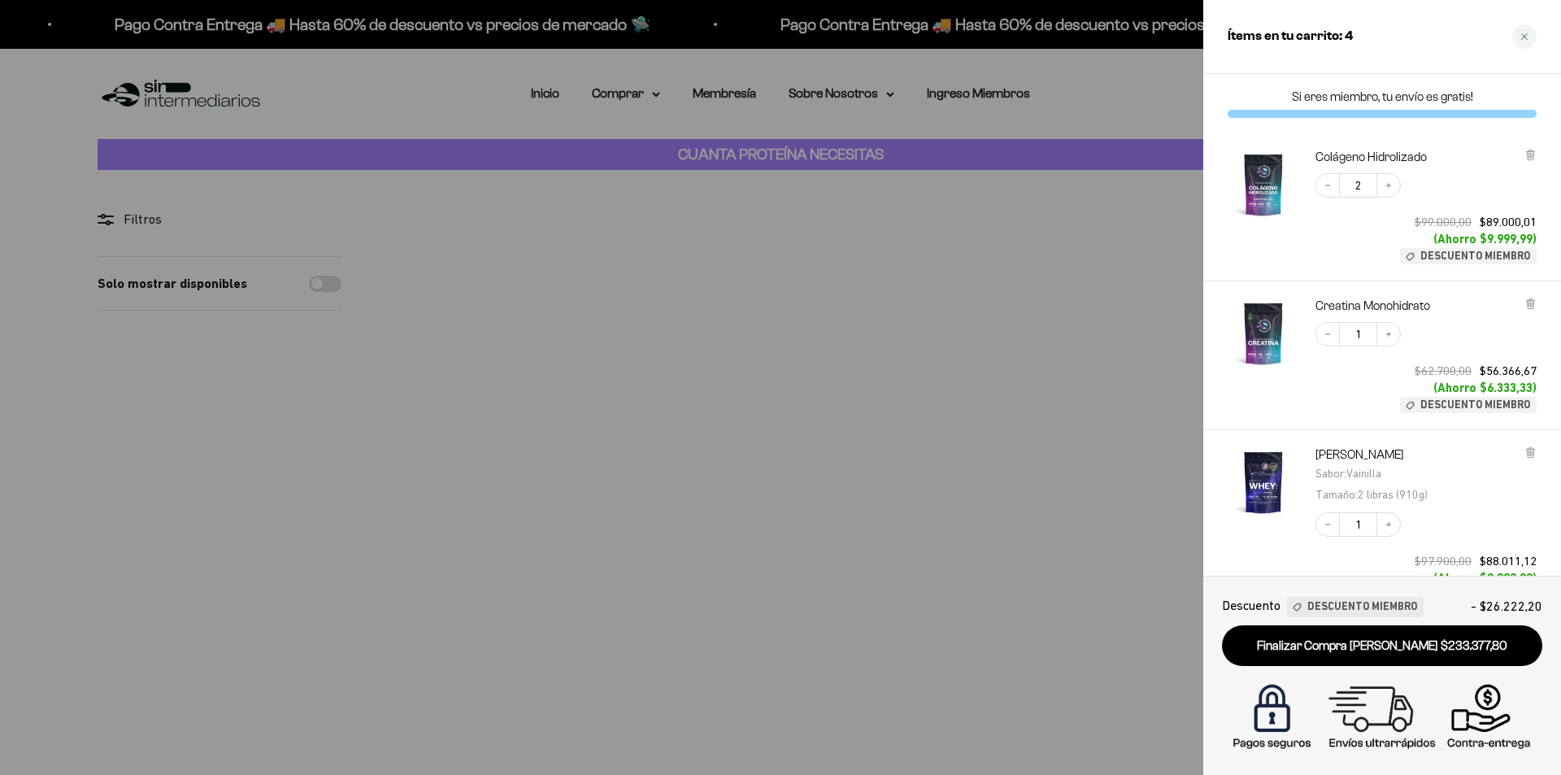
click at [1424, 645] on link "Finalizar Compra Segura $233.377,80" at bounding box center [1382, 645] width 320 height 41
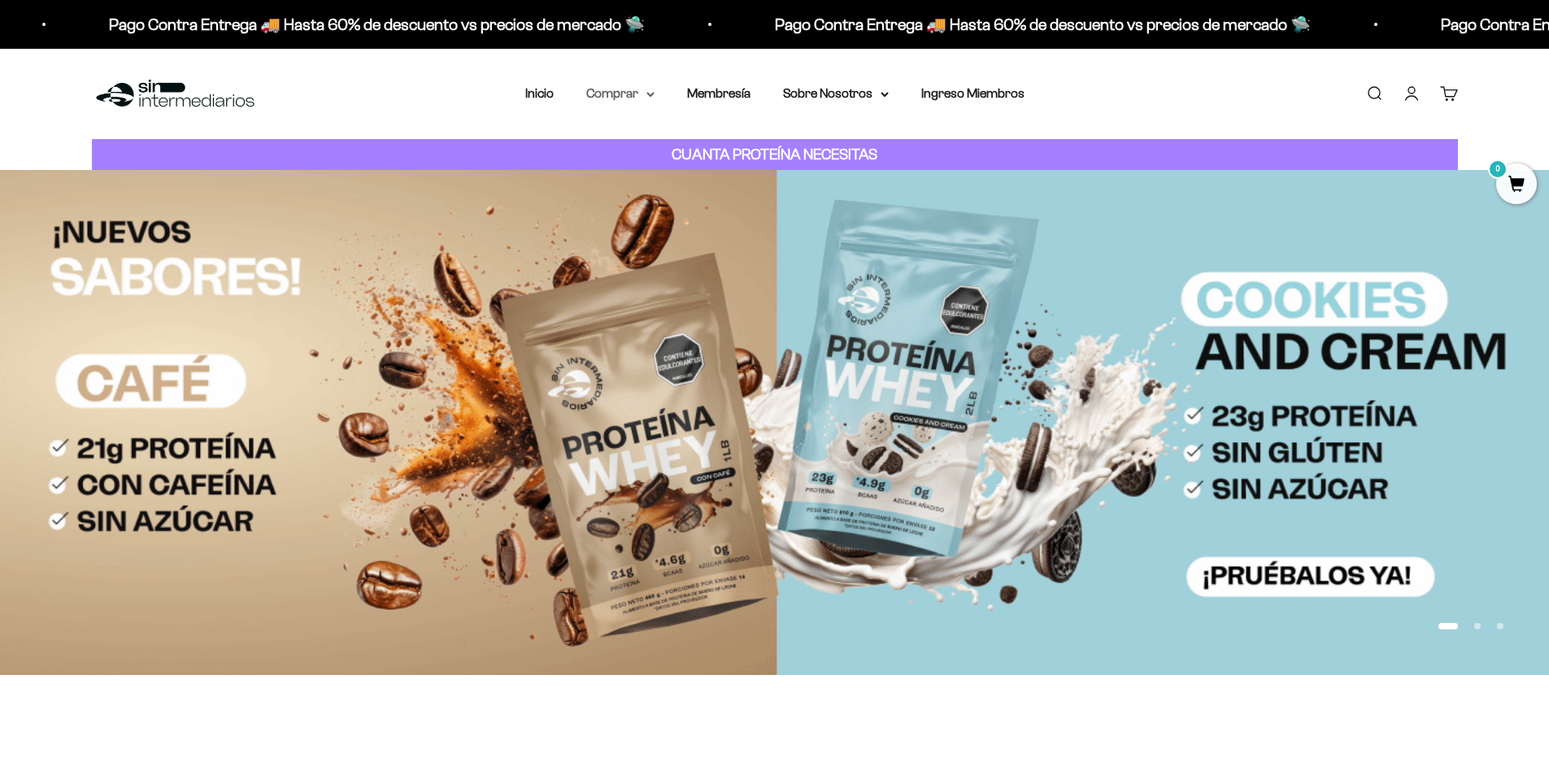
click at [628, 88] on summary "Comprar" at bounding box center [620, 93] width 68 height 21
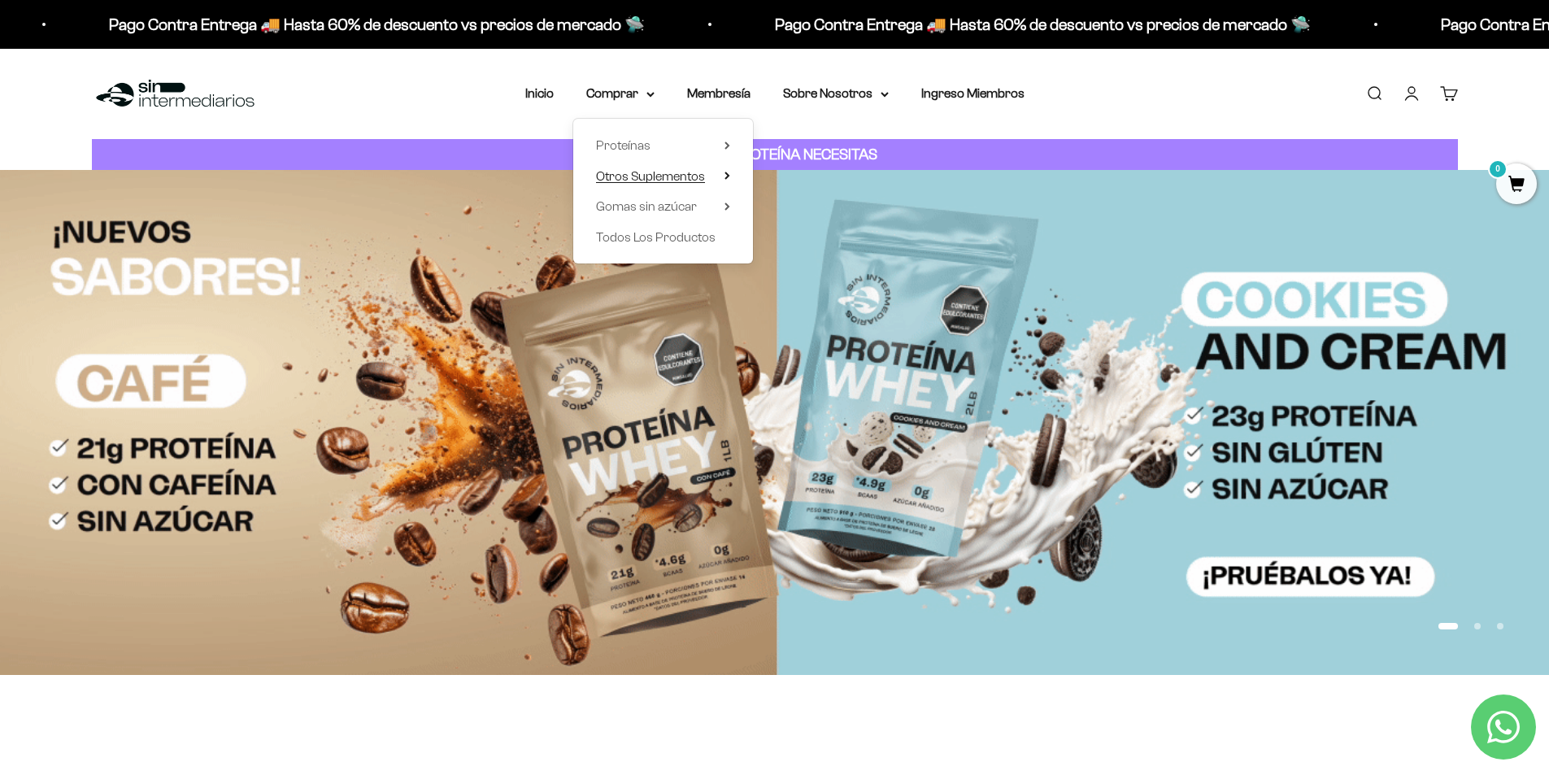
click at [675, 174] on span "Otros Suplementos" at bounding box center [650, 176] width 109 height 14
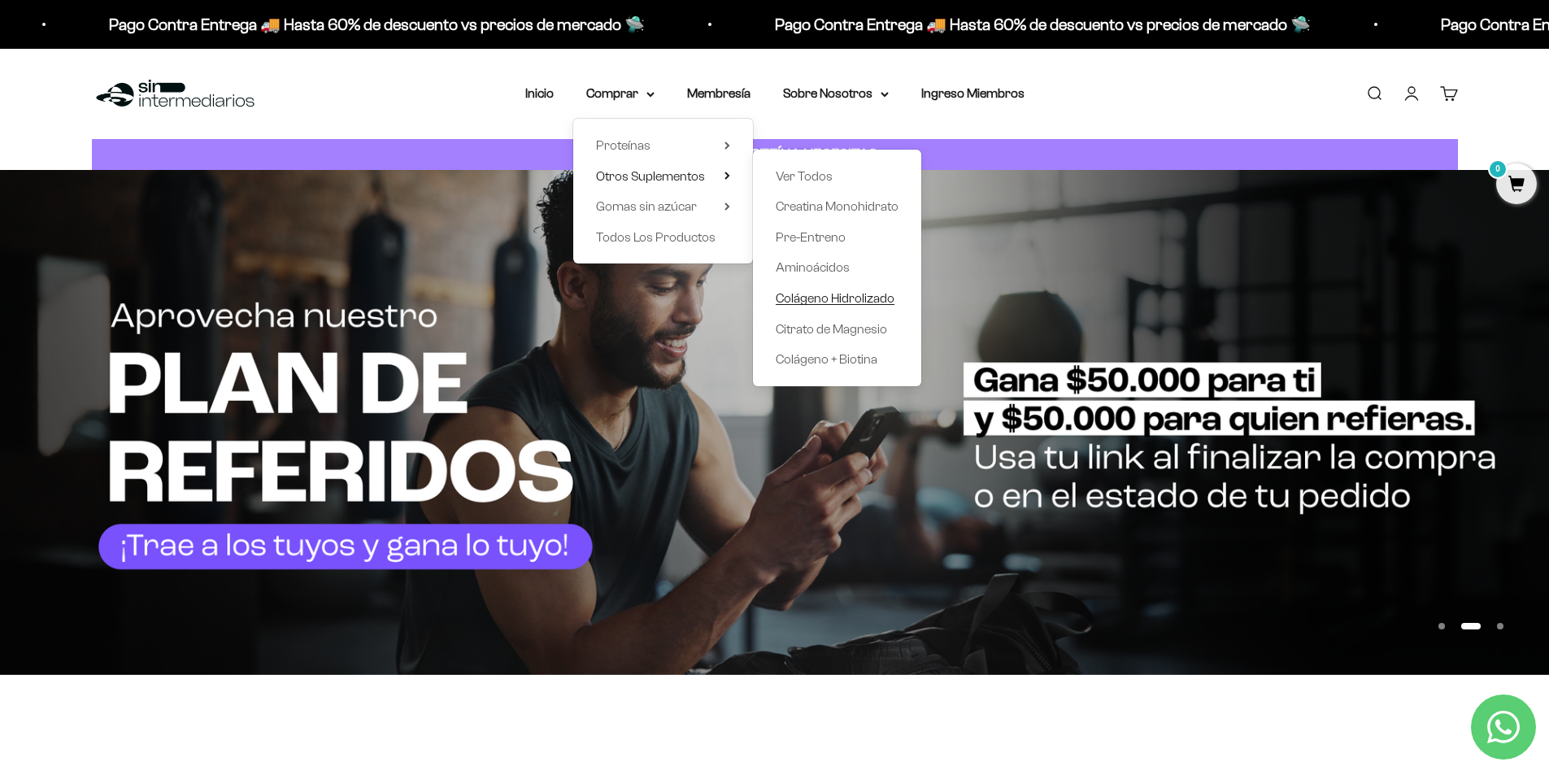
click at [831, 297] on span "Colágeno Hidrolizado" at bounding box center [835, 298] width 119 height 14
